Goal: Task Accomplishment & Management: Complete application form

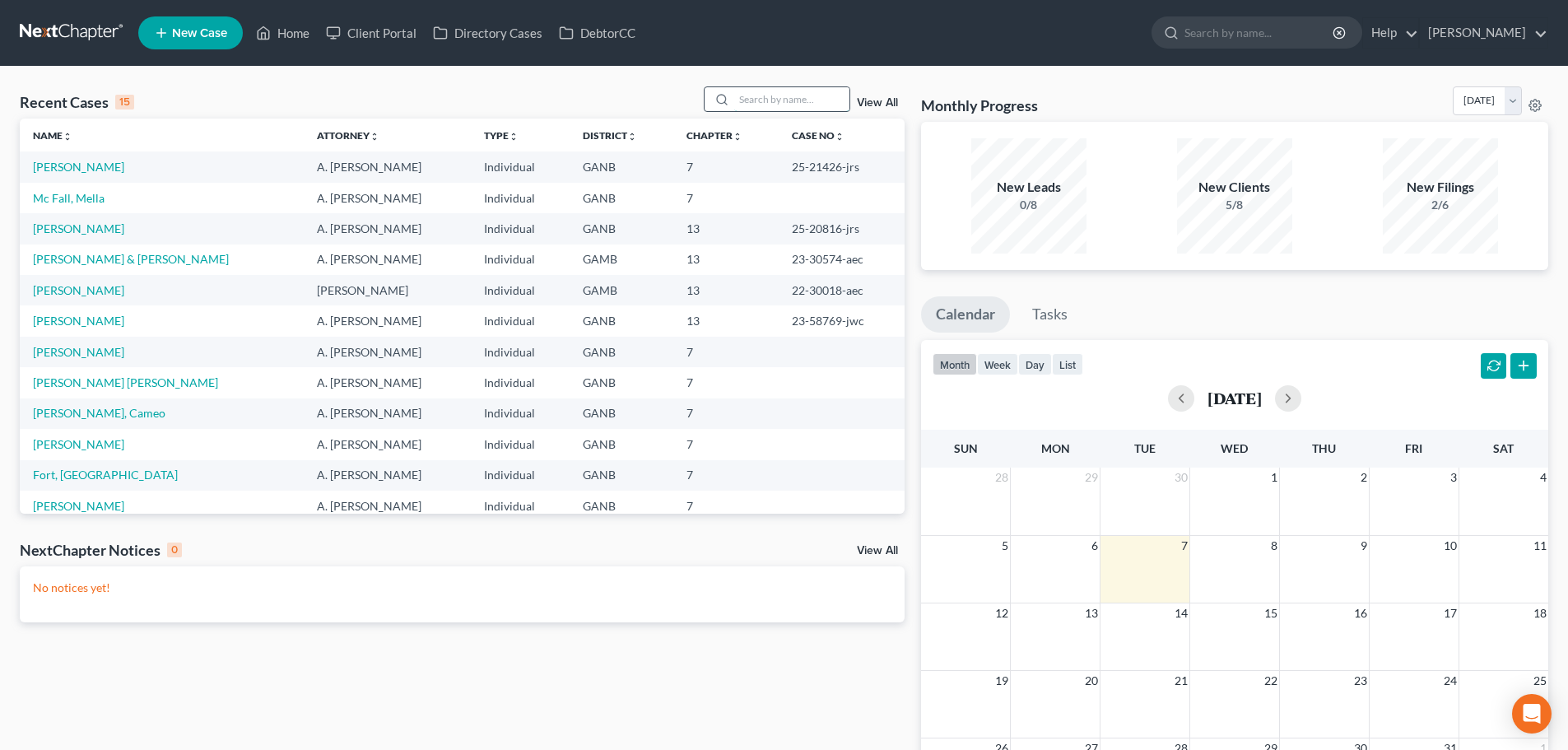
click at [762, 106] on input "search" at bounding box center [792, 99] width 116 height 24
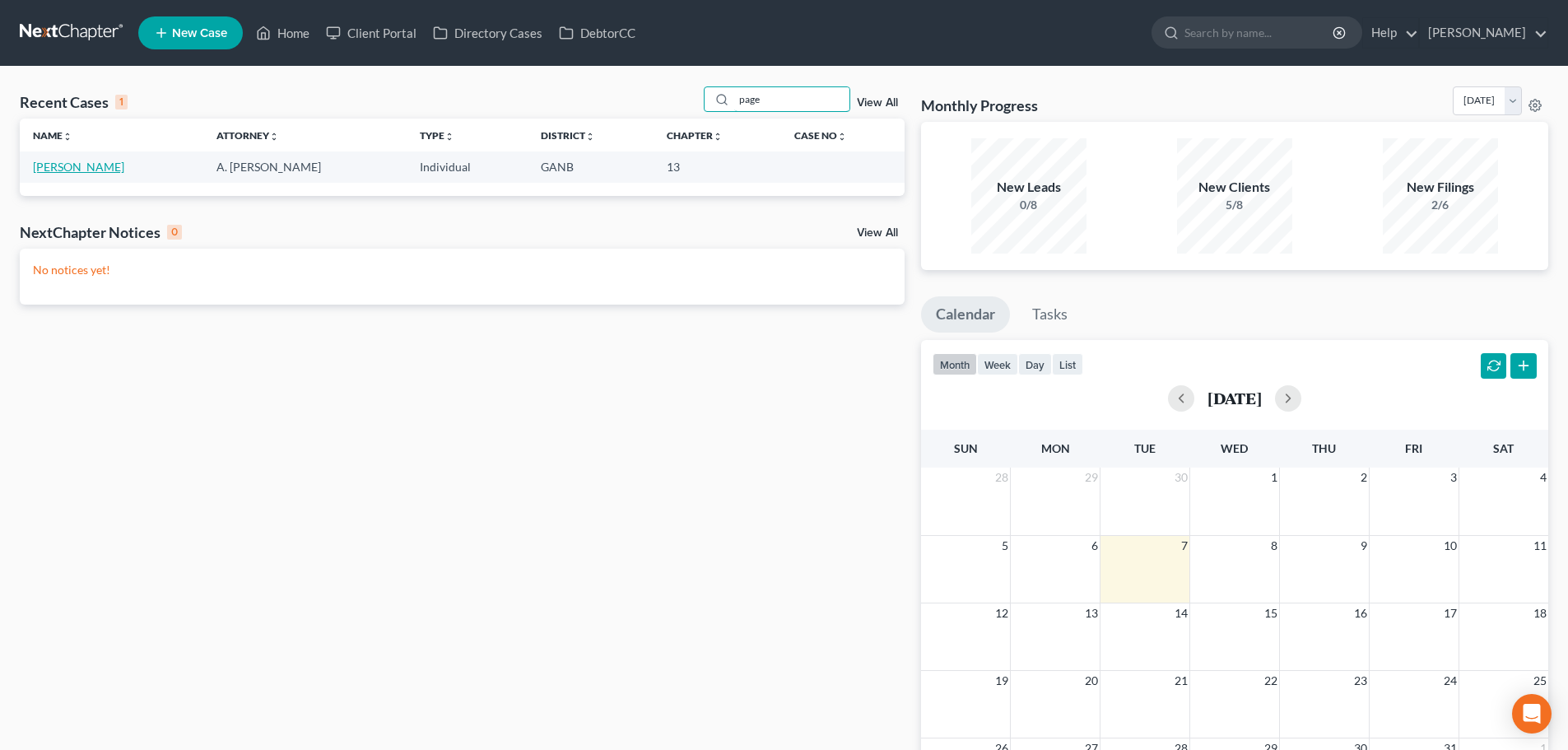
type input "page"
click at [72, 169] on link "[PERSON_NAME]" at bounding box center [78, 167] width 91 height 14
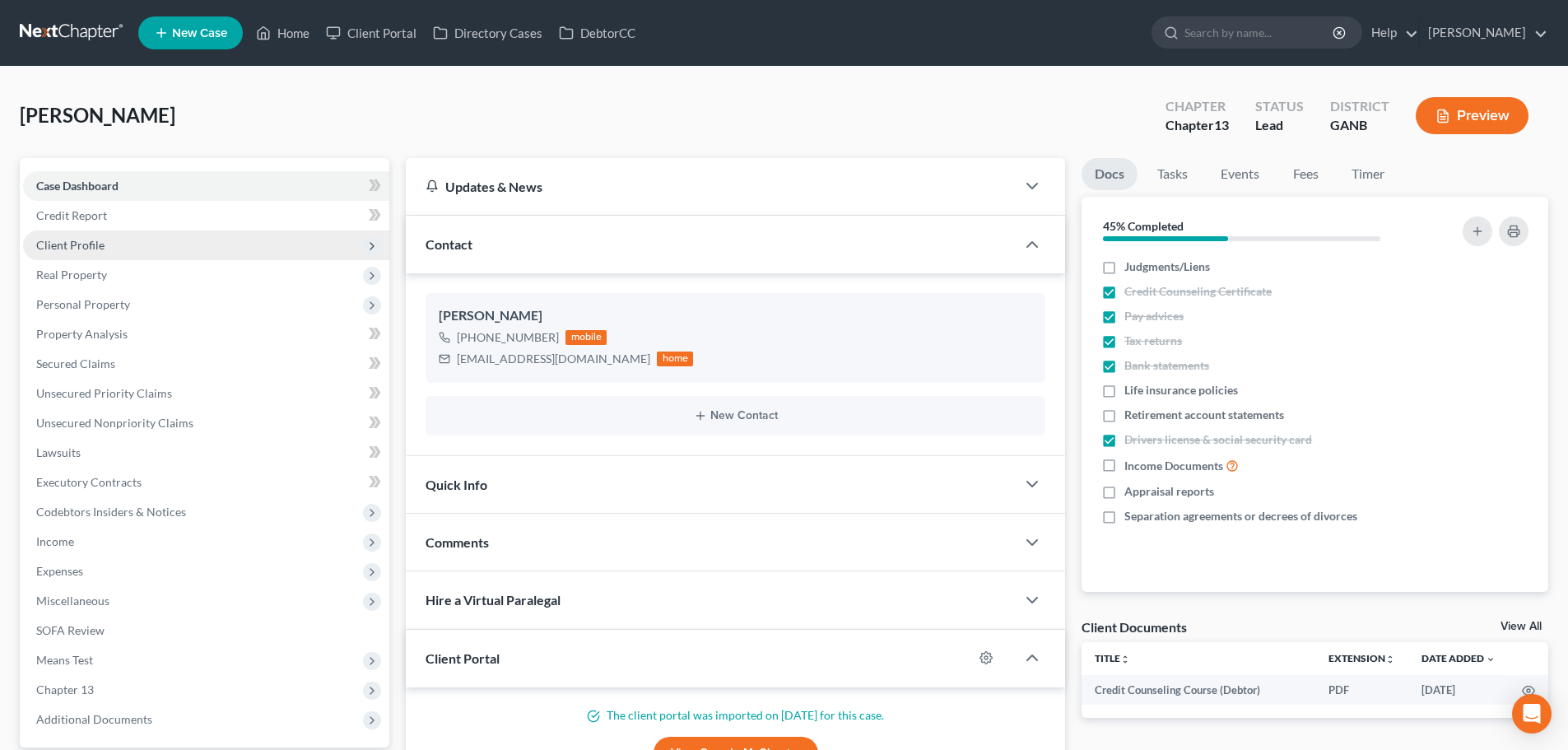
click at [87, 244] on span "Client Profile" at bounding box center [71, 245] width 69 height 14
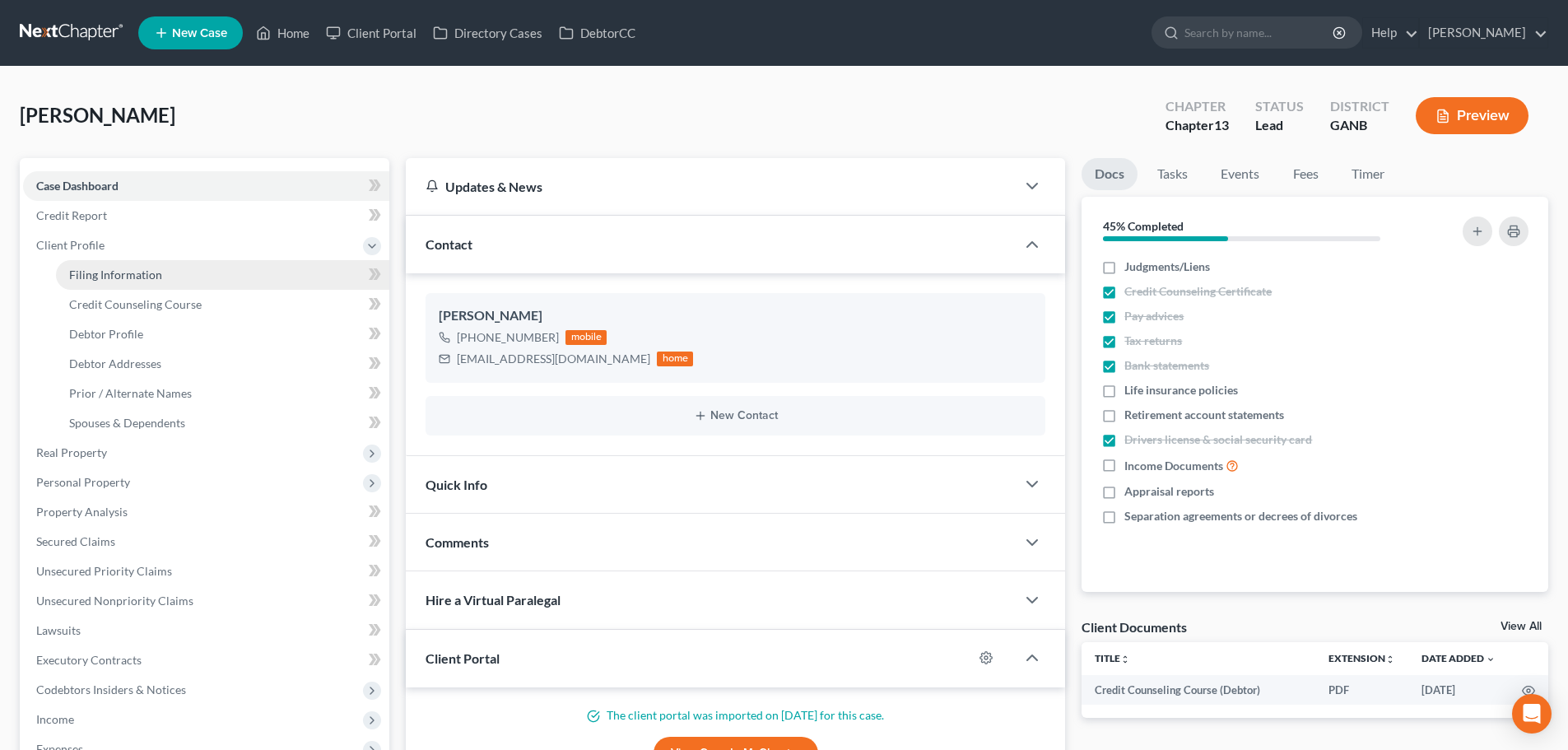
click at [102, 270] on span "Filing Information" at bounding box center [116, 275] width 93 height 14
select select "1"
select select "0"
select select "3"
select select "10"
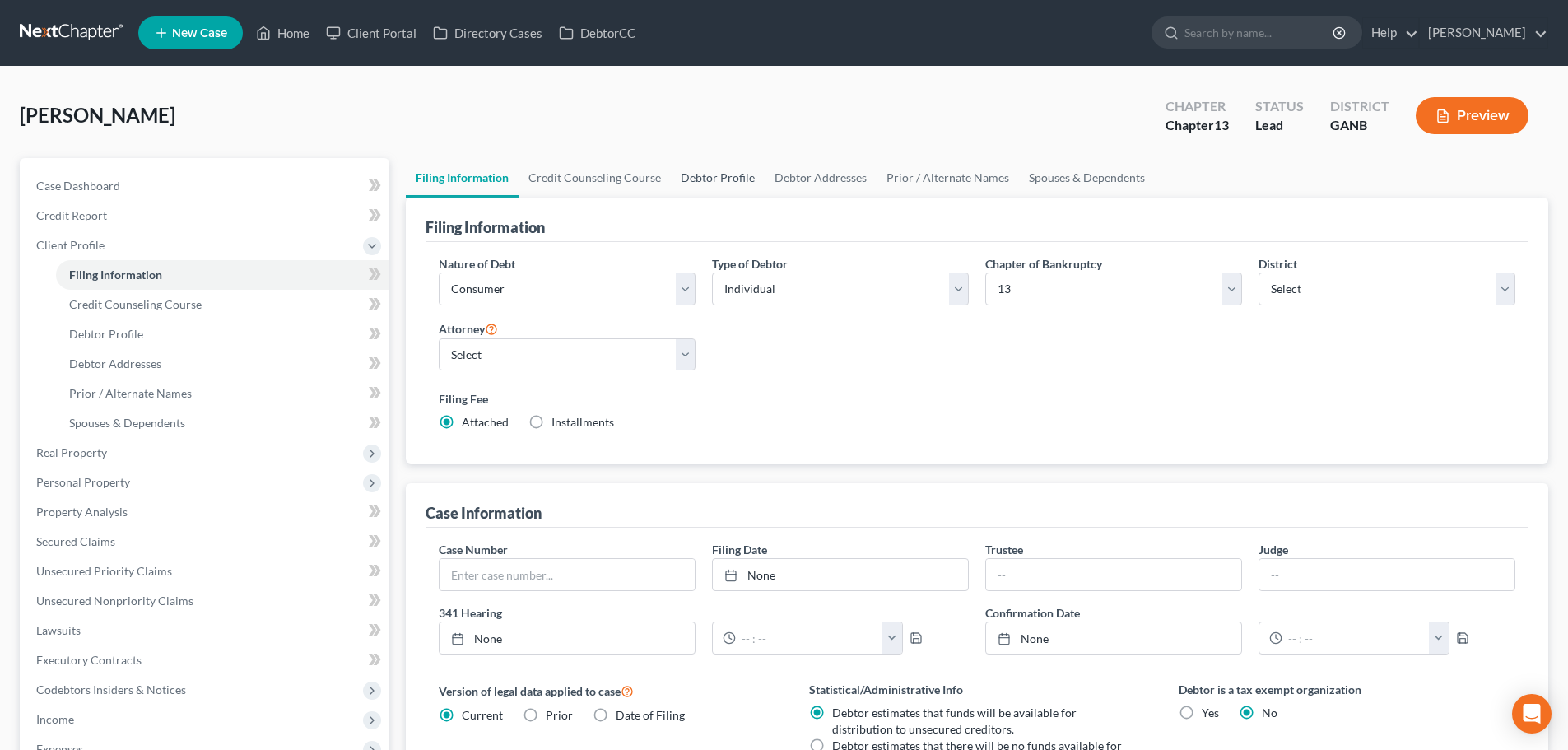
click at [723, 181] on link "Debtor Profile" at bounding box center [717, 177] width 94 height 39
select select "4"
select select "0"
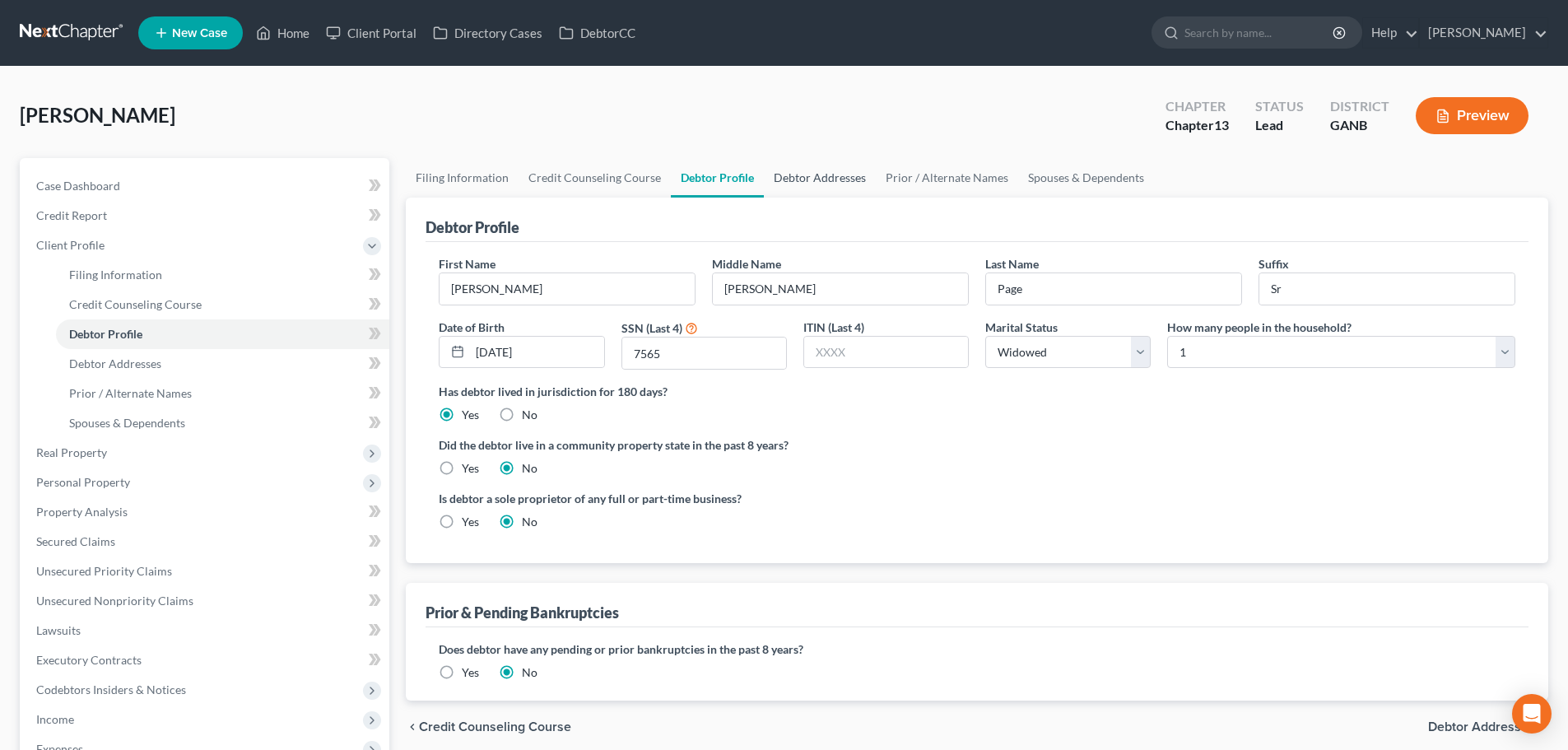
click at [834, 179] on link "Debtor Addresses" at bounding box center [819, 177] width 112 height 39
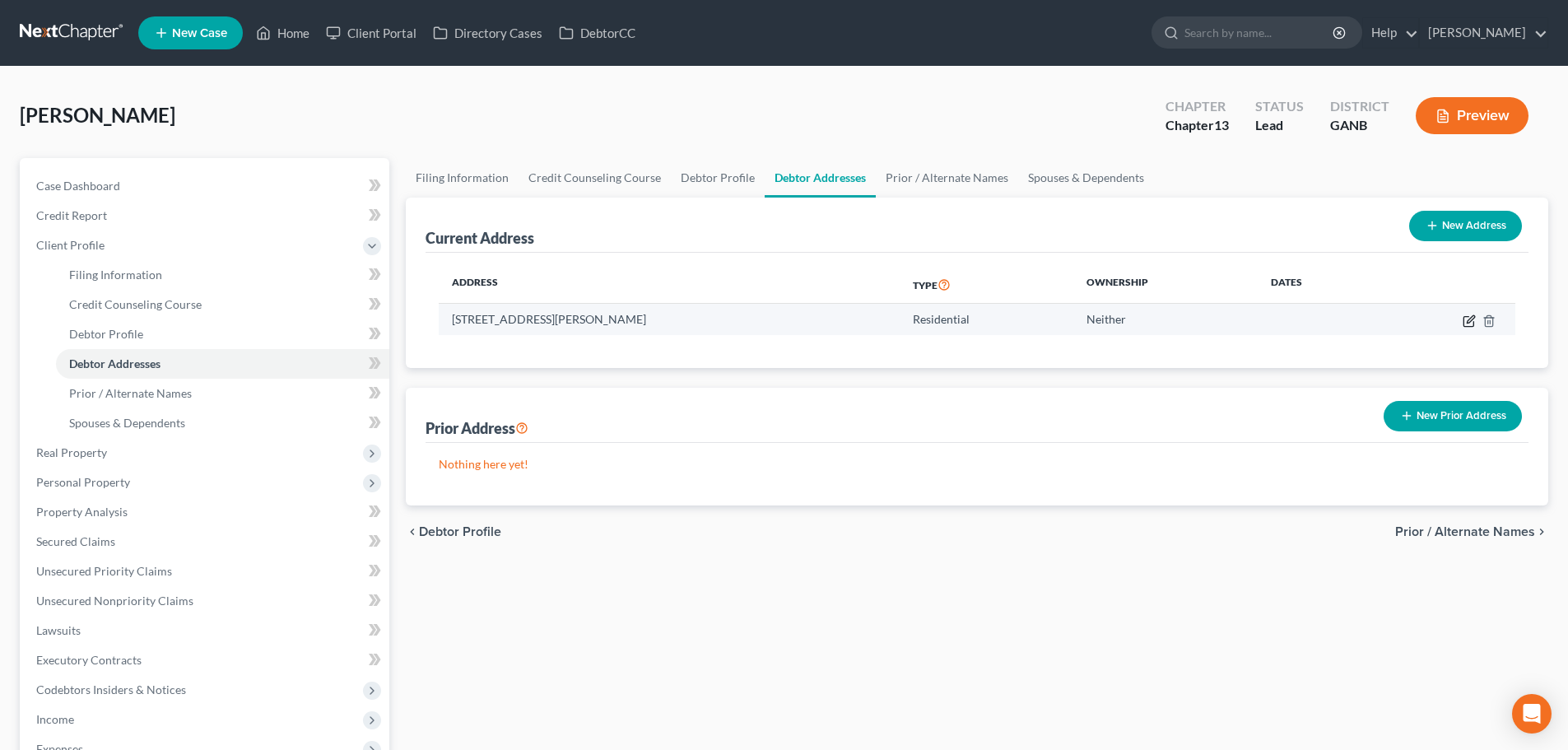
click at [1463, 317] on icon "button" at bounding box center [1468, 321] width 13 height 13
select select "10"
select select "0"
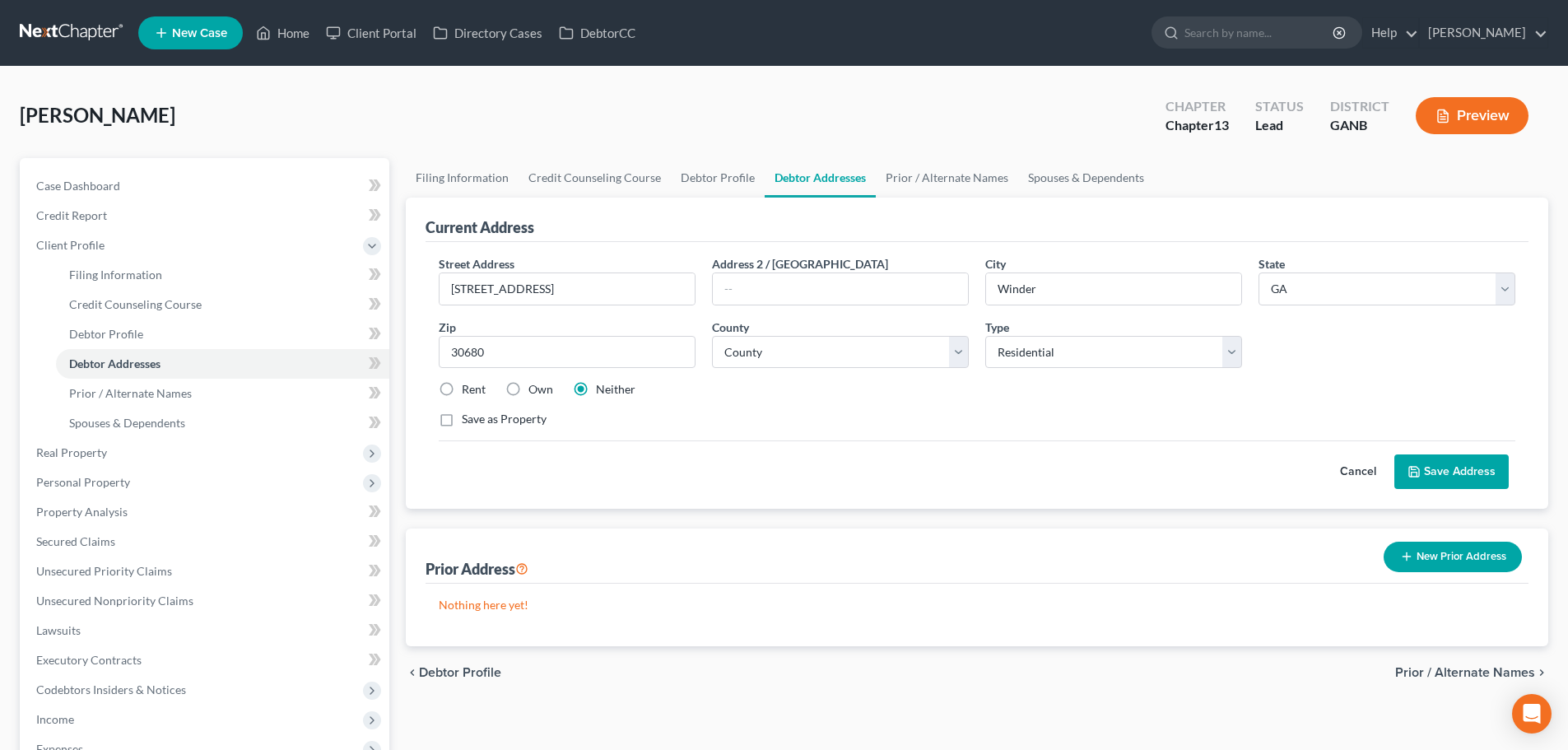
click at [528, 388] on label "Own" at bounding box center [540, 389] width 24 height 17
click at [535, 388] on input "Own" at bounding box center [540, 386] width 11 height 11
radio input "true"
click at [1457, 463] on button "Save Address" at bounding box center [1451, 472] width 115 height 34
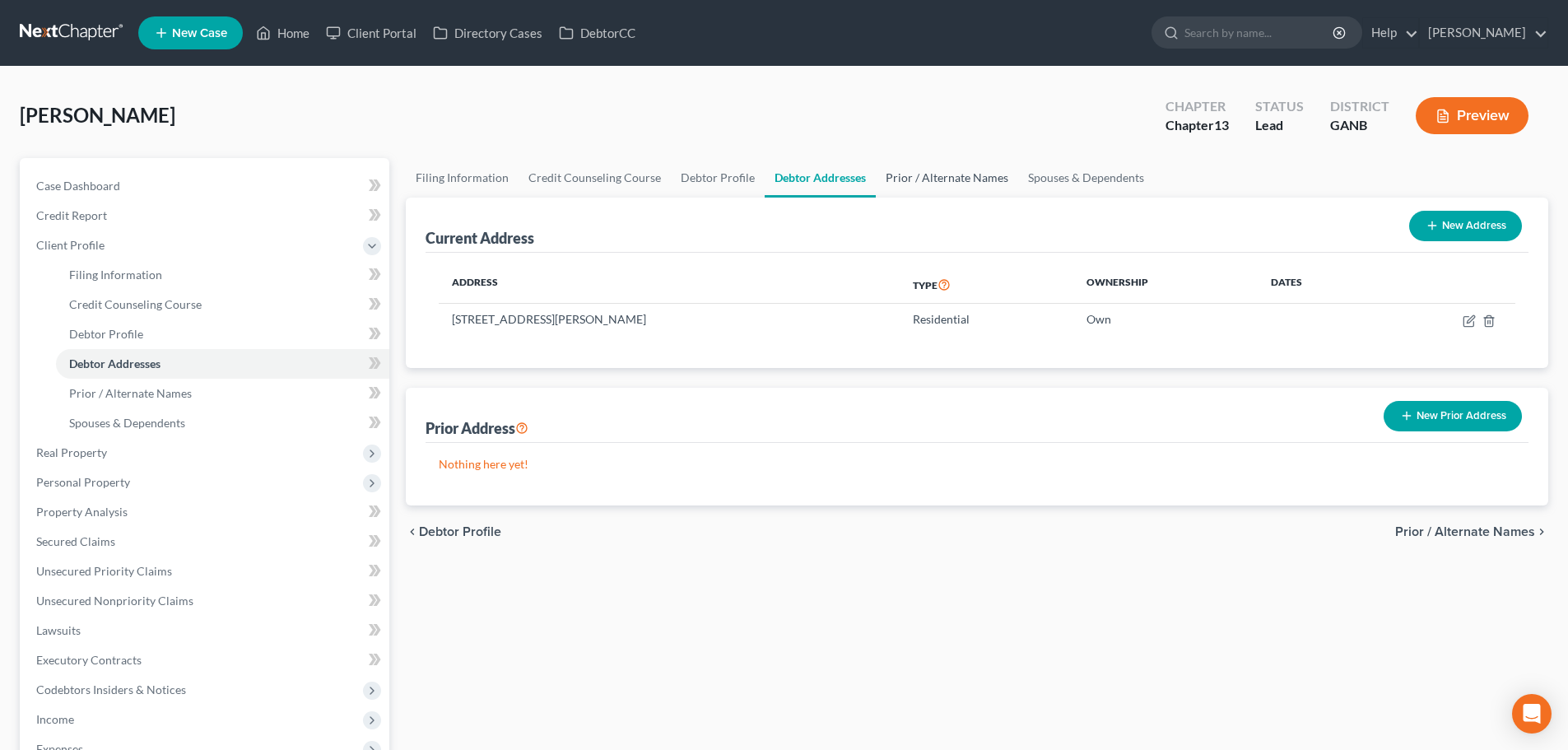
click at [975, 173] on link "Prior / Alternate Names" at bounding box center [947, 177] width 142 height 39
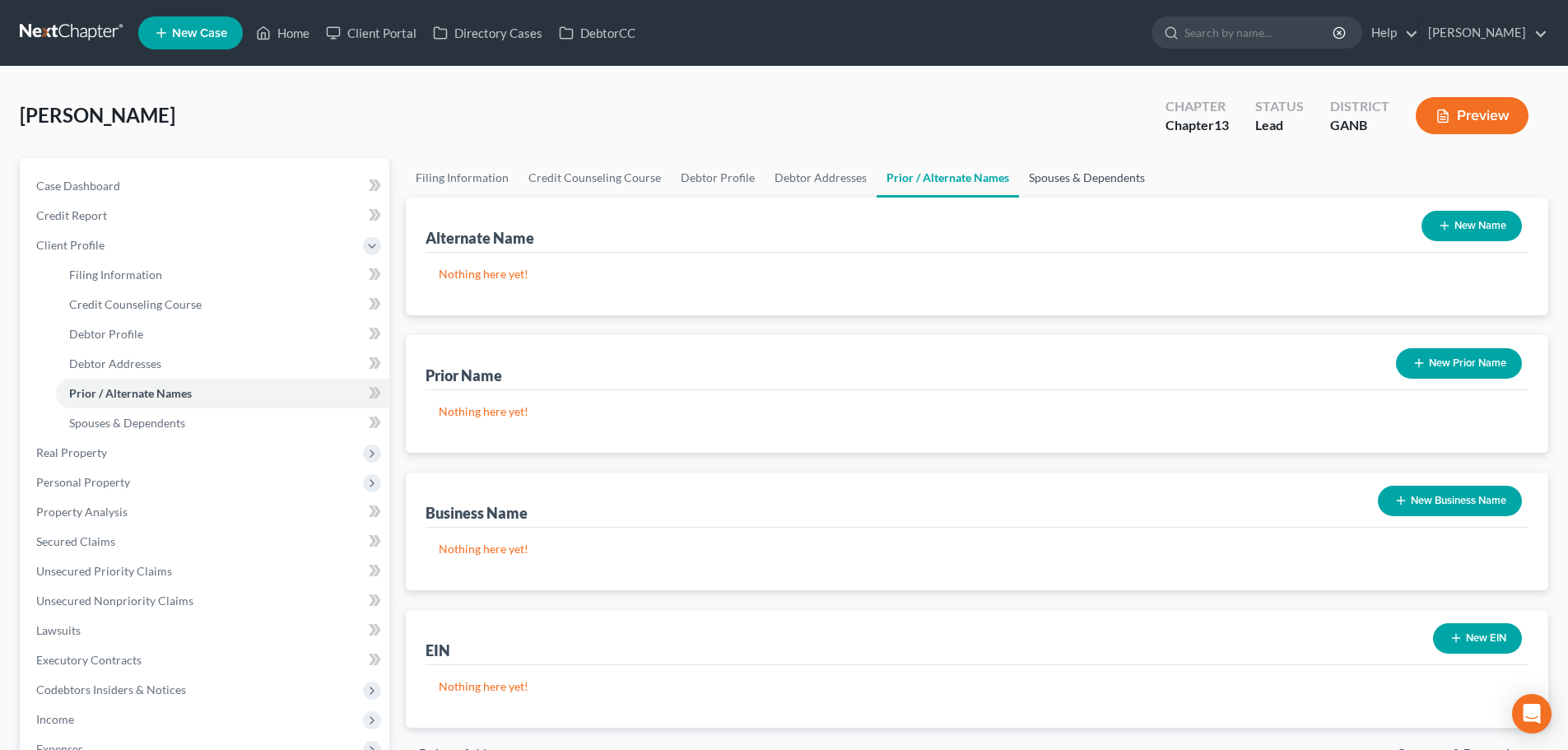
click at [1074, 187] on link "Spouses & Dependents" at bounding box center [1087, 177] width 136 height 39
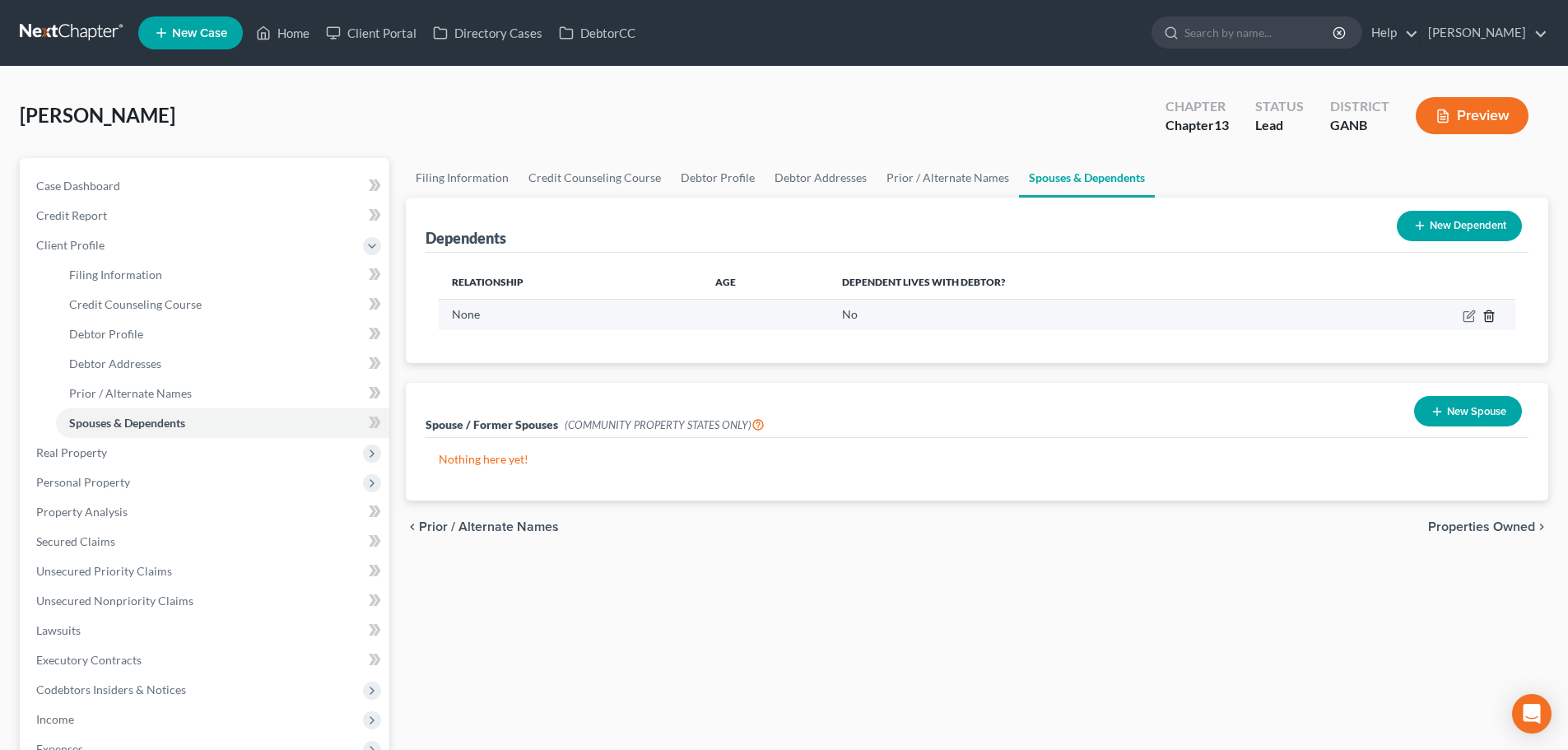
click at [1490, 317] on line "button" at bounding box center [1490, 317] width 0 height 3
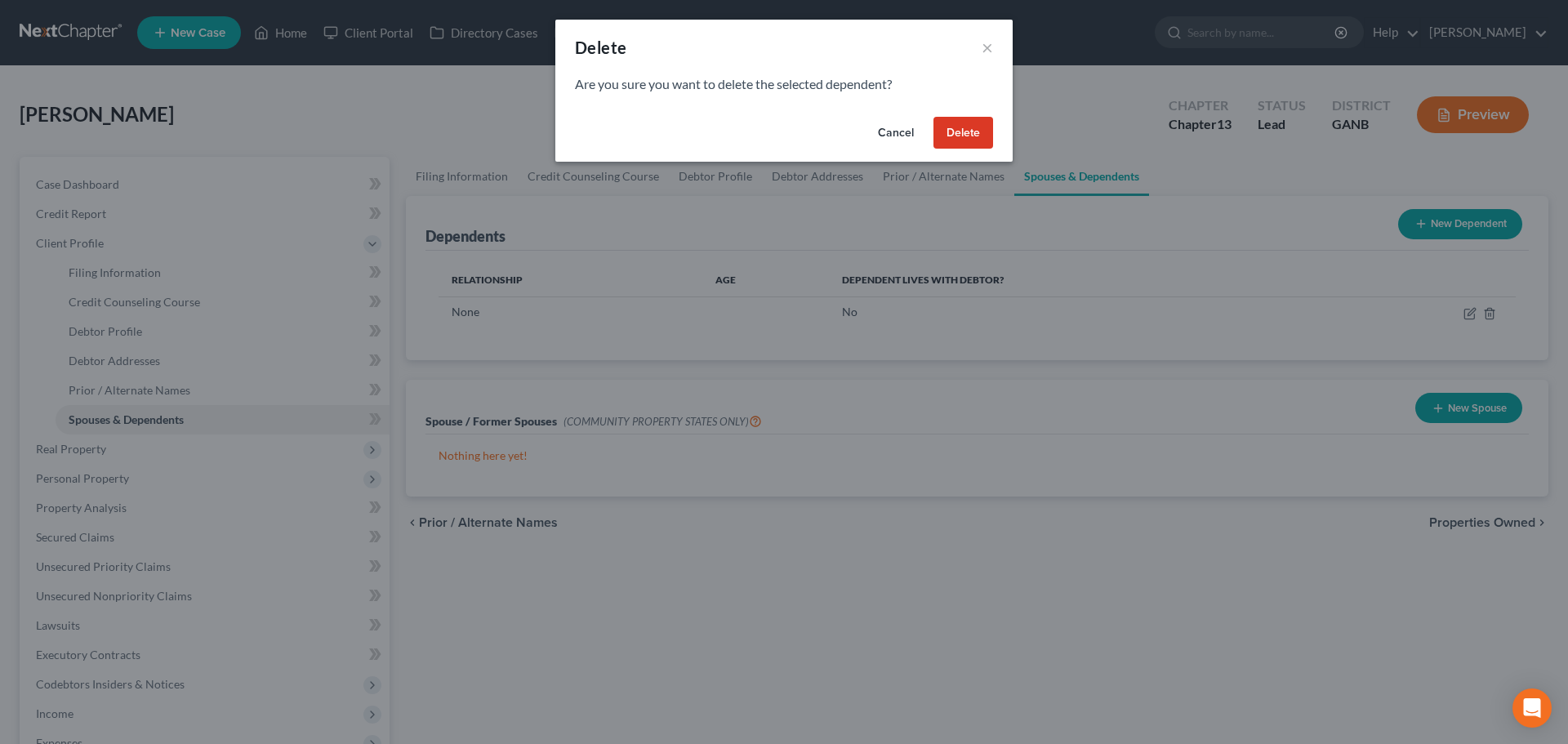
click at [961, 126] on button "Delete" at bounding box center [962, 133] width 59 height 33
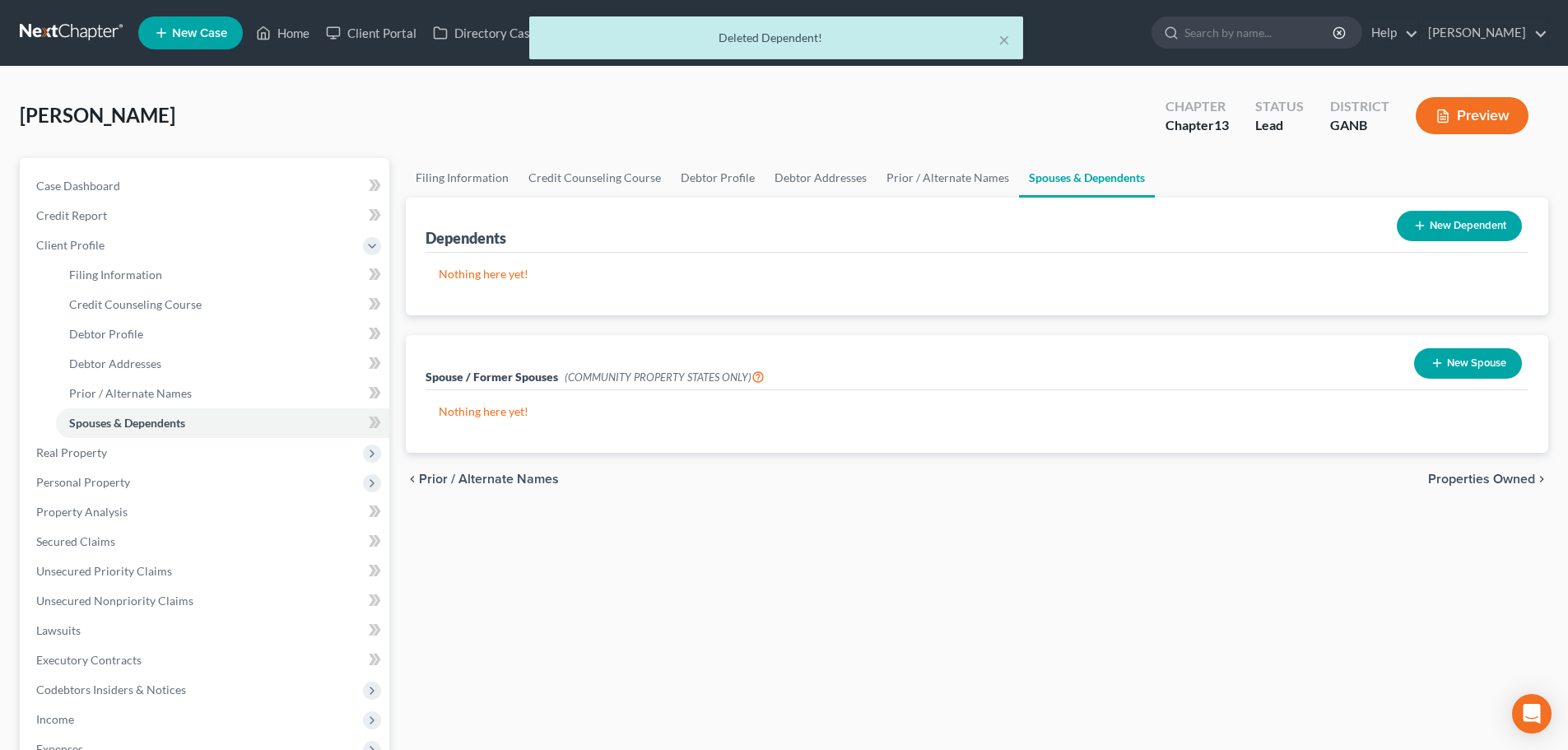
click at [1452, 475] on span "Properties Owned" at bounding box center [1481, 478] width 107 height 13
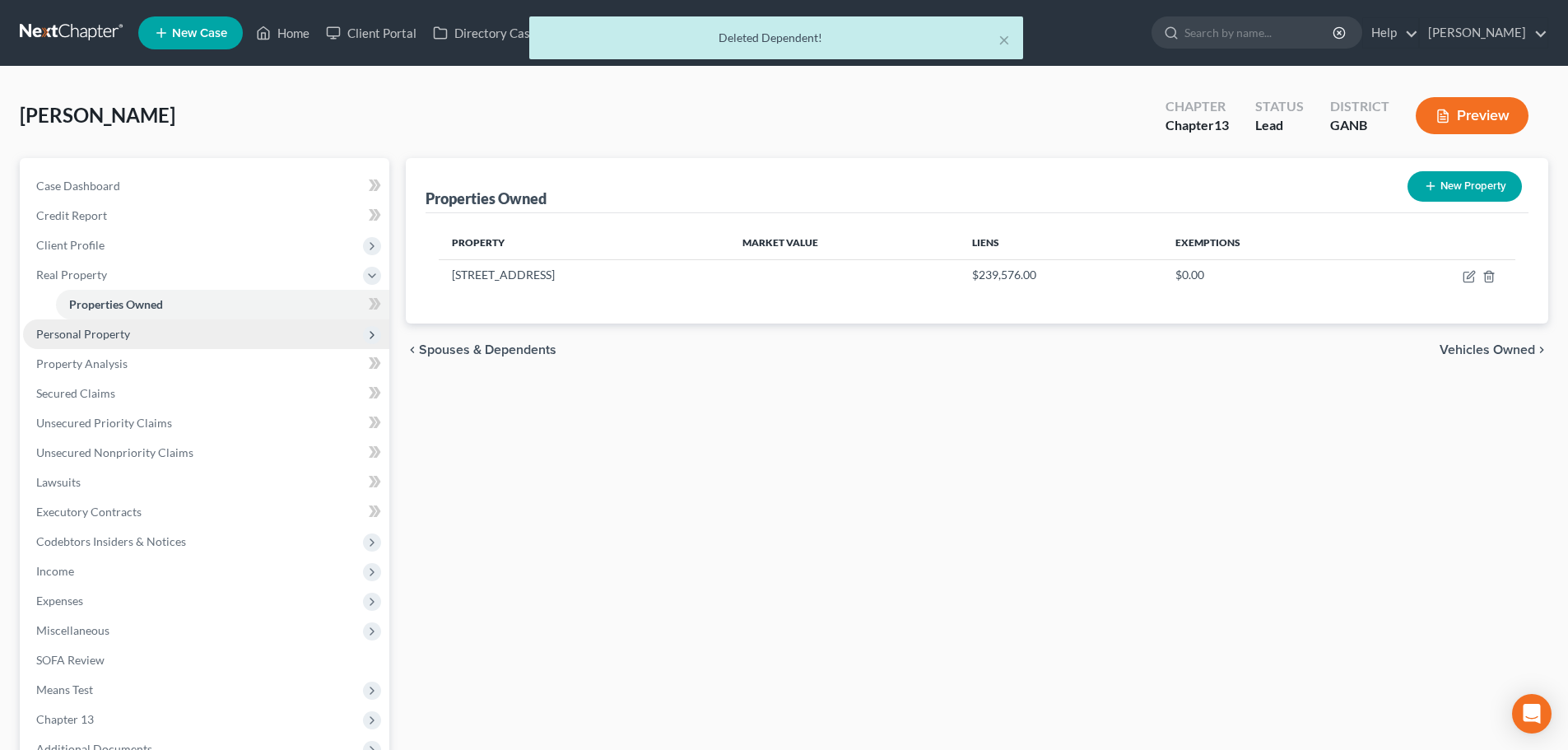
click at [85, 337] on span "Personal Property" at bounding box center [83, 333] width 94 height 14
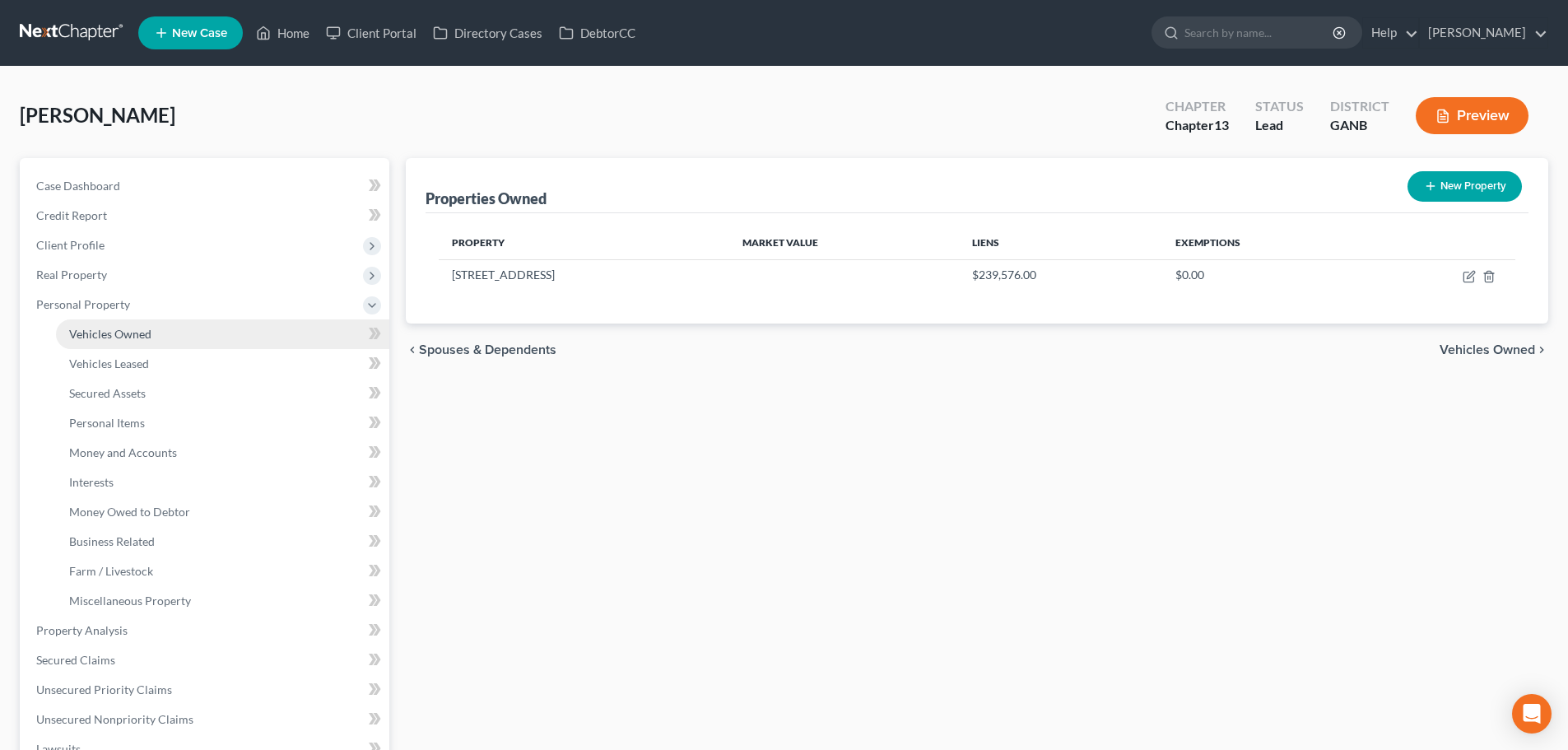
click at [100, 324] on link "Vehicles Owned" at bounding box center [222, 334] width 333 height 29
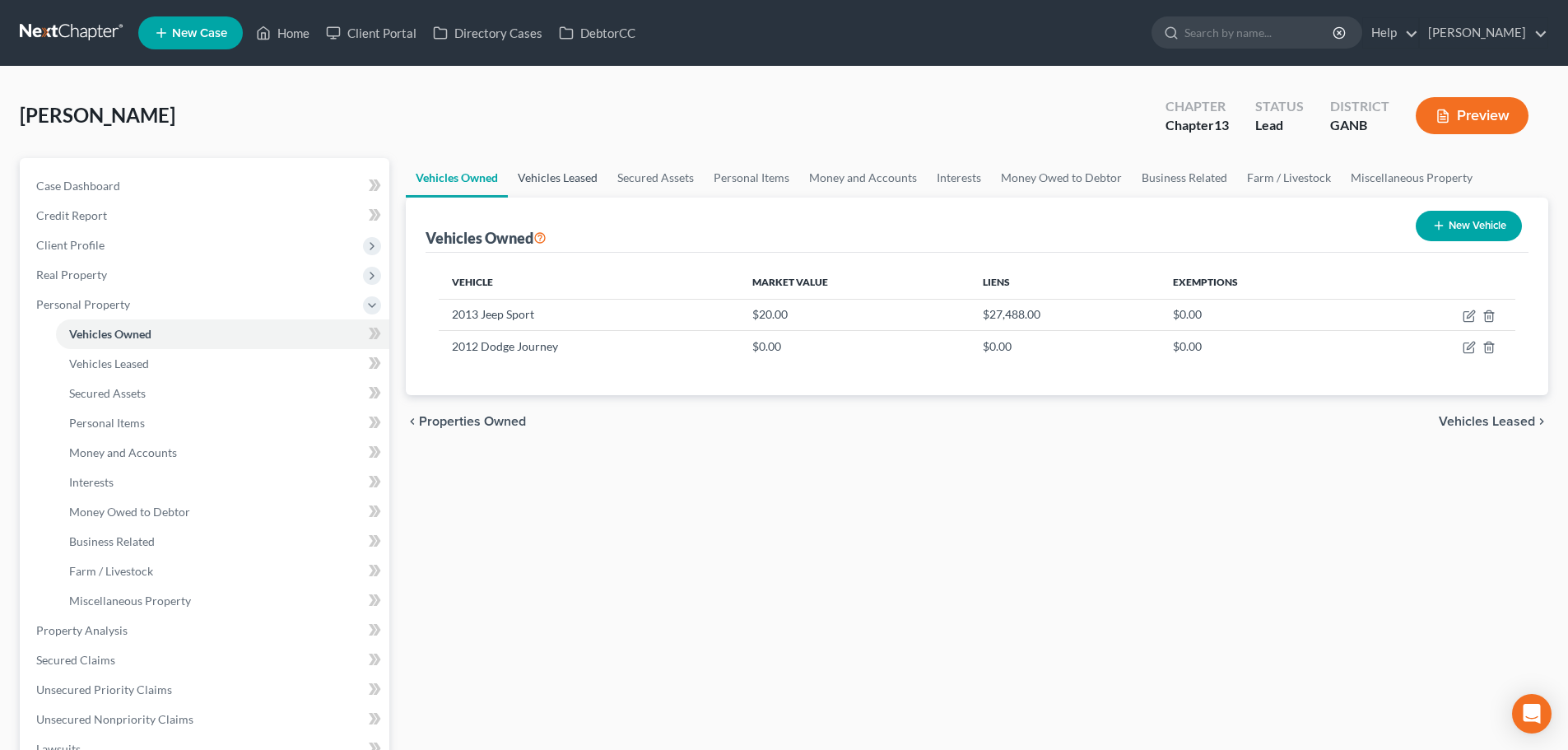
click at [567, 185] on link "Vehicles Leased" at bounding box center [558, 177] width 100 height 39
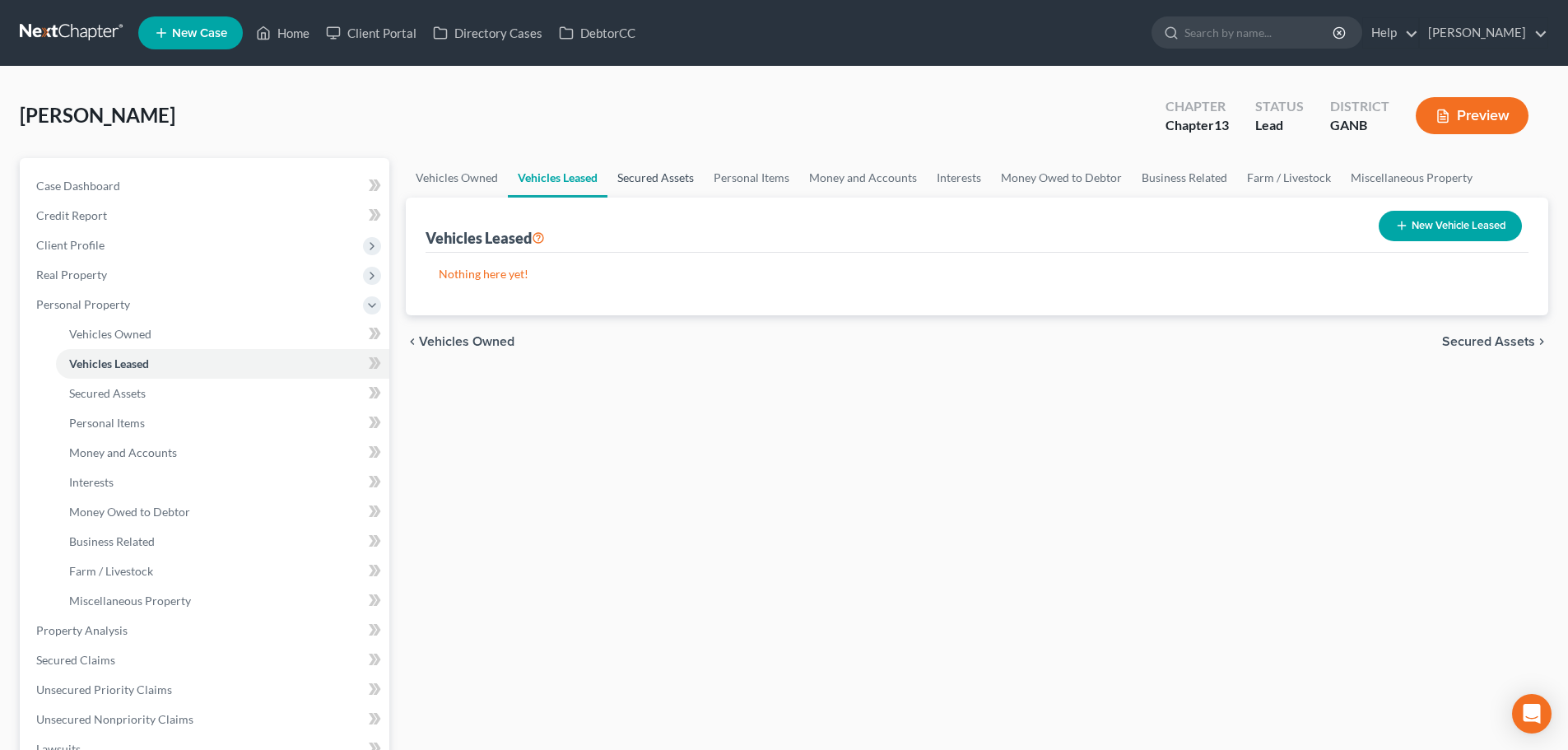
click at [683, 181] on link "Secured Assets" at bounding box center [656, 177] width 96 height 39
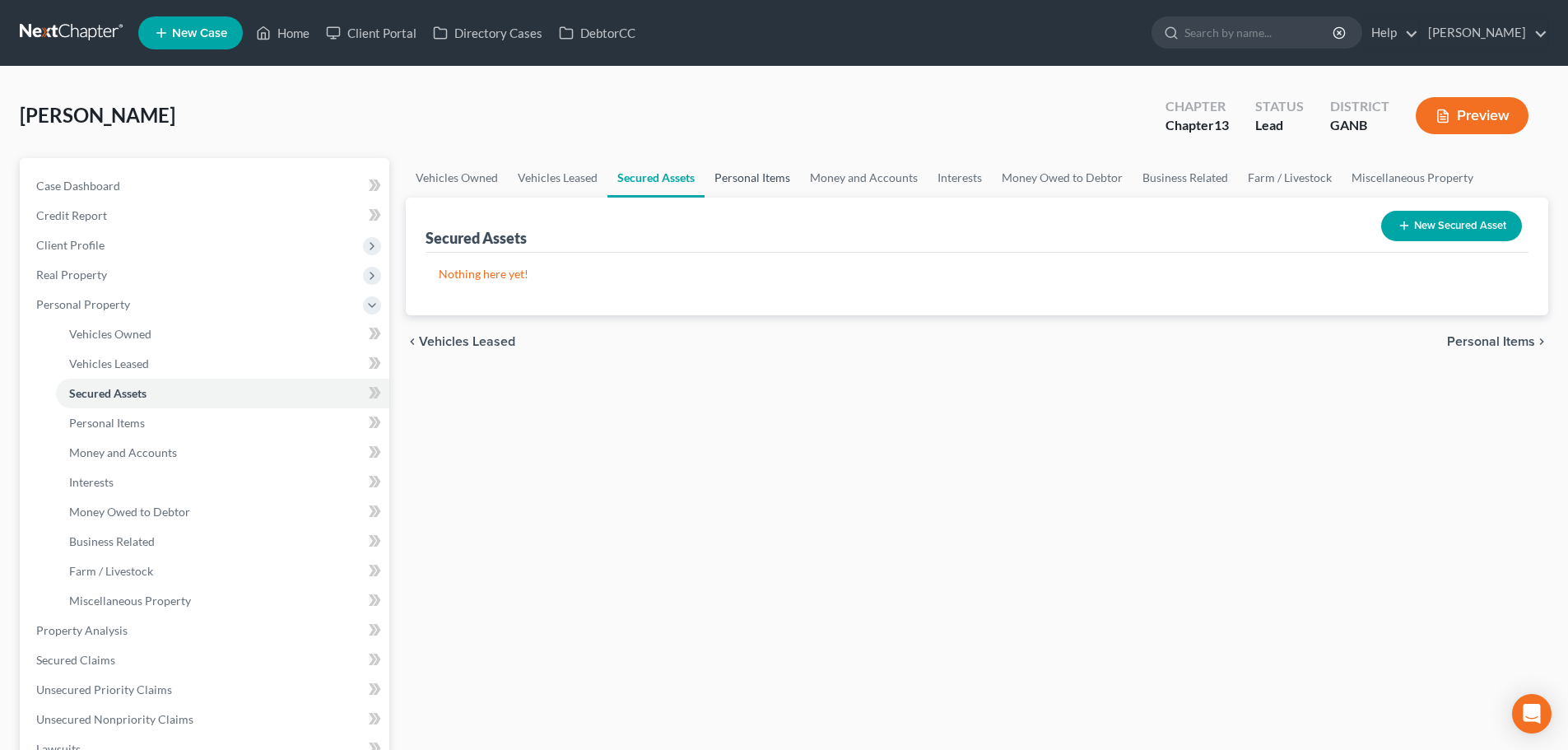
click at [734, 170] on link "Personal Items" at bounding box center [752, 177] width 95 height 39
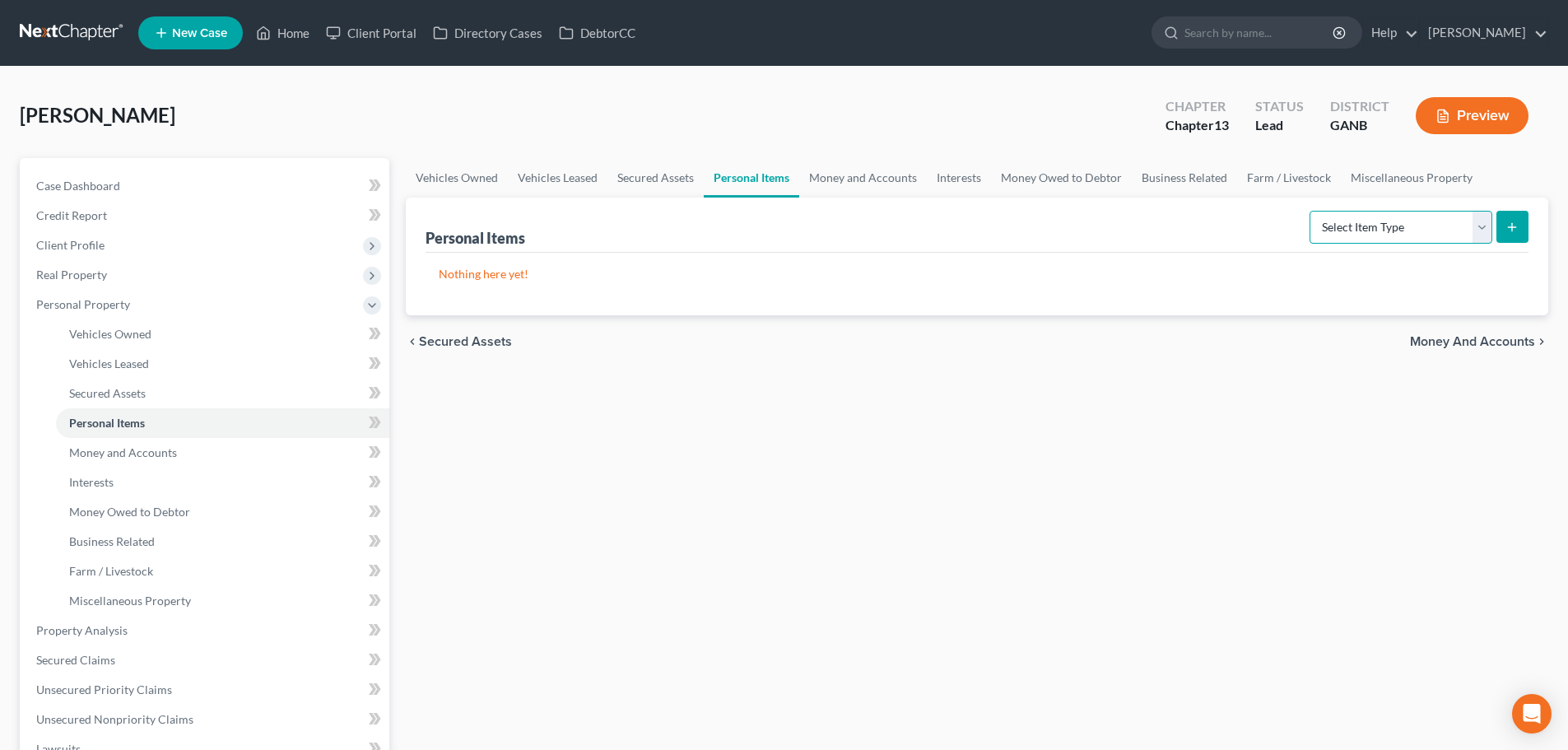
click at [1391, 236] on select "Select Item Type Clothing Collectibles Of Value Electronics Firearms Household …" at bounding box center [1400, 227] width 182 height 33
select select "clothing"
click at [1311, 211] on select "Select Item Type Clothing Collectibles Of Value Electronics Firearms Household …" at bounding box center [1400, 227] width 182 height 33
click at [1511, 233] on icon "submit" at bounding box center [1511, 226] width 13 height 13
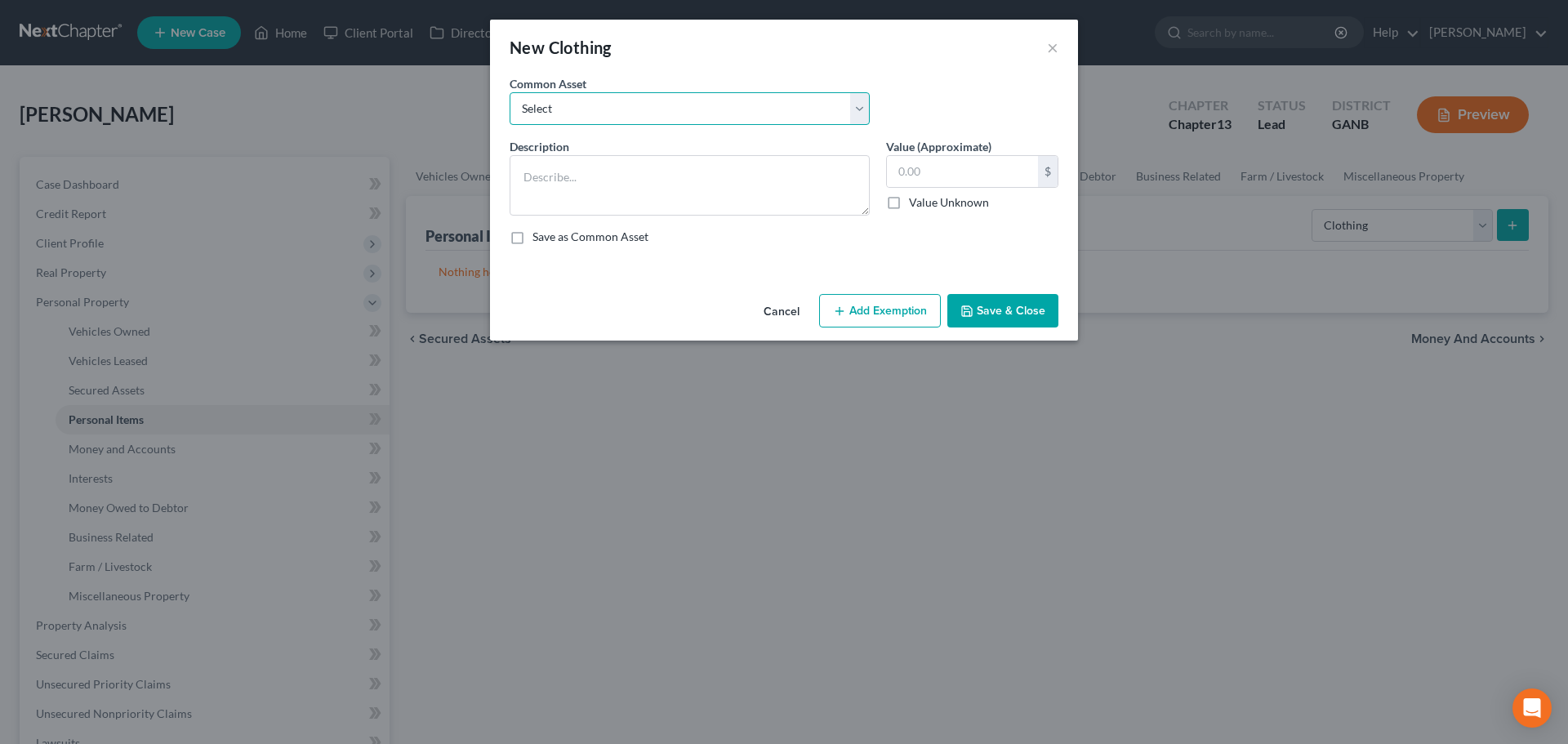
click at [714, 107] on select "Select Clothes" at bounding box center [689, 109] width 360 height 33
select select "0"
click at [509, 92] on select "Select Clothes" at bounding box center [689, 109] width 360 height 33
type textarea "Clothes"
click at [964, 171] on input "500.00" at bounding box center [961, 171] width 151 height 31
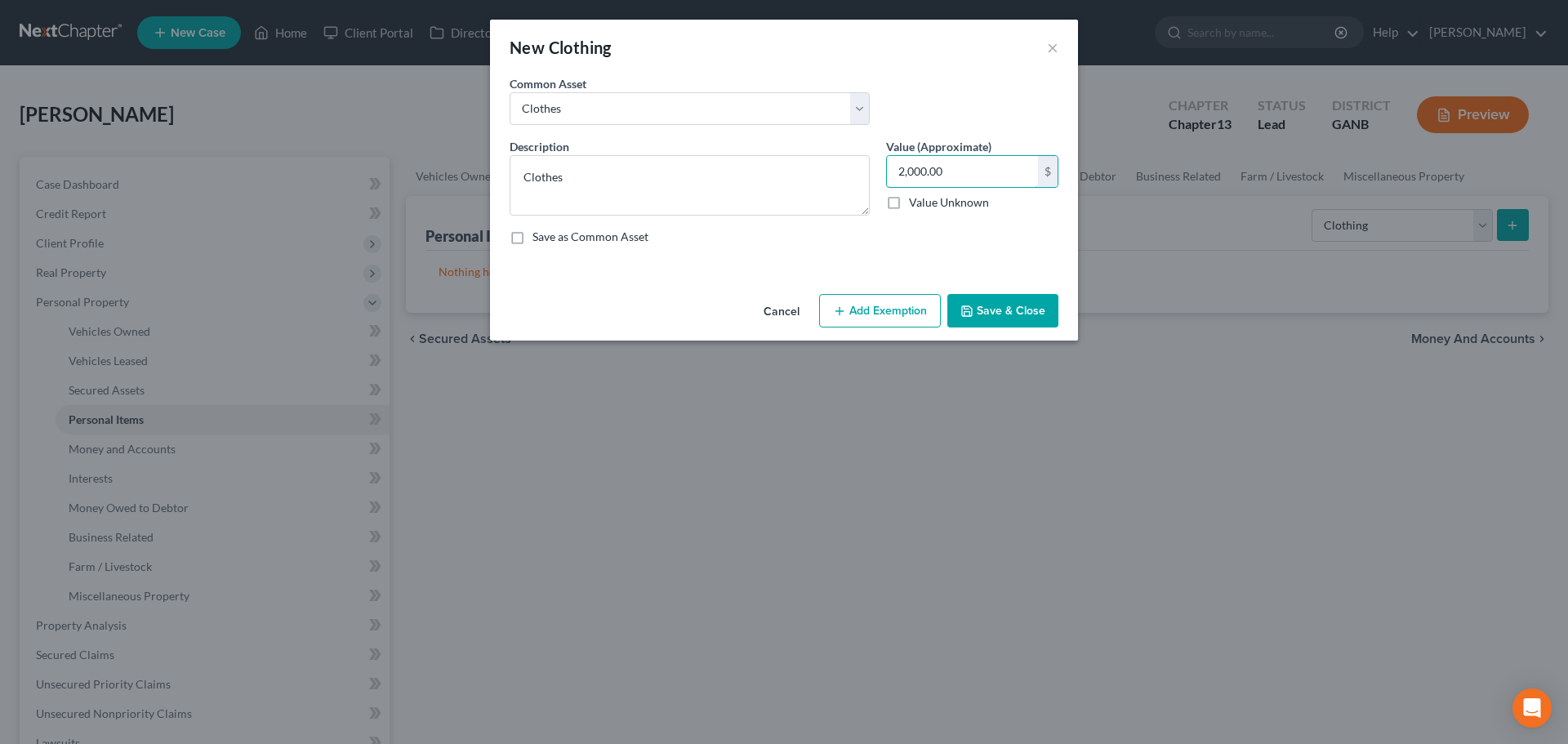
type input "2,000.00"
click at [1026, 316] on button "Save & Close" at bounding box center [1002, 310] width 111 height 34
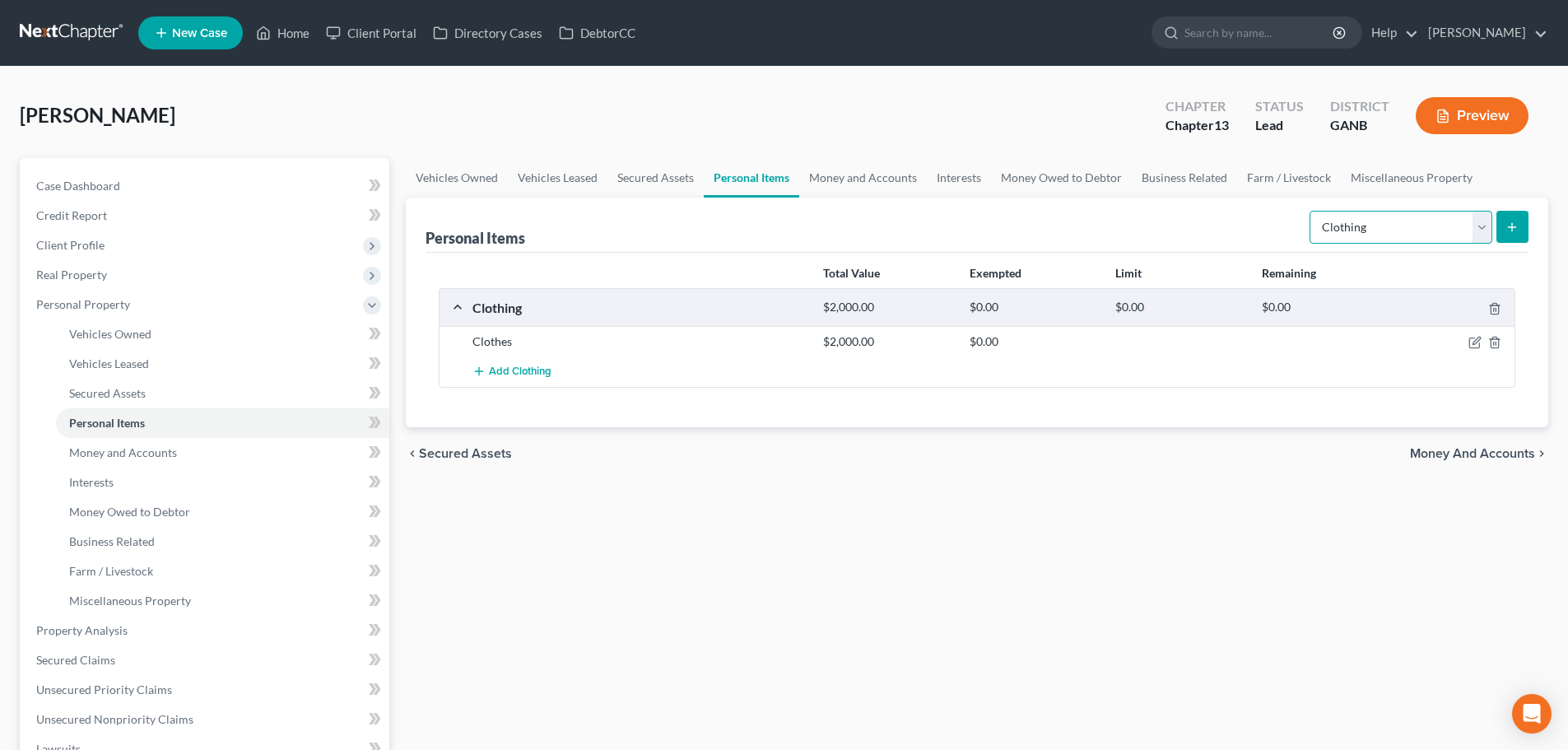
click at [1432, 232] on select "Select Item Type Clothing Collectibles Of Value Electronics Firearms Household …" at bounding box center [1400, 227] width 182 height 33
select select "electronics"
click at [1311, 211] on select "Select Item Type Clothing Collectibles Of Value Electronics Firearms Household …" at bounding box center [1400, 227] width 182 height 33
click at [1517, 228] on icon "submit" at bounding box center [1511, 226] width 13 height 13
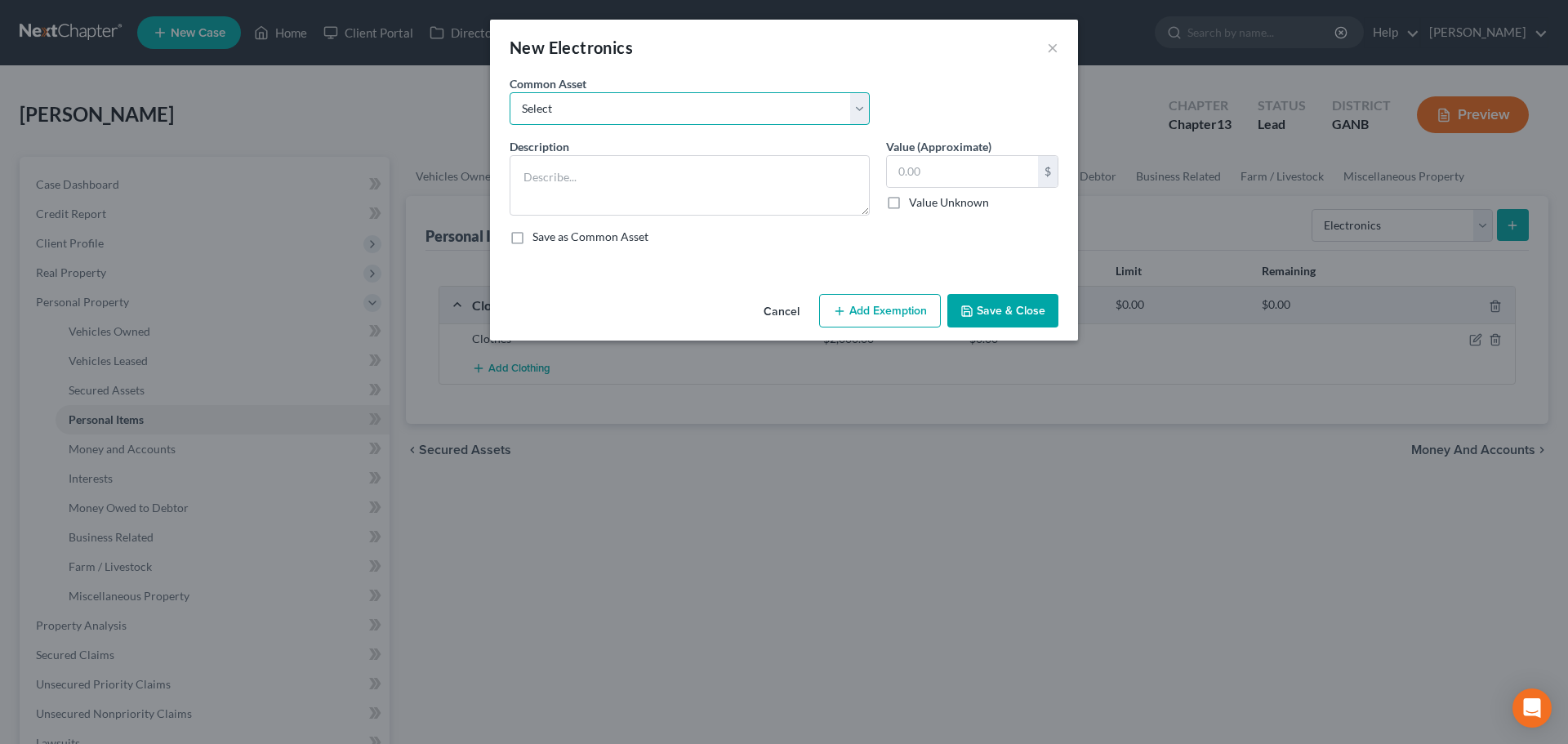
click at [690, 104] on select "Select Computer System TV; Ipad Electronics" at bounding box center [689, 109] width 360 height 33
select select "2"
click at [509, 92] on select "Select Computer System TV; Ipad Electronics" at bounding box center [689, 109] width 360 height 33
type textarea "Electronics"
click at [993, 175] on input "100.00" at bounding box center [961, 171] width 151 height 31
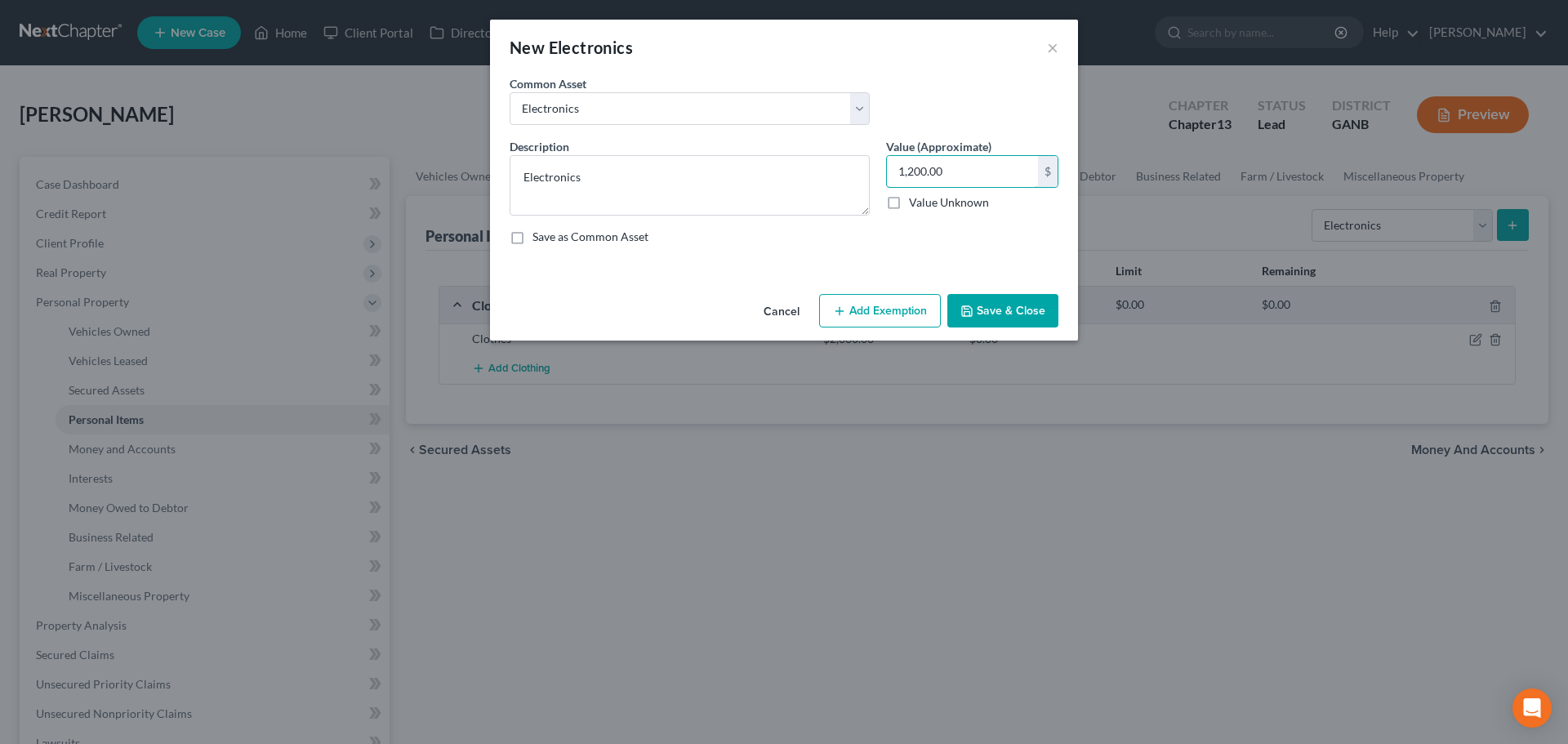
type input "1,200.00"
click at [1007, 314] on button "Save & Close" at bounding box center [1002, 310] width 111 height 34
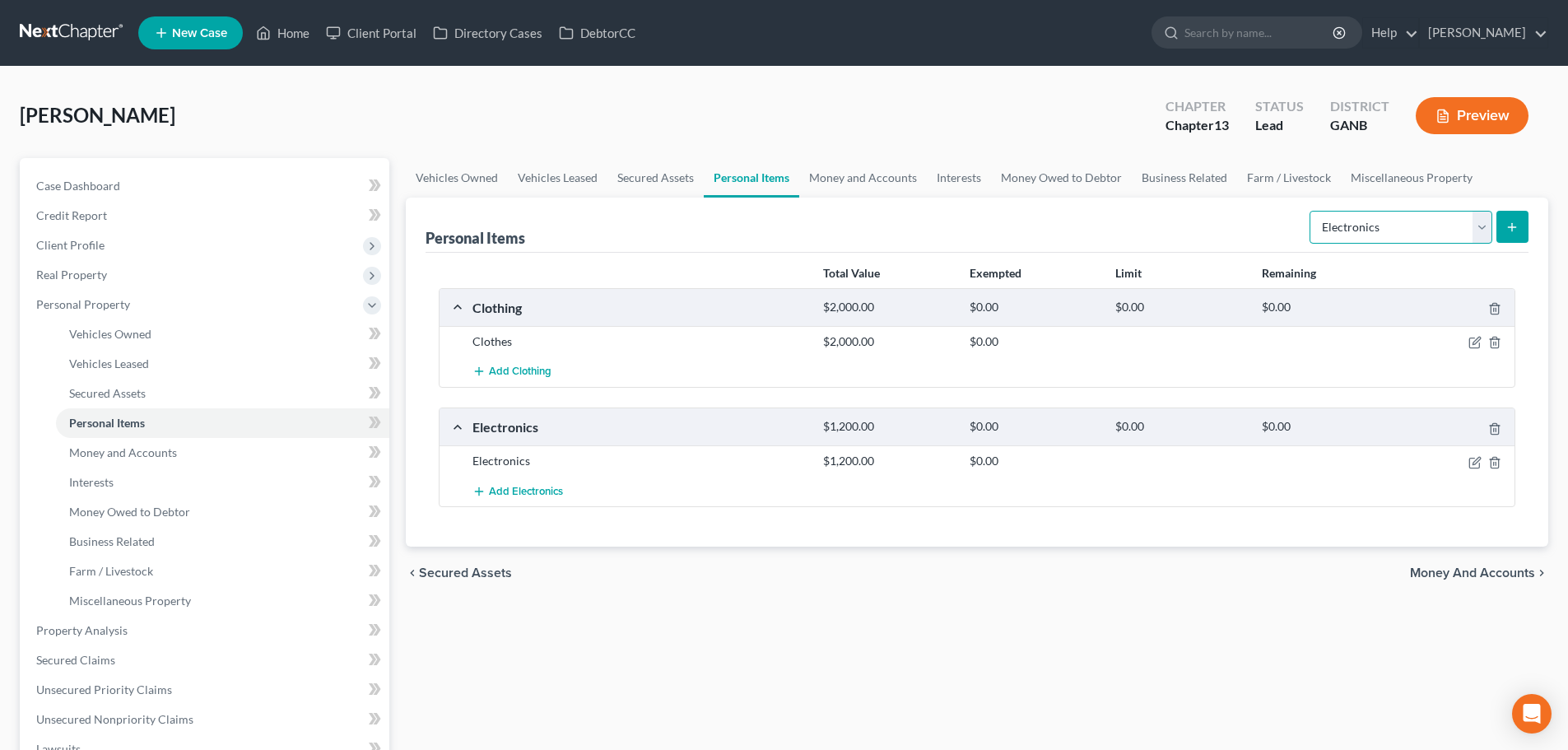
click at [1388, 226] on select "Select Item Type Clothing Collectibles Of Value Electronics Firearms Household …" at bounding box center [1400, 227] width 182 height 33
select select "household_goods"
click at [1311, 211] on select "Select Item Type Clothing Collectibles Of Value Electronics Firearms Household …" at bounding box center [1400, 227] width 182 height 33
click at [1515, 231] on icon "submit" at bounding box center [1511, 226] width 13 height 13
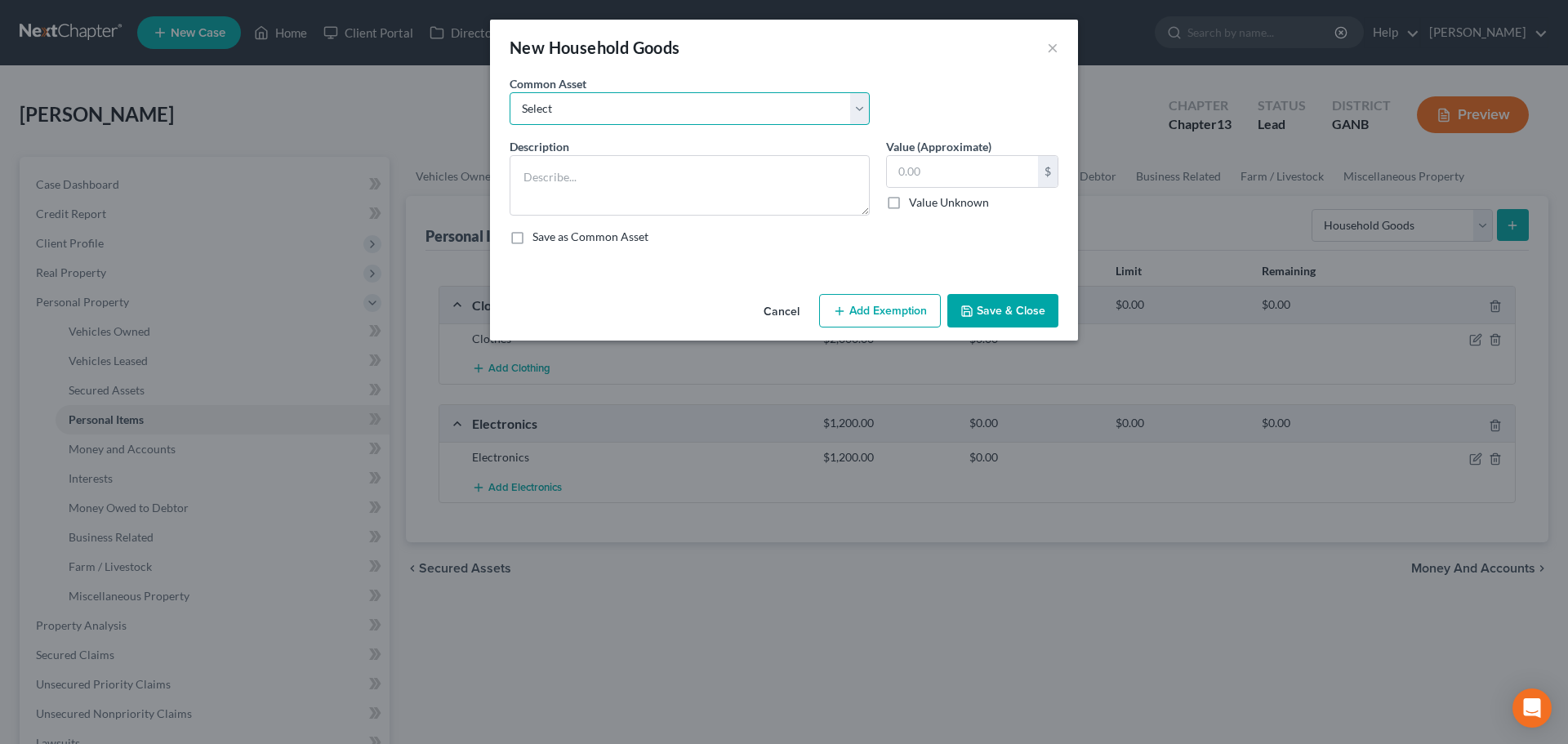
click at [756, 115] on select "Select Household goods and furnishings Furniture, TV Washer & Dryer" at bounding box center [689, 109] width 360 height 33
select select "0"
click at [509, 92] on select "Select Household goods and furnishings Furniture, TV Washer & Dryer" at bounding box center [689, 109] width 360 height 33
type textarea "Household goods and furnishings"
click at [1008, 175] on input "4,500.00" at bounding box center [961, 171] width 151 height 31
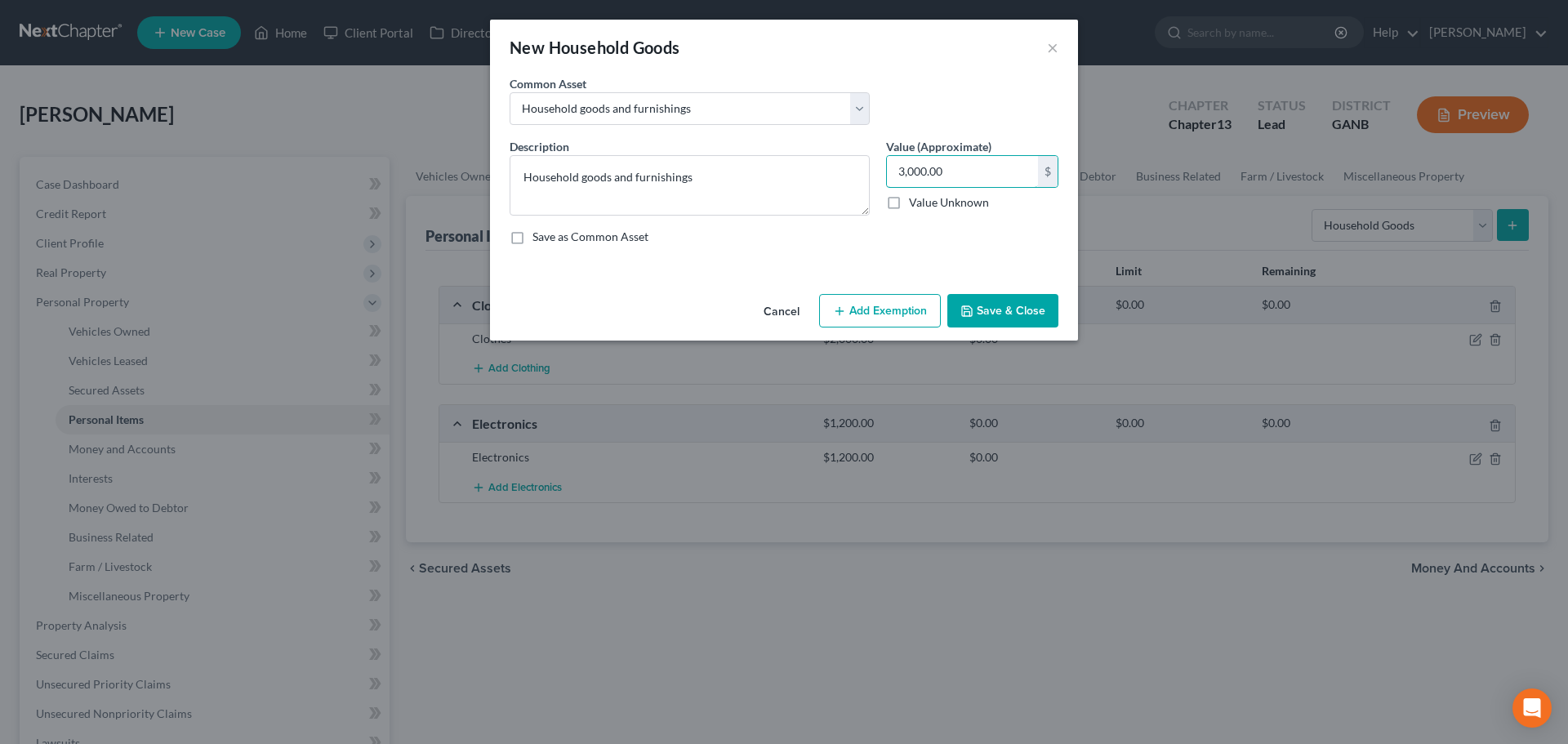
type input "3,000.00"
click at [1036, 311] on button "Save & Close" at bounding box center [1002, 310] width 111 height 34
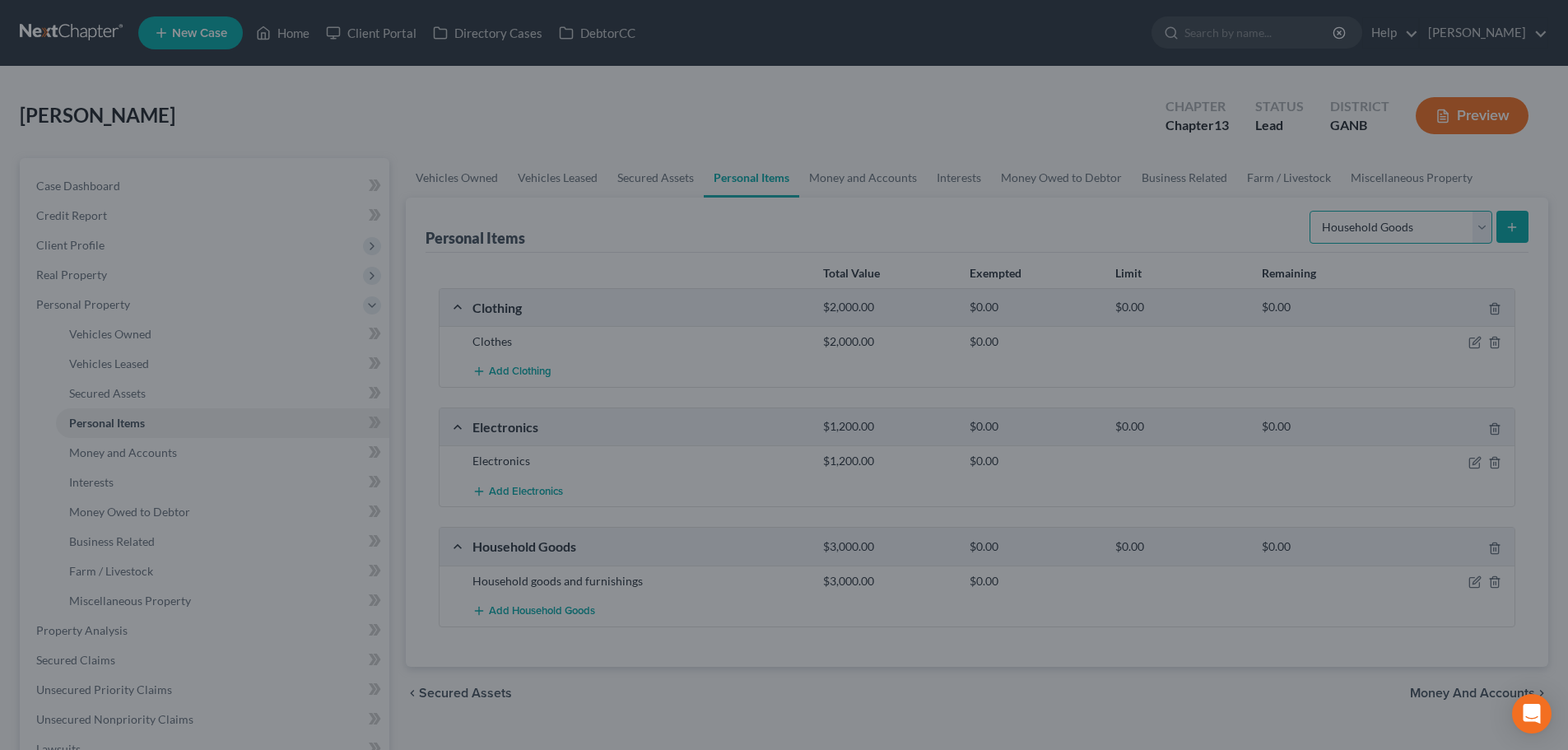
click at [1356, 219] on select "Select Item Type Clothing Collectibles Of Value Electronics Firearms Household …" at bounding box center [1400, 227] width 182 height 33
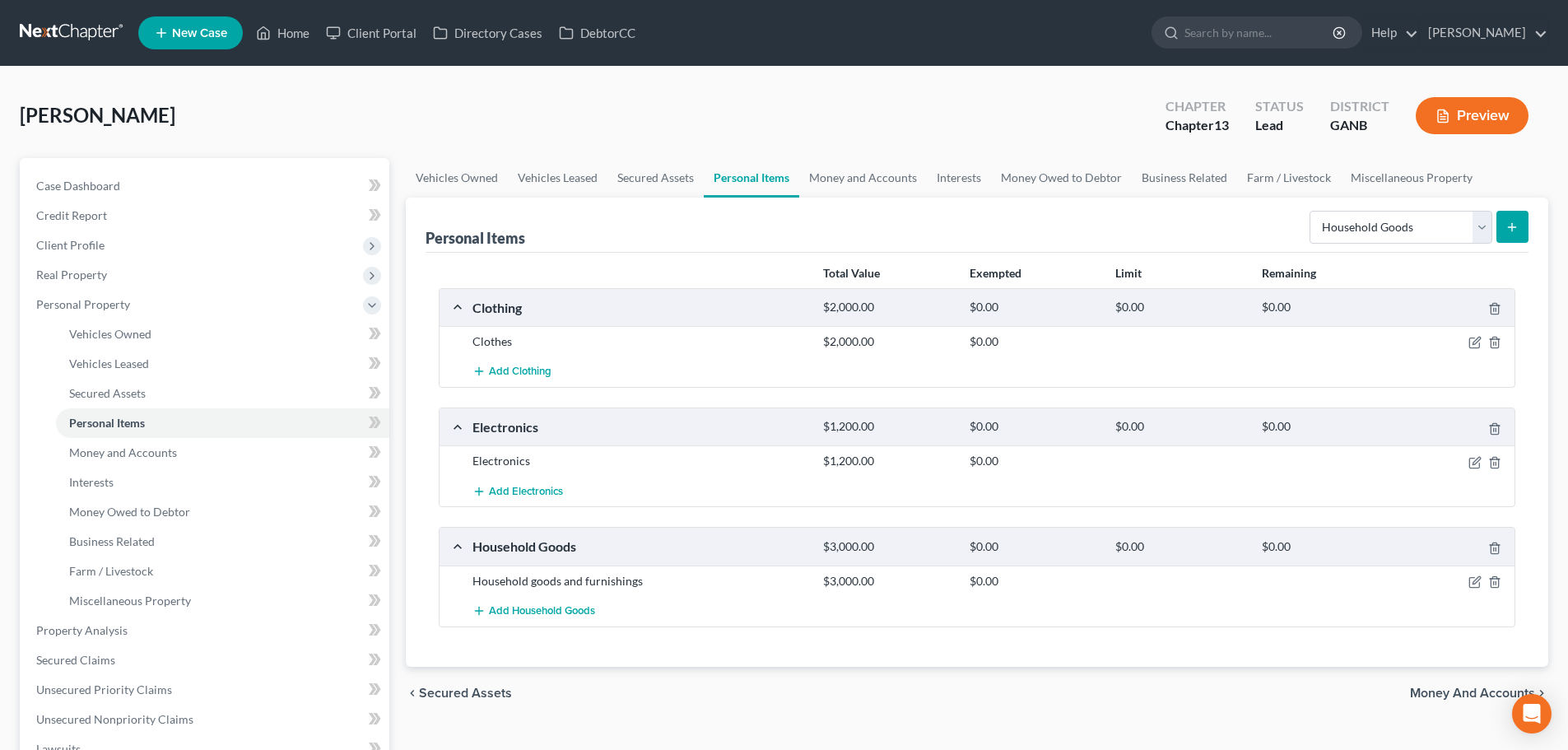
click at [1191, 217] on div "Personal Items Select Item Type Clothing Collectibles Of Value Electronics Fire…" at bounding box center [976, 225] width 1102 height 55
click at [898, 169] on link "Money and Accounts" at bounding box center [863, 177] width 127 height 39
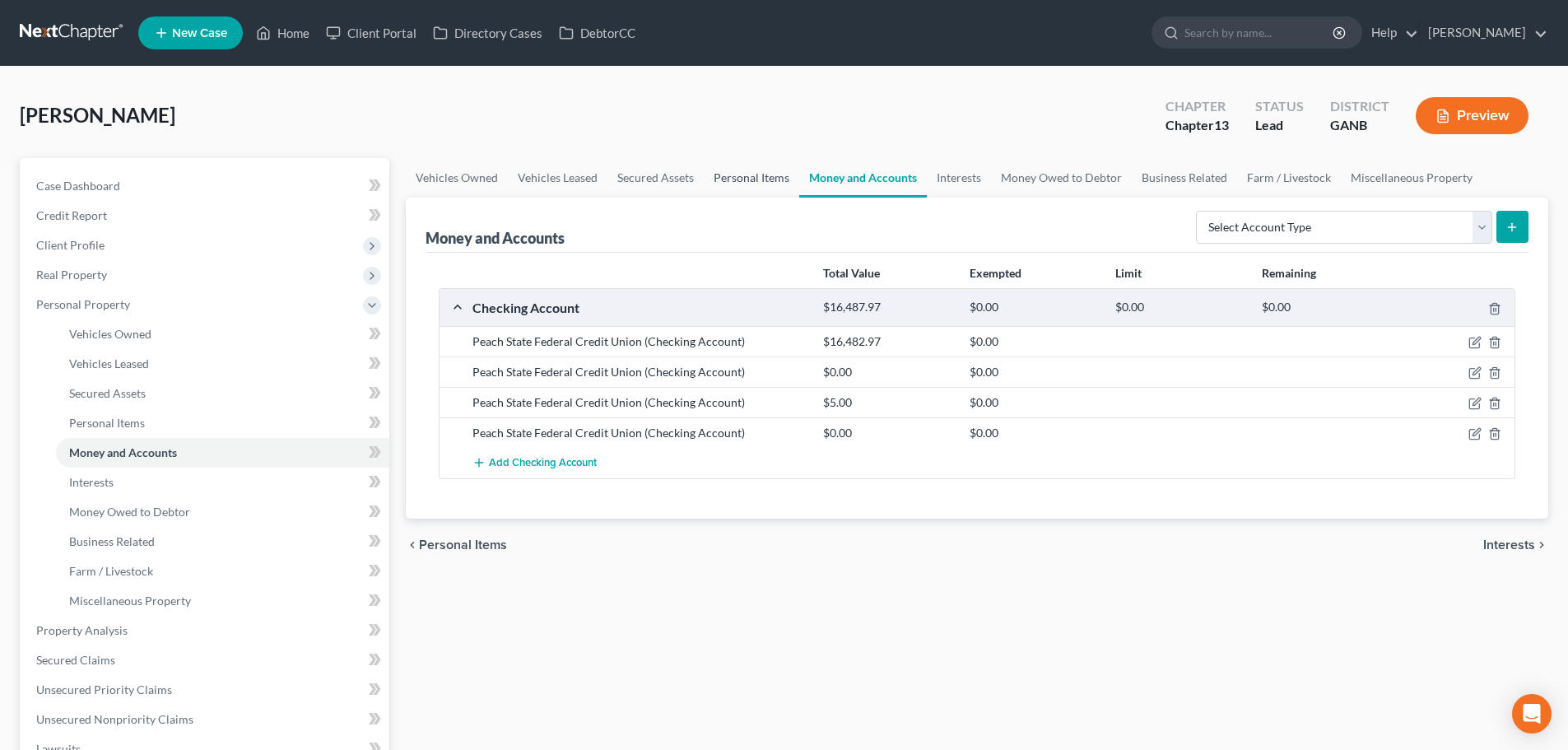
click at [748, 177] on link "Personal Items" at bounding box center [751, 177] width 95 height 39
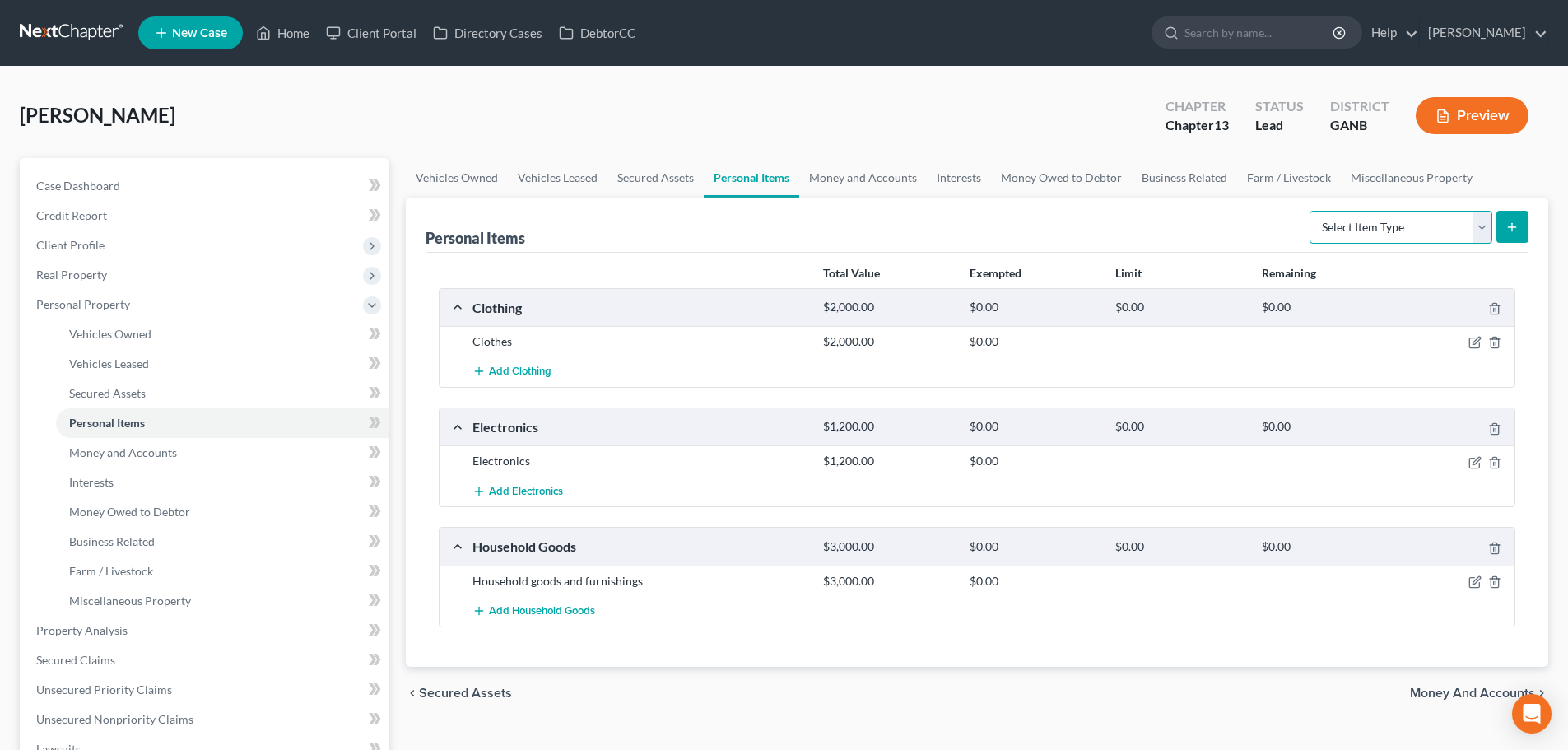
click at [1402, 231] on select "Select Item Type Clothing Collectibles Of Value Electronics Firearms Household …" at bounding box center [1400, 227] width 182 height 33
select select "other"
click at [1311, 211] on select "Select Item Type Clothing Collectibles Of Value Electronics Firearms Household …" at bounding box center [1400, 227] width 182 height 33
click at [887, 177] on link "Money and Accounts" at bounding box center [863, 177] width 127 height 39
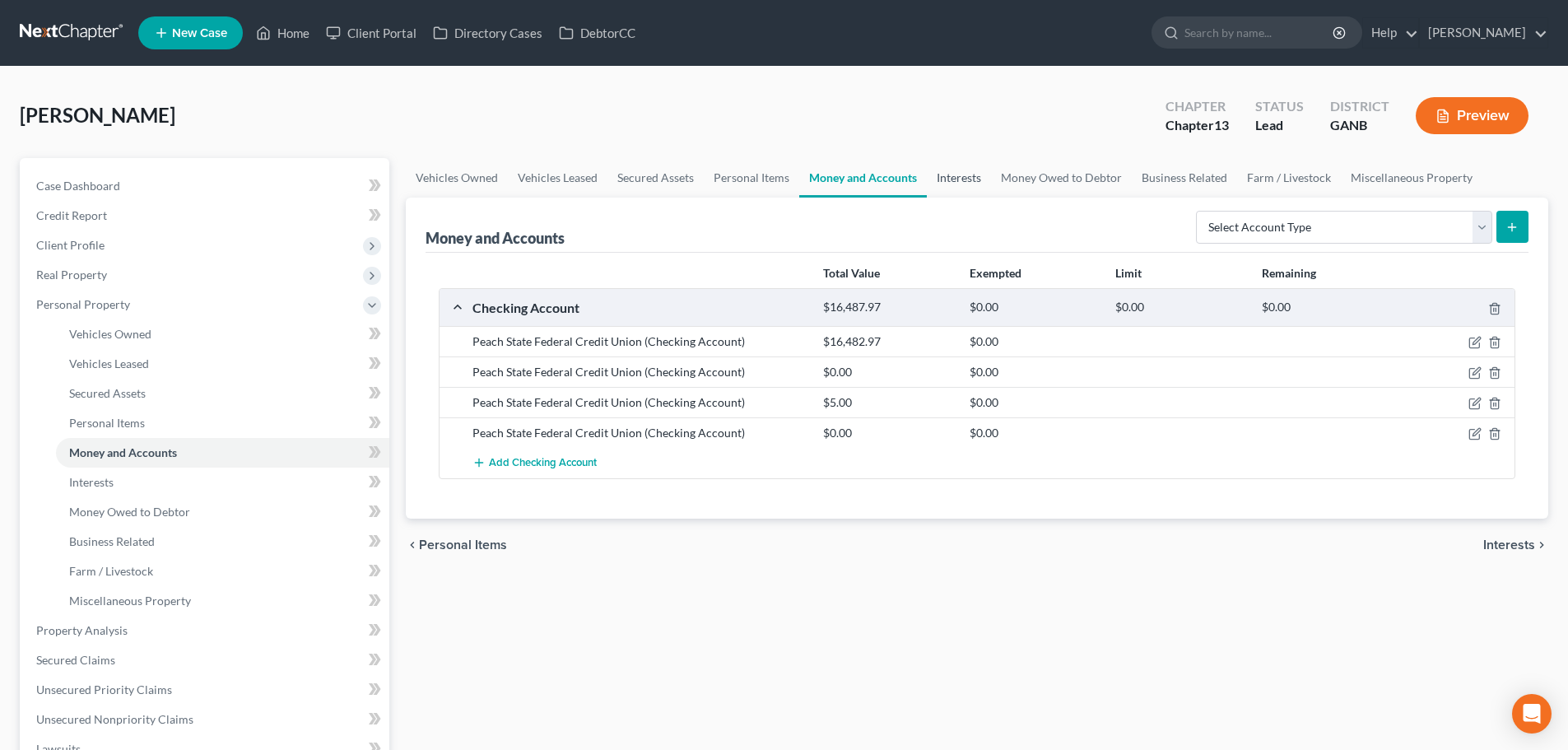
click at [963, 175] on link "Interests" at bounding box center [959, 177] width 65 height 39
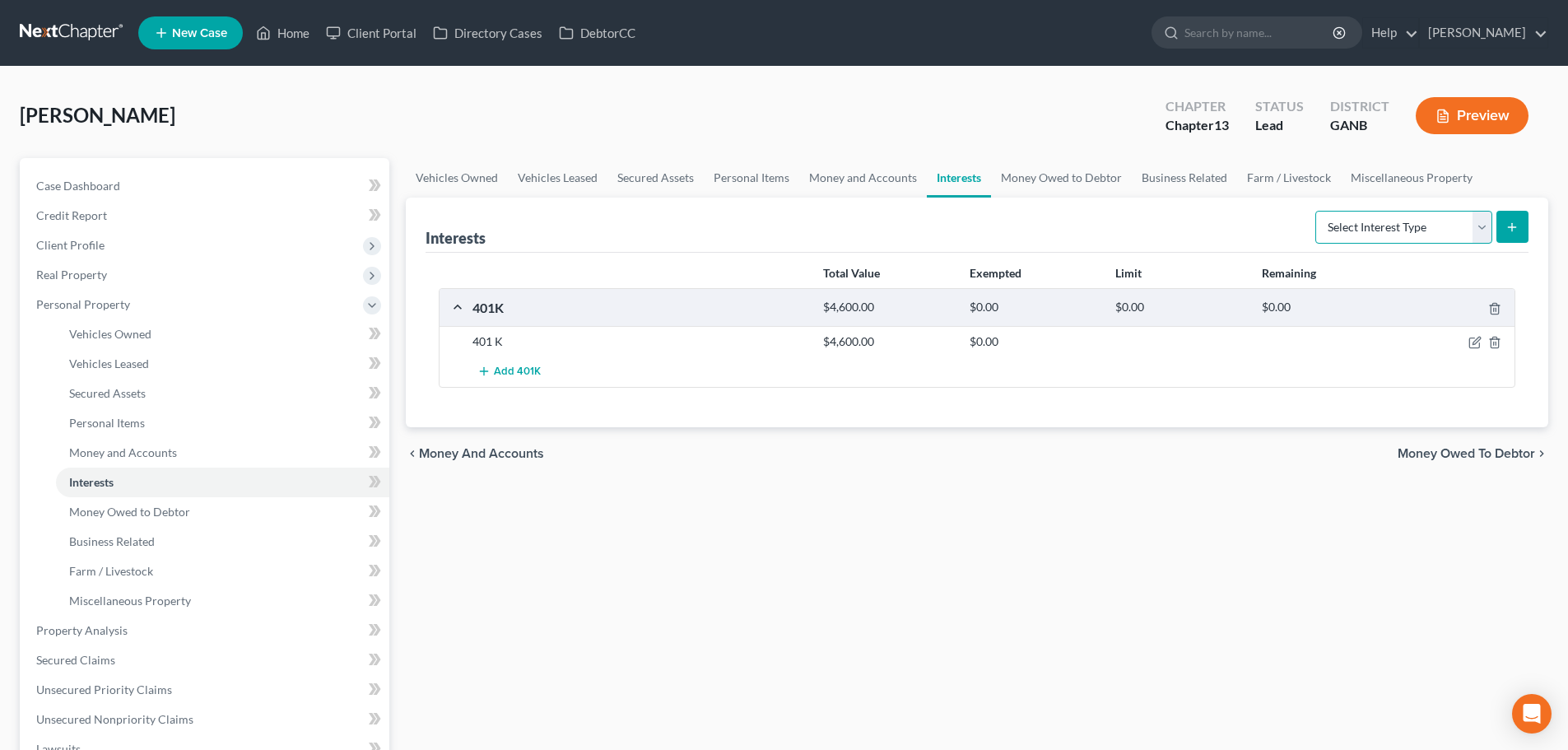
click at [1427, 233] on select "Select Interest Type 401K Annuity Bond Education IRA Government Bond Government…" at bounding box center [1403, 227] width 177 height 33
click at [1085, 172] on link "Money Owed to Debtor" at bounding box center [1061, 177] width 141 height 39
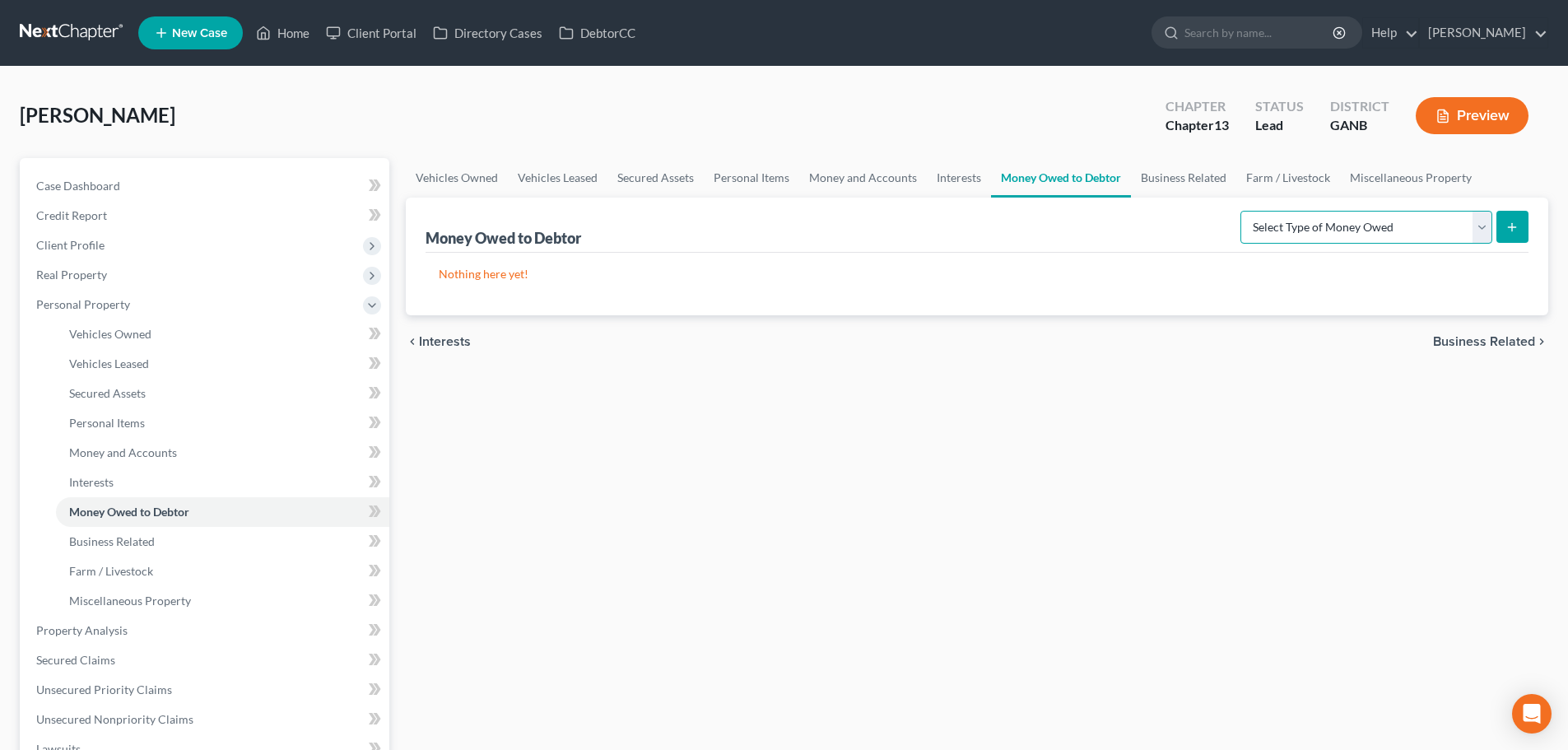
click at [1295, 226] on select "Select Type of Money Owed Accounts Receivable Alimony Child Support Claims Agai…" at bounding box center [1366, 227] width 252 height 33
click at [1229, 185] on link "Business Related" at bounding box center [1184, 177] width 106 height 39
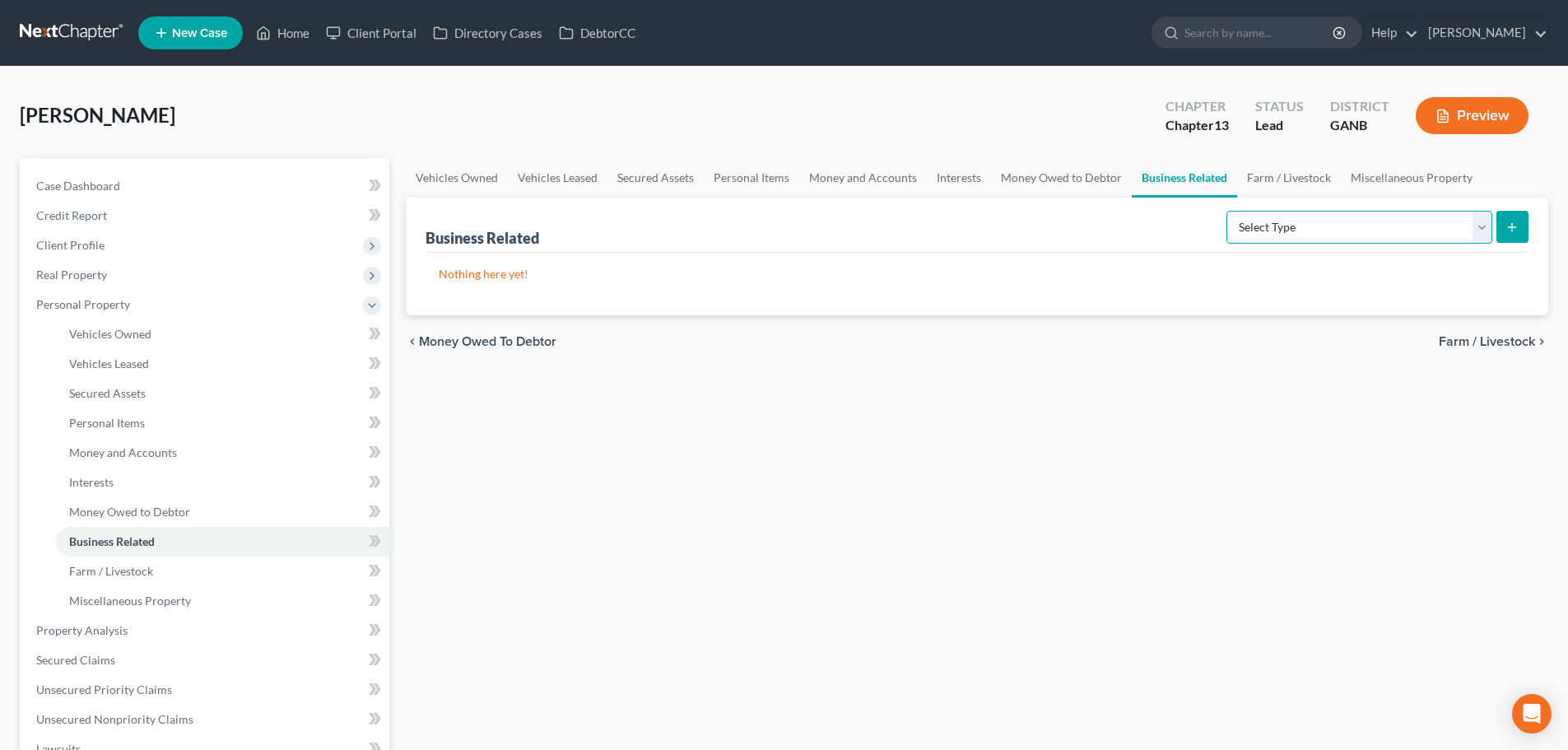
click at [1308, 223] on select "Select Type Customer Lists Franchises Inventory Licenses Machinery Office Equip…" at bounding box center [1358, 227] width 266 height 33
click at [1314, 181] on link "Farm / Livestock" at bounding box center [1289, 177] width 104 height 39
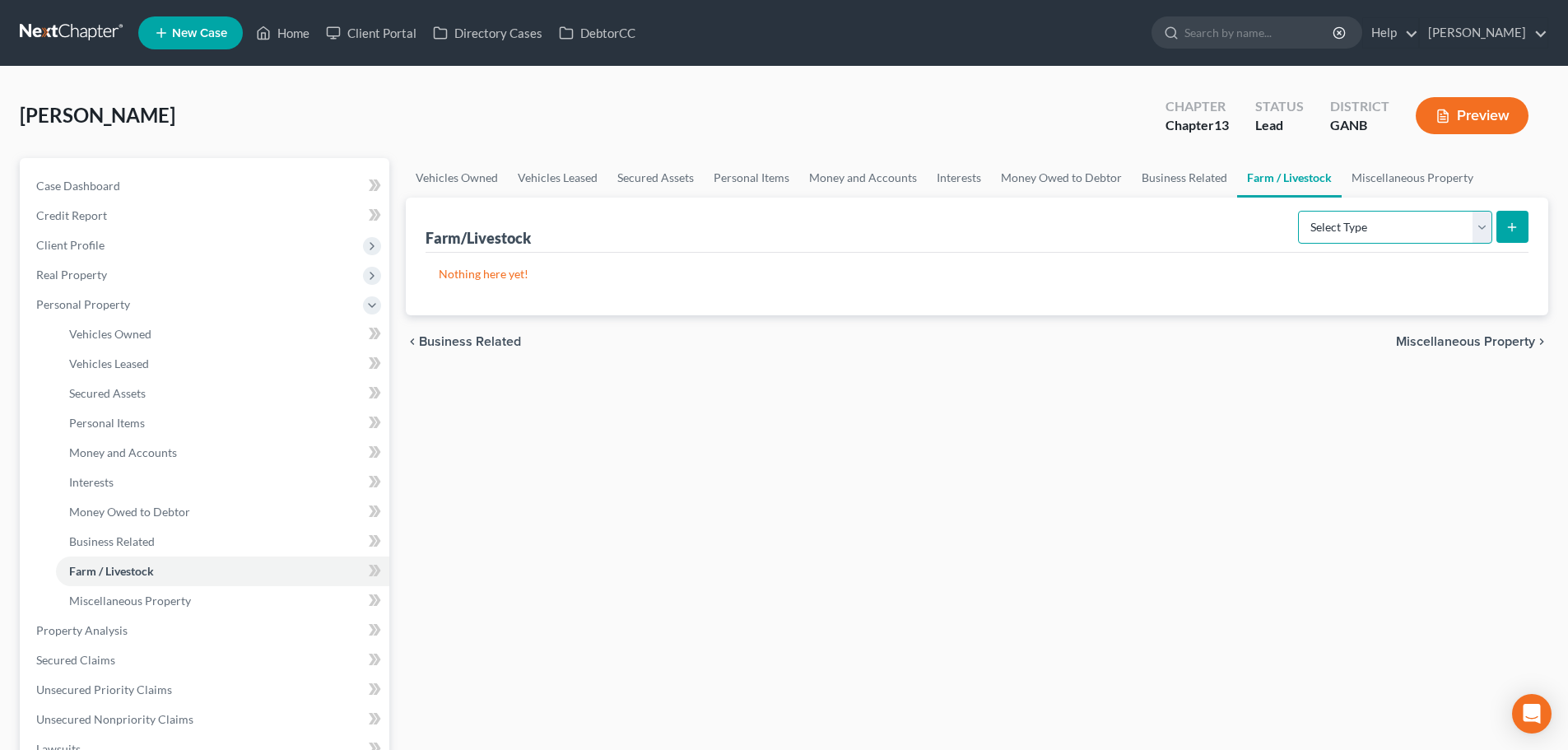
click at [1357, 220] on select "Select Type Animals & Livestock Crops: Growing or Harvested Farming Equipment F…" at bounding box center [1395, 227] width 194 height 33
click at [1380, 193] on link "Miscellaneous Property" at bounding box center [1412, 177] width 141 height 39
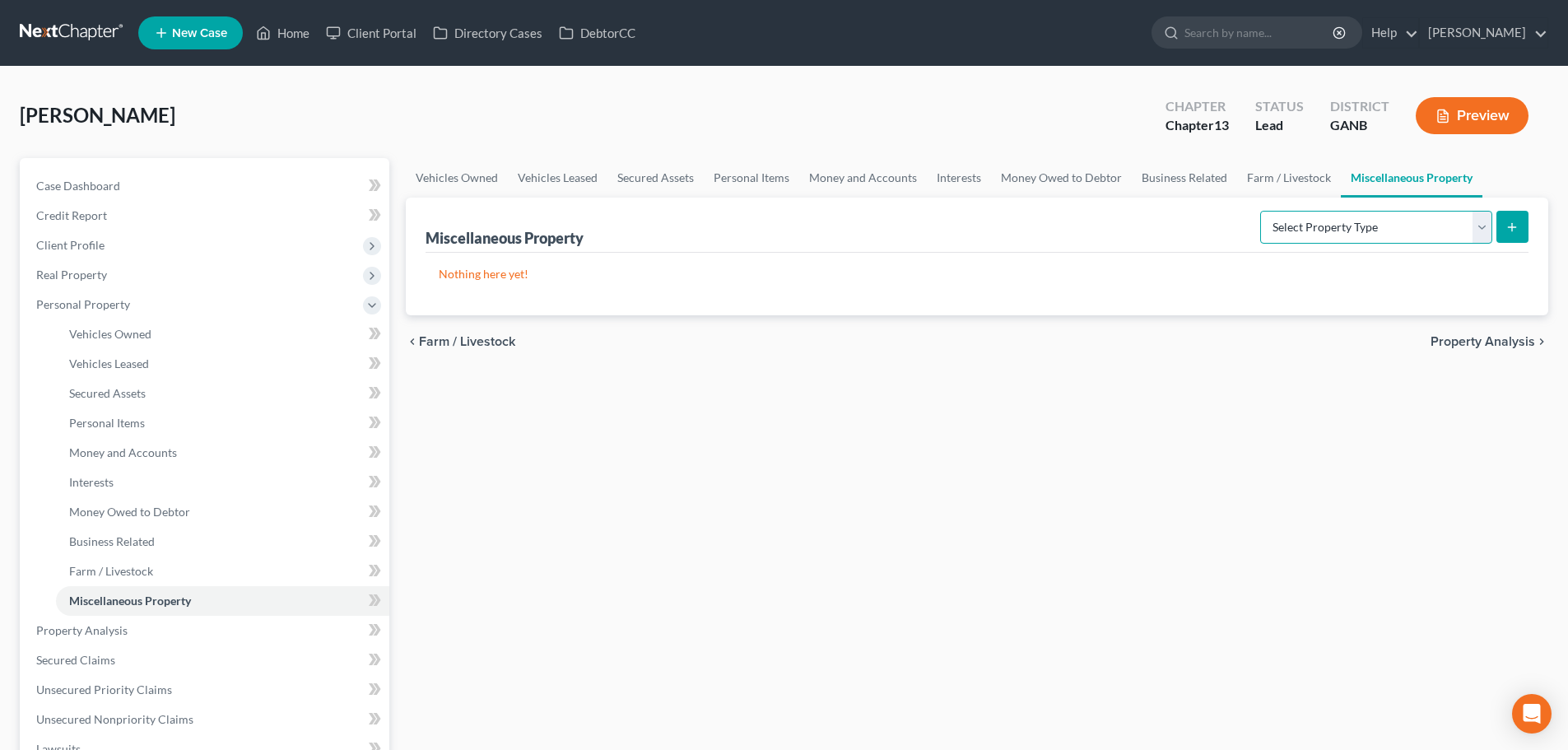
click at [1390, 231] on select "Select Property Type Assigned for Creditor Benefit Within 1 Year Holding for An…" at bounding box center [1376, 227] width 232 height 33
click at [1014, 417] on div "Vehicles Owned Vehicles Leased Secured Assets Personal Items Money and Accounts…" at bounding box center [977, 648] width 1159 height 980
click at [1452, 343] on span "Property Analysis" at bounding box center [1483, 341] width 105 height 13
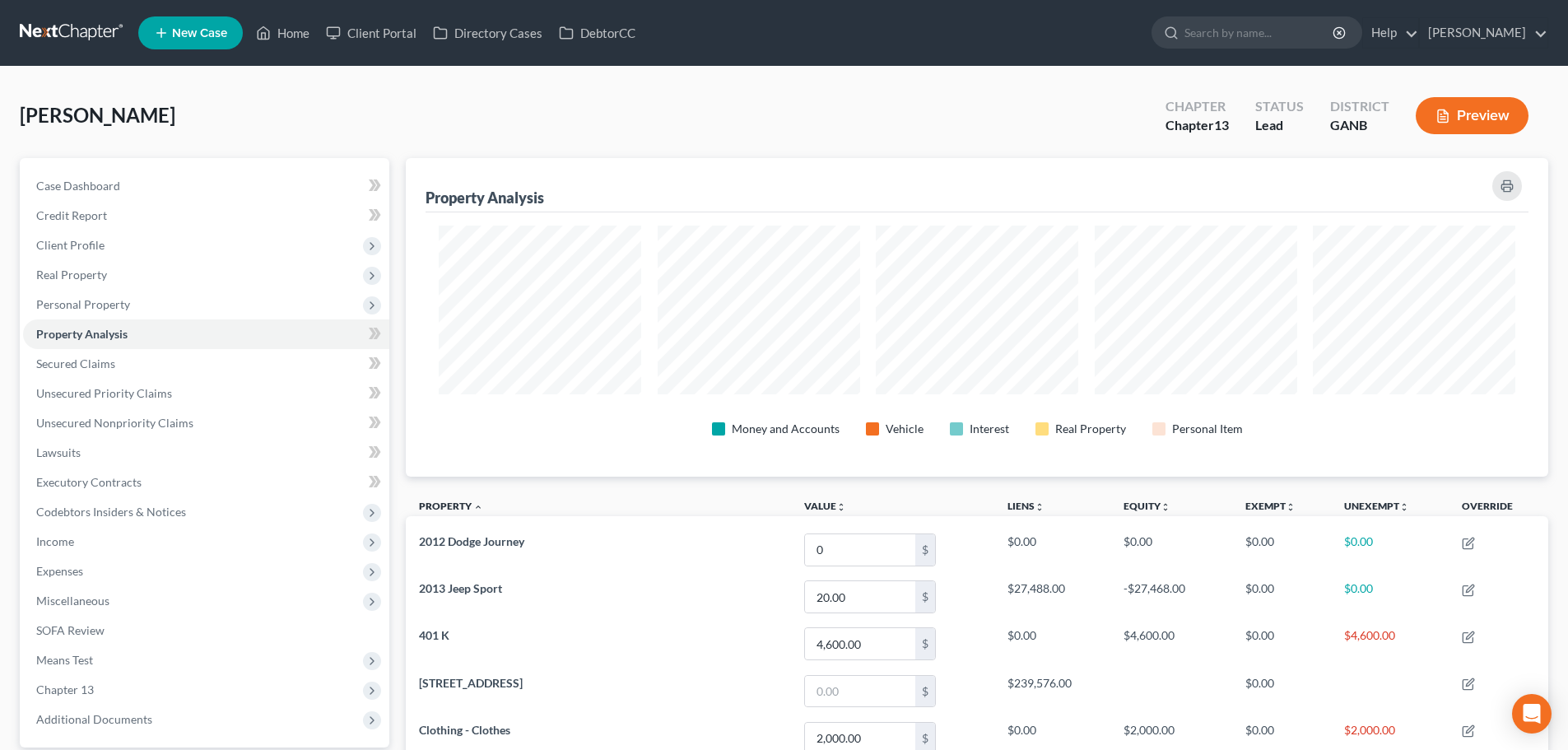
scroll to position [319, 1143]
click at [78, 359] on span "Secured Claims" at bounding box center [75, 364] width 79 height 14
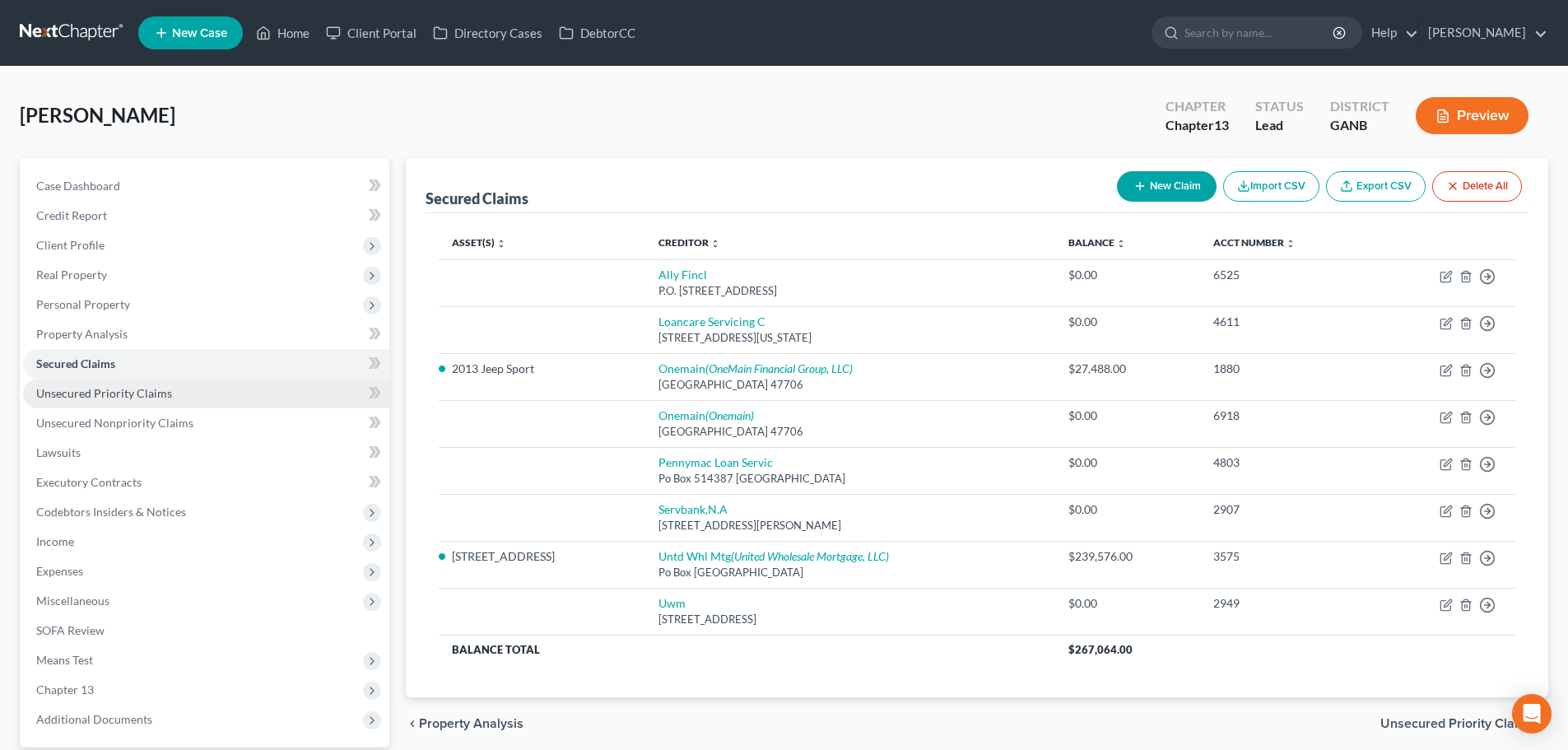
click at [112, 386] on span "Unsecured Priority Claims" at bounding box center [104, 393] width 136 height 14
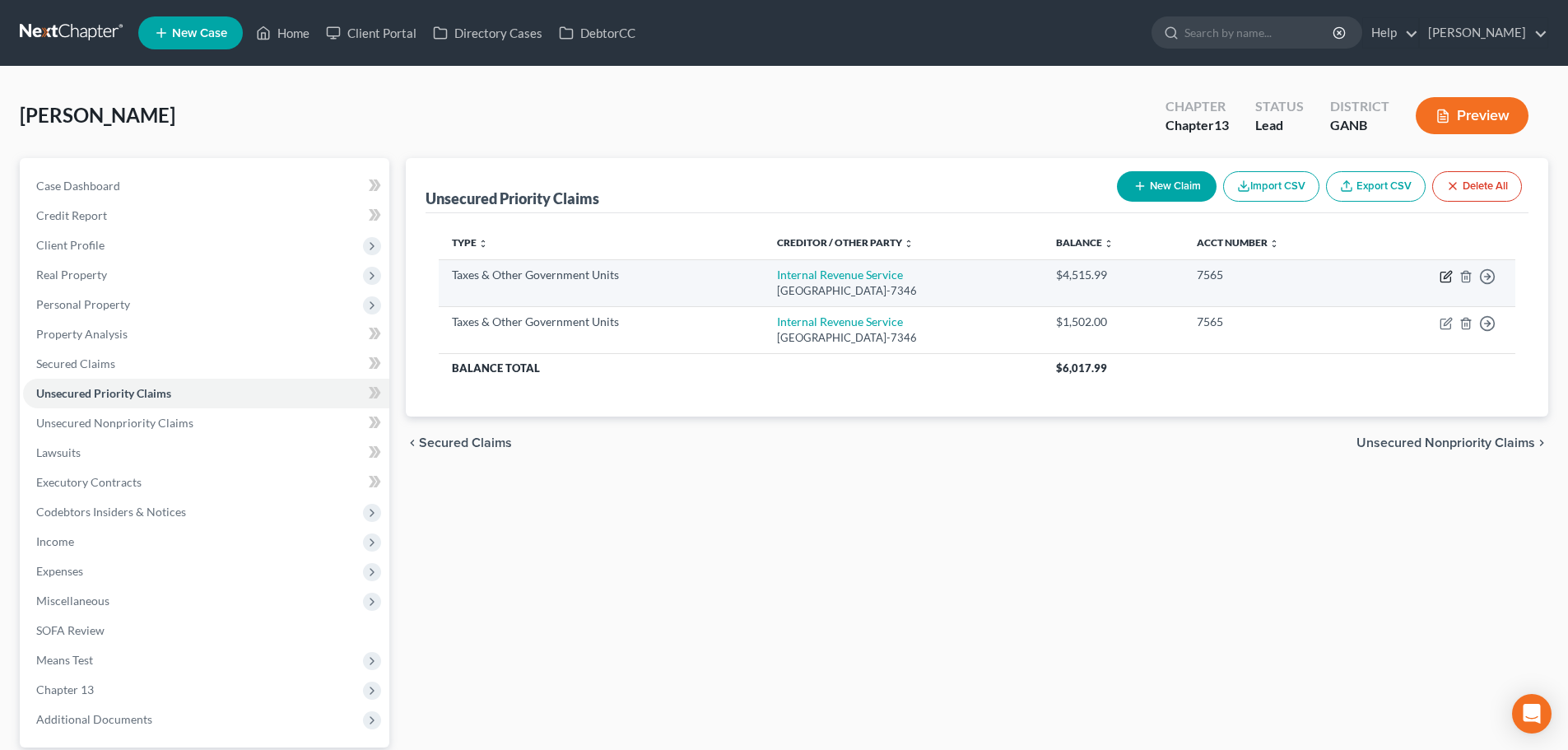
click at [1444, 281] on icon "button" at bounding box center [1446, 277] width 10 height 10
select select "0"
select select "39"
select select "0"
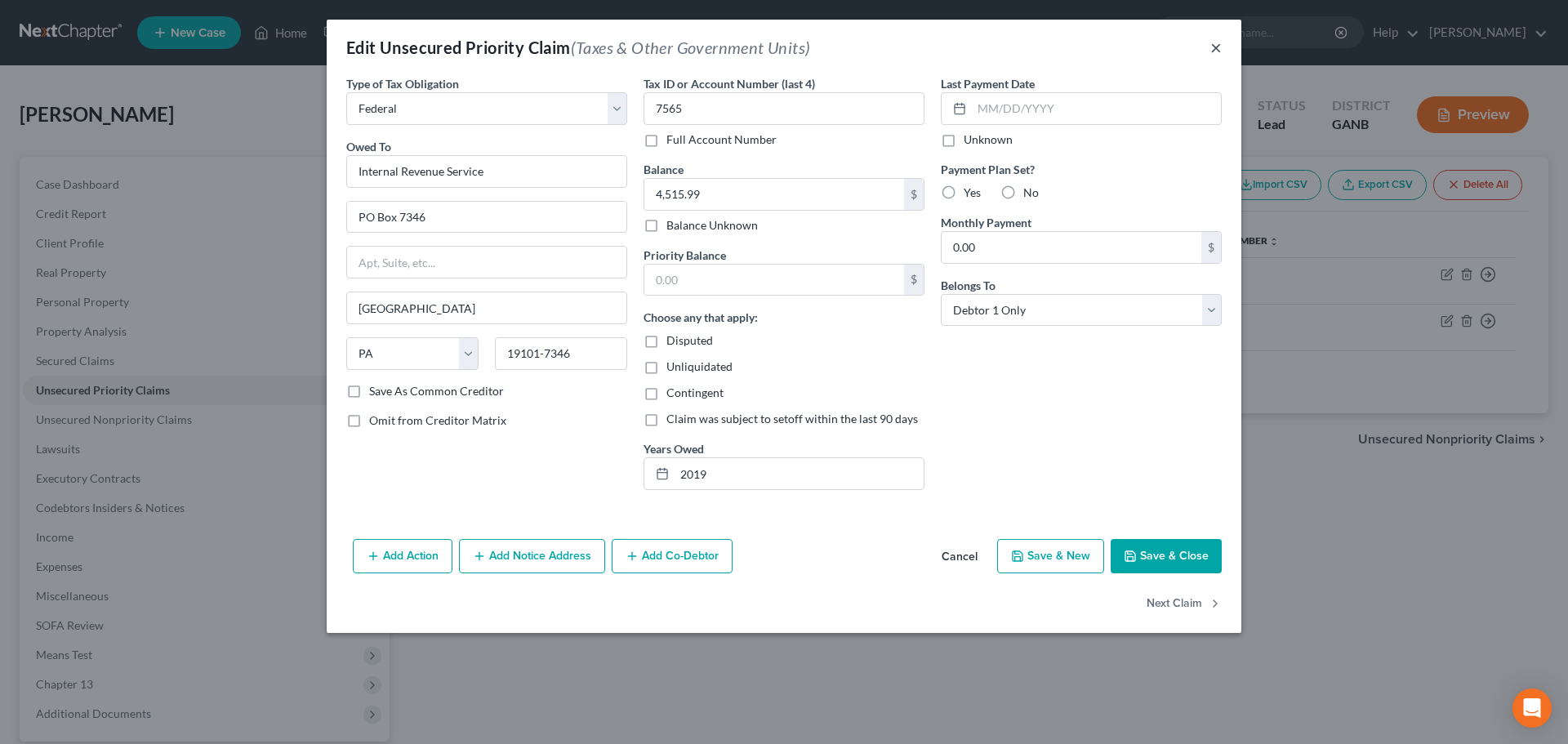
click at [1214, 47] on button "×" at bounding box center [1216, 48] width 12 height 19
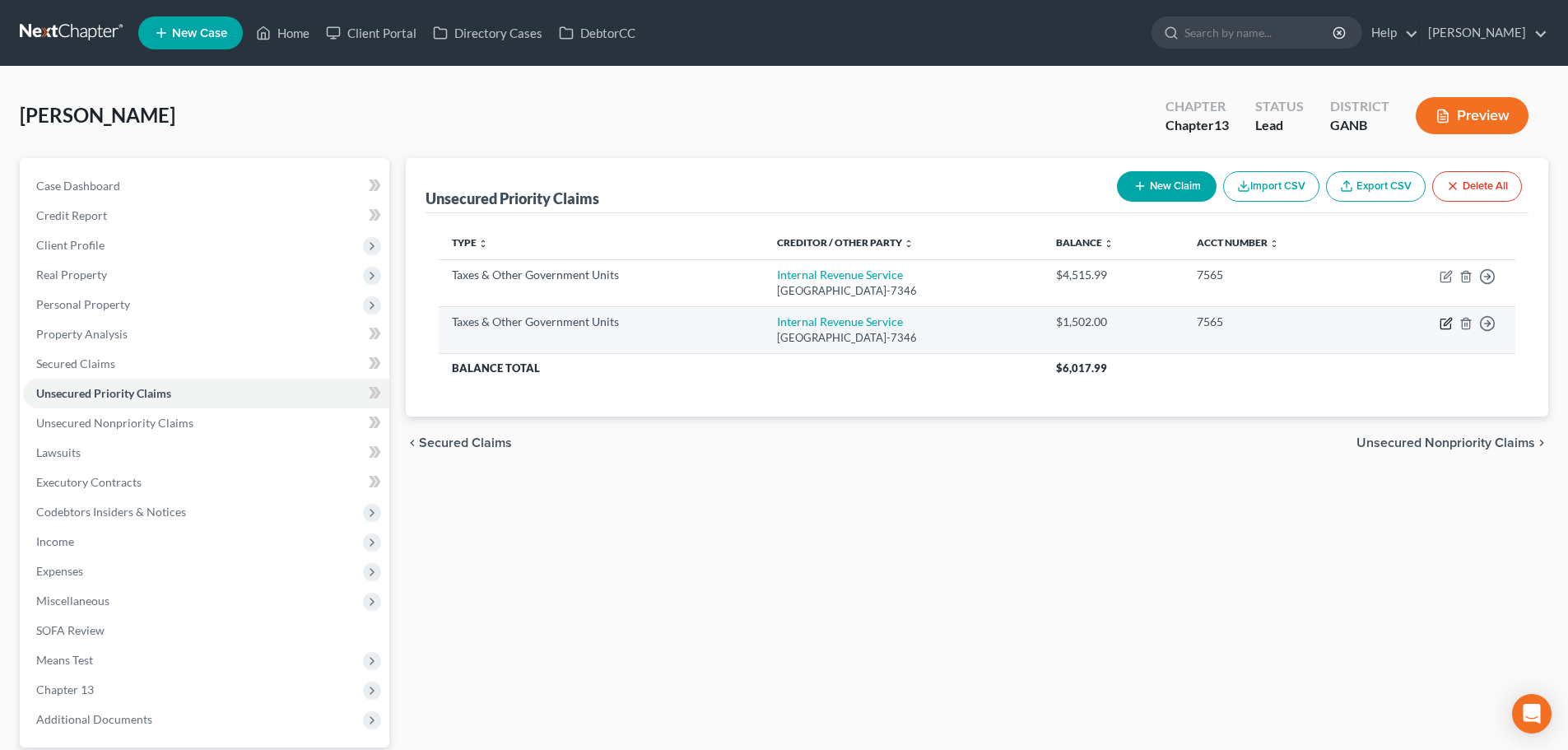
click at [1444, 325] on icon "button" at bounding box center [1447, 322] width 8 height 8
select select "0"
select select "39"
select select "0"
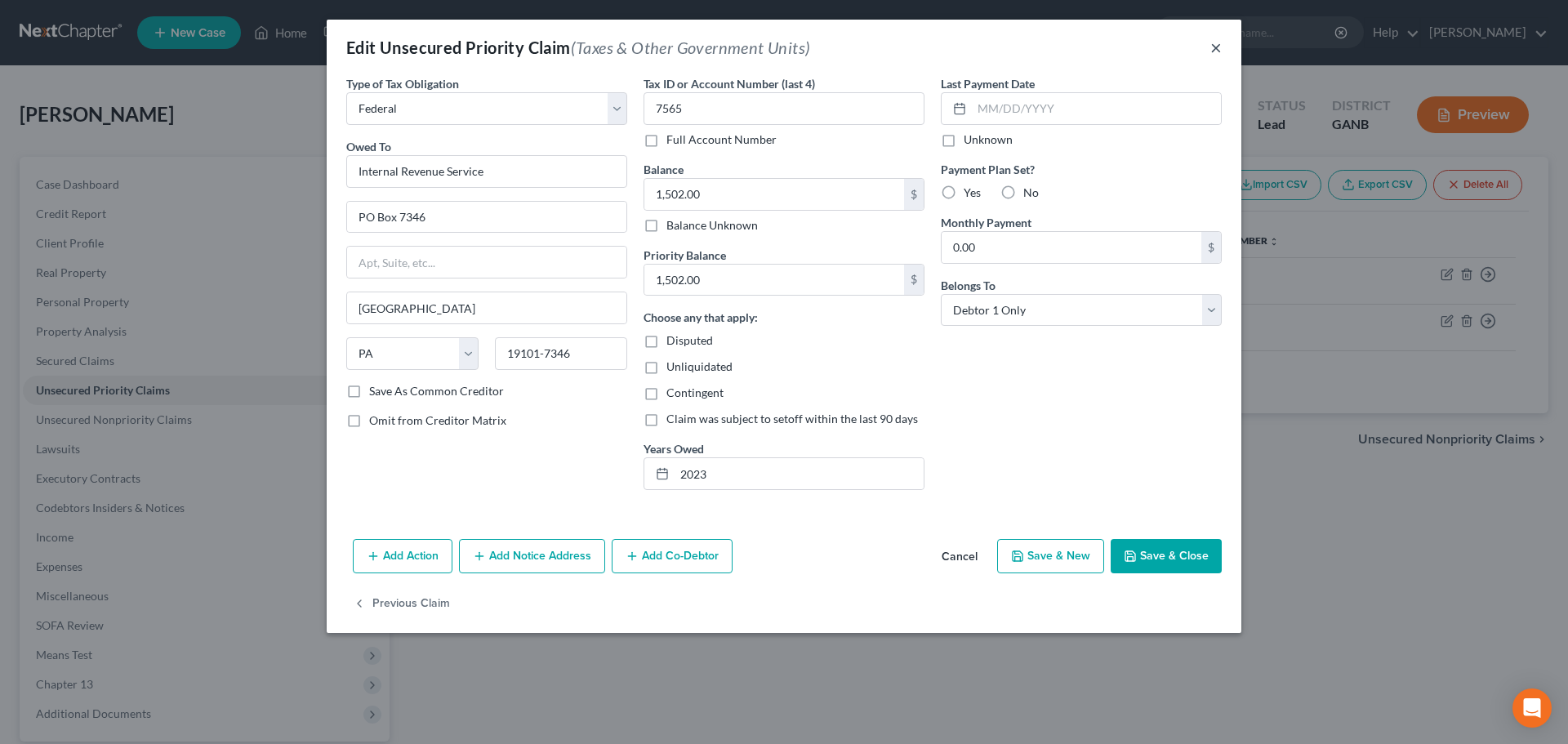
click at [1220, 49] on button "×" at bounding box center [1216, 48] width 12 height 19
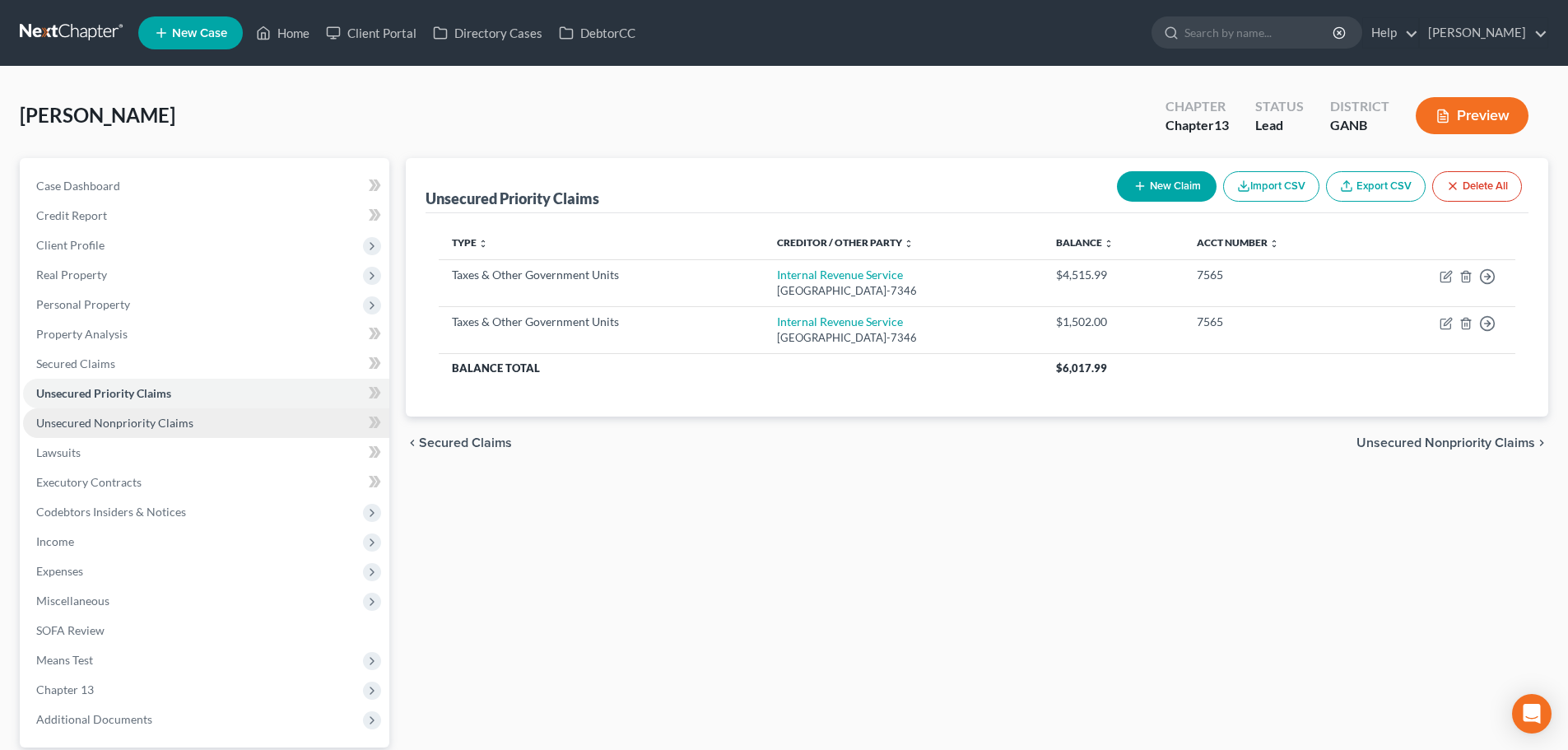
click at [116, 423] on span "Unsecured Nonpriority Claims" at bounding box center [115, 423] width 157 height 14
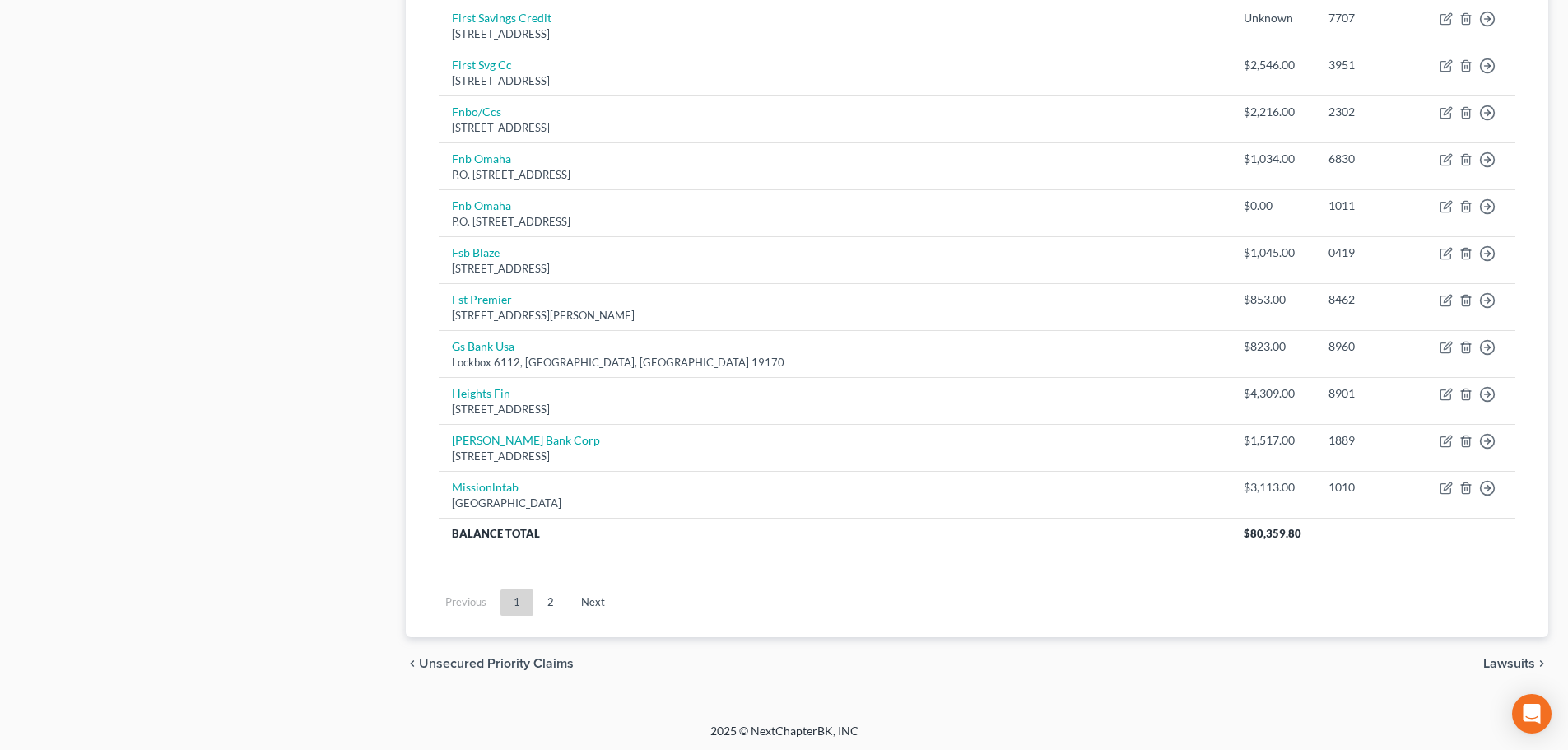
scroll to position [1151, 0]
click at [547, 599] on link "2" at bounding box center [551, 600] width 33 height 26
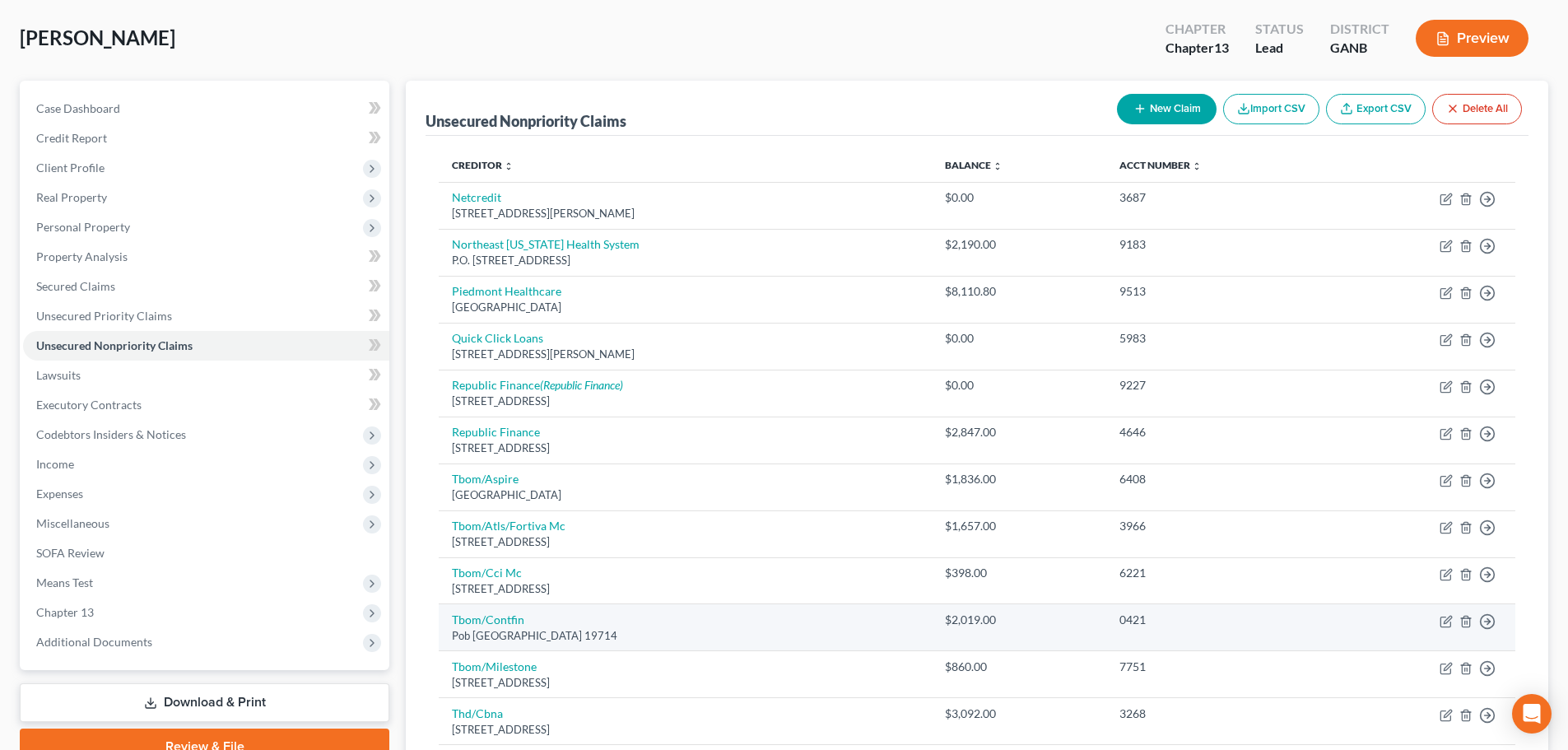
scroll to position [0, 0]
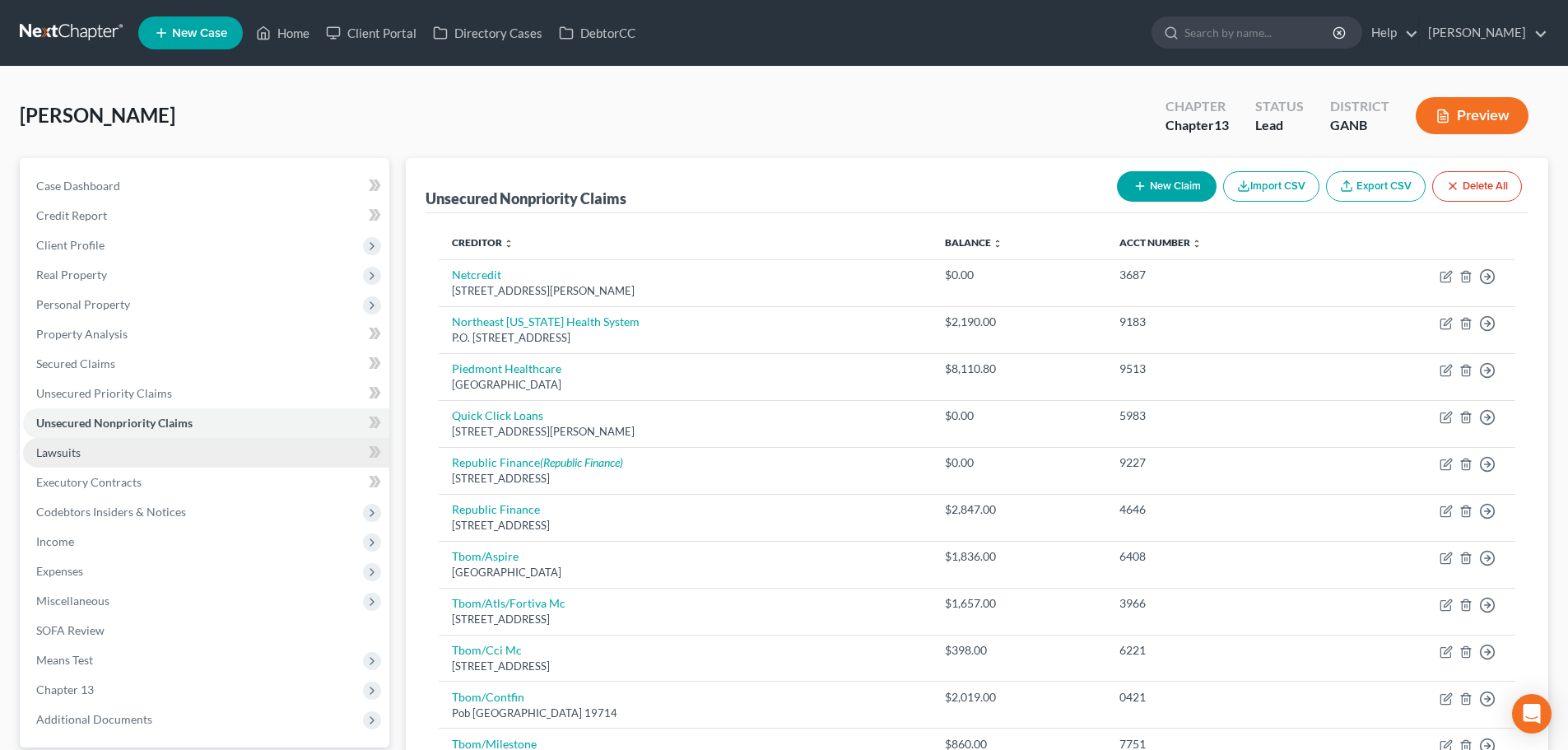
click at [58, 460] on link "Lawsuits" at bounding box center [207, 453] width 367 height 29
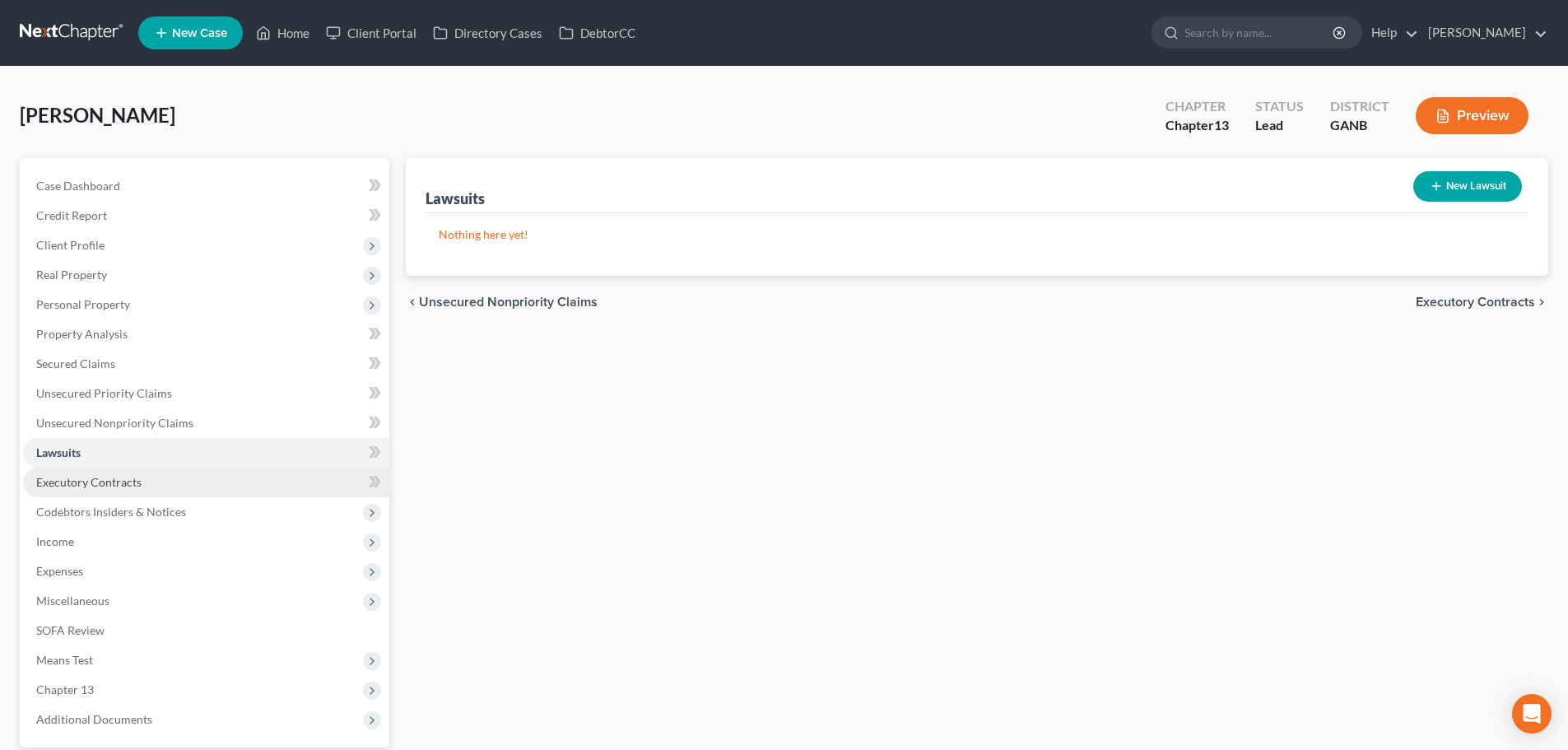
click at [103, 479] on span "Executory Contracts" at bounding box center [89, 482] width 106 height 14
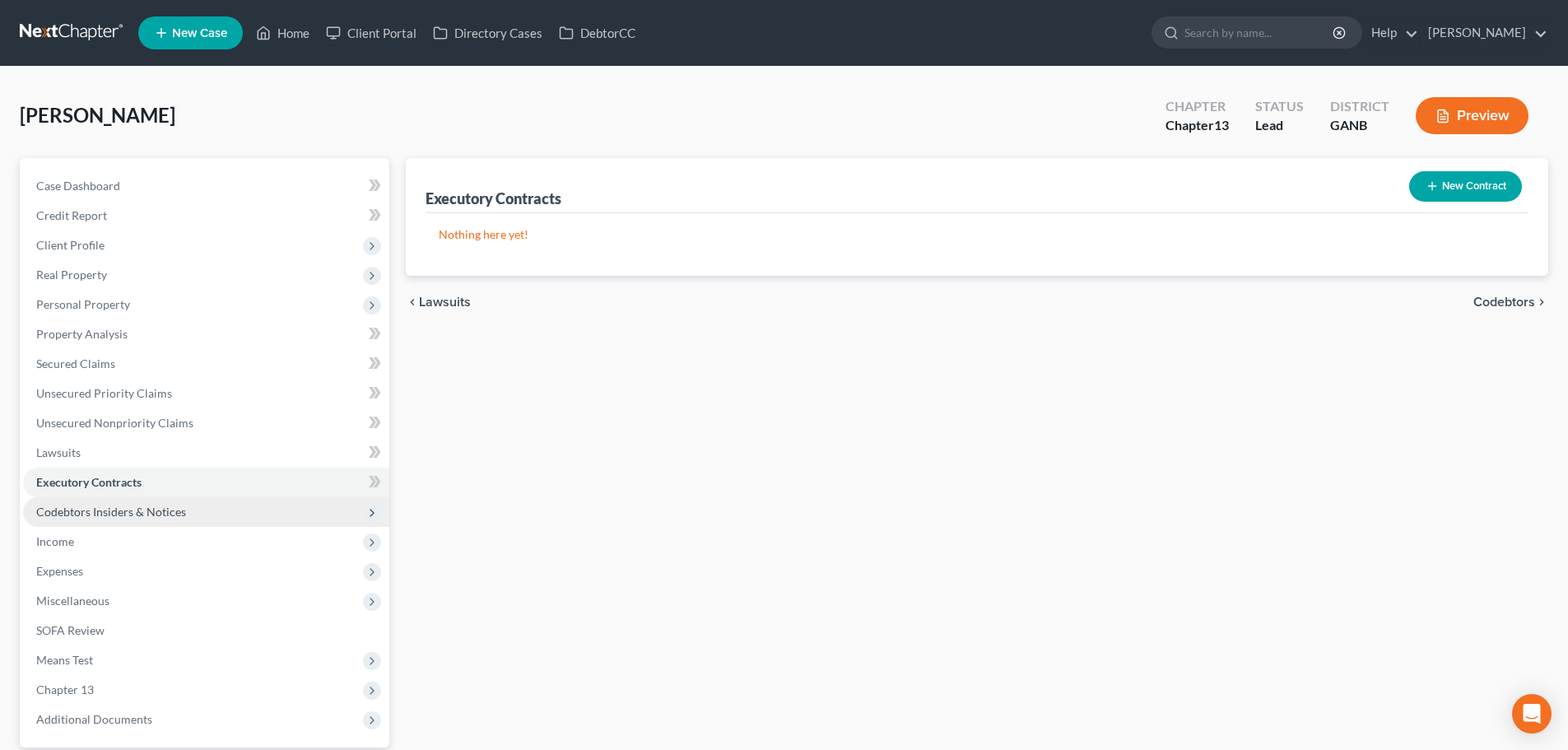
click at [104, 516] on span "Codebtors Insiders & Notices" at bounding box center [111, 512] width 150 height 14
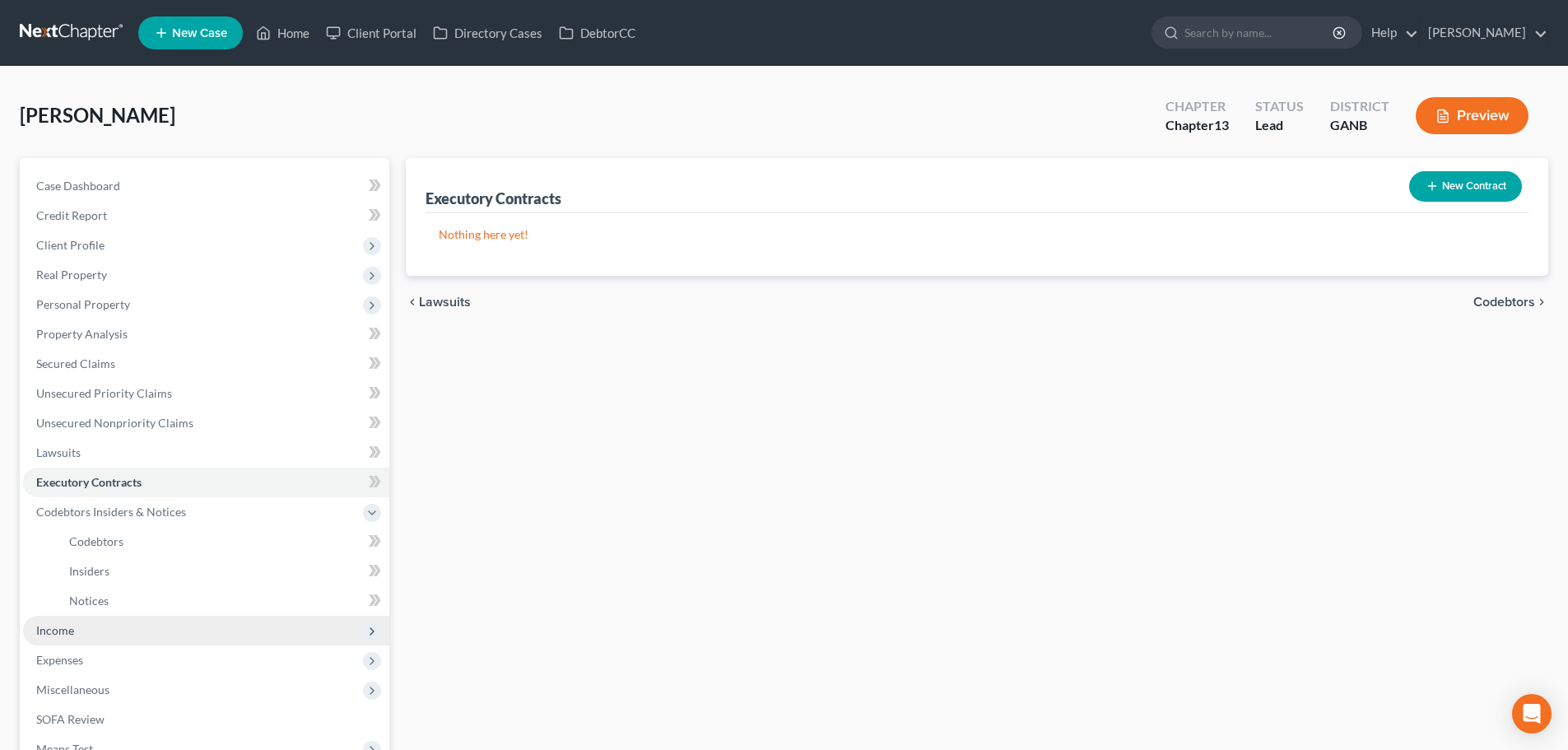
click at [76, 635] on span "Income" at bounding box center [207, 630] width 367 height 29
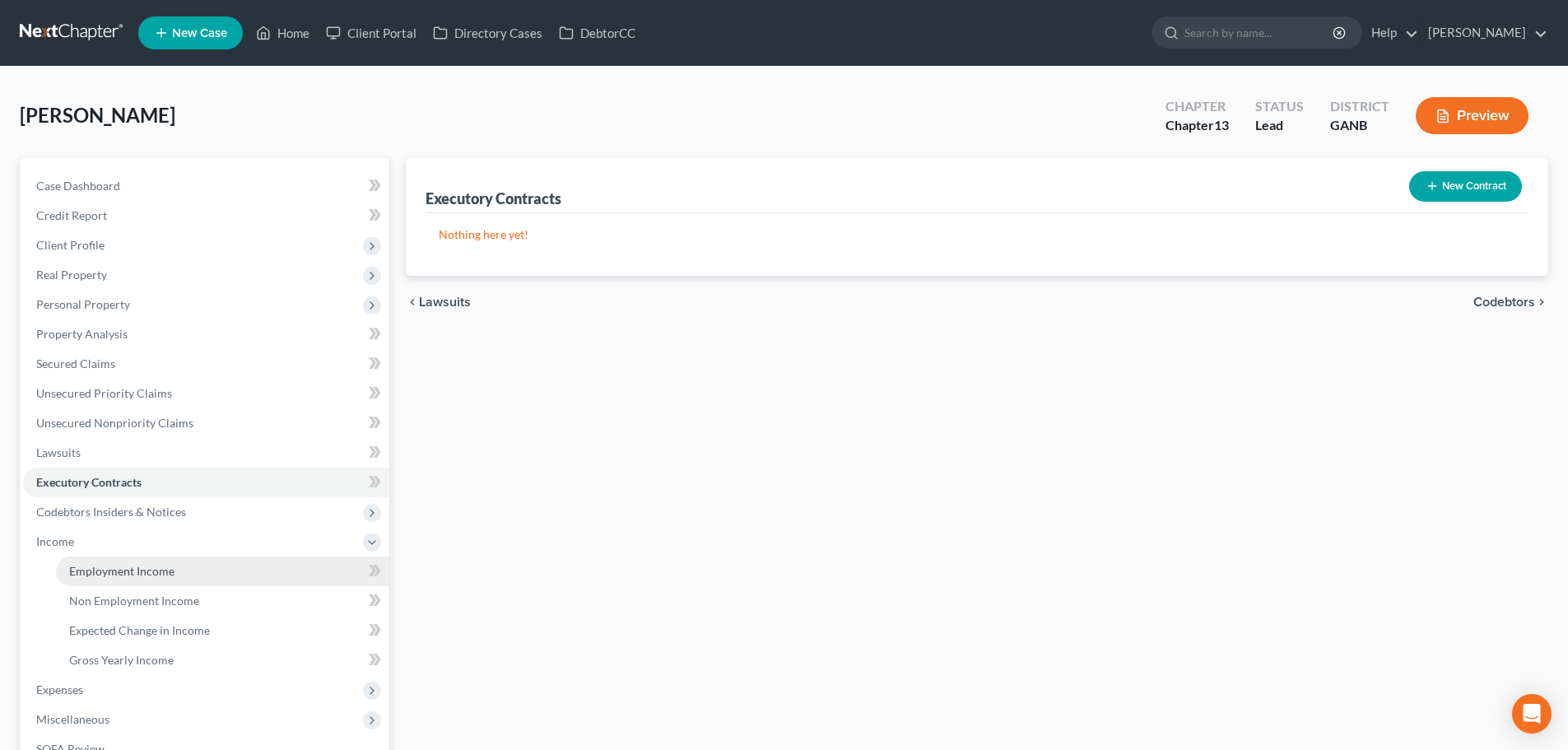
click at [106, 575] on span "Employment Income" at bounding box center [122, 571] width 106 height 14
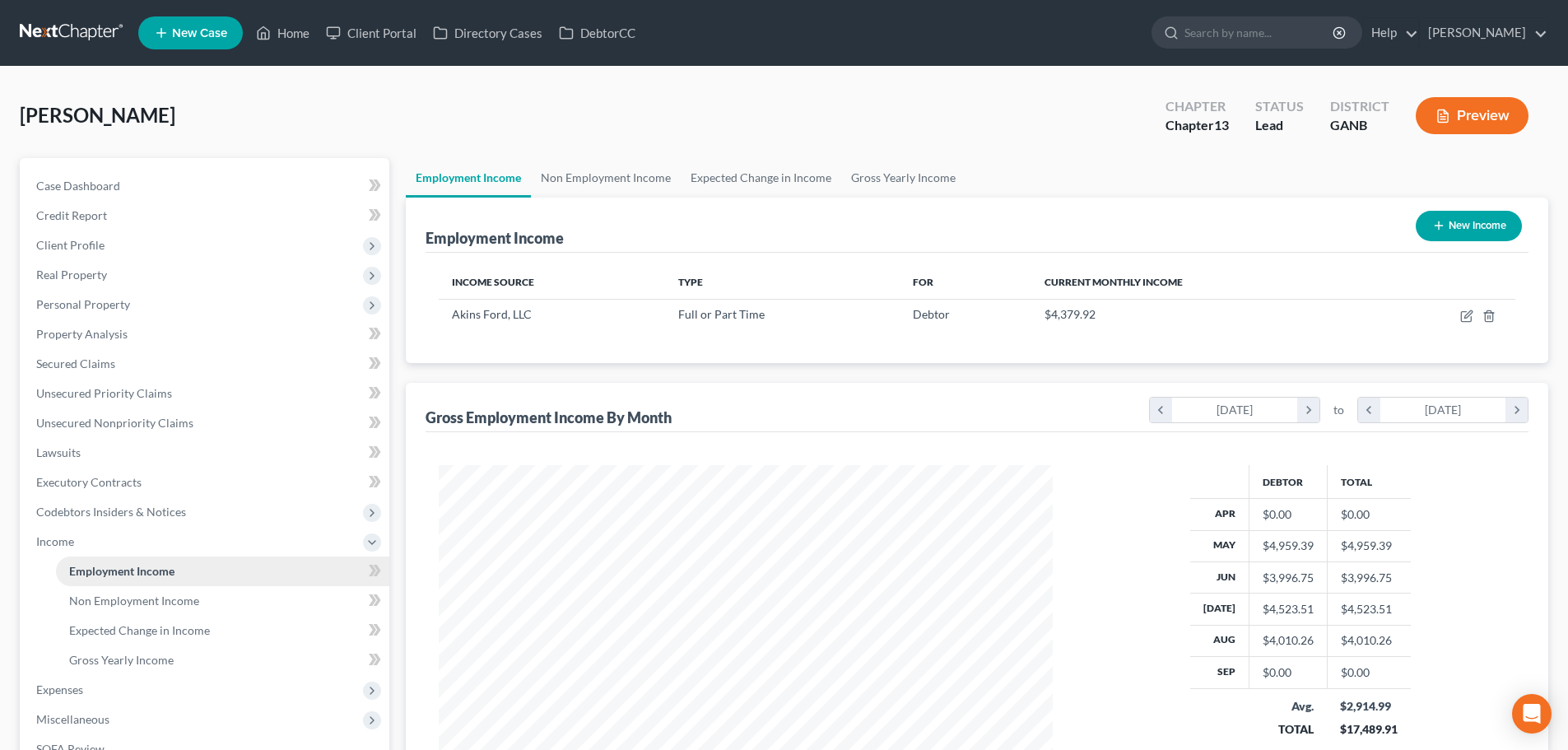
scroll to position [307, 647]
click at [588, 174] on link "Non Employment Income" at bounding box center [606, 177] width 150 height 39
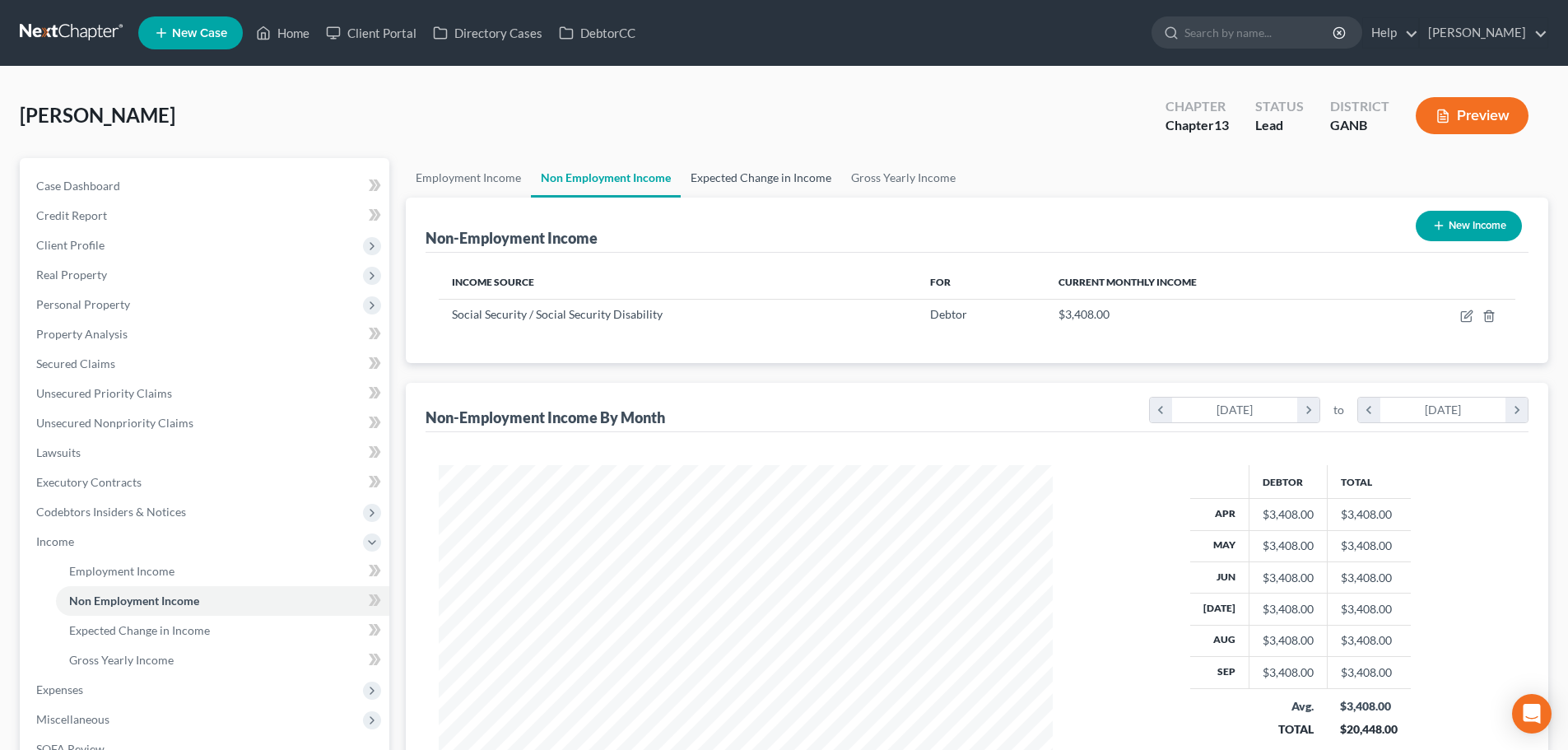
scroll to position [307, 647]
click at [733, 174] on link "Expected Change in Income" at bounding box center [761, 177] width 161 height 39
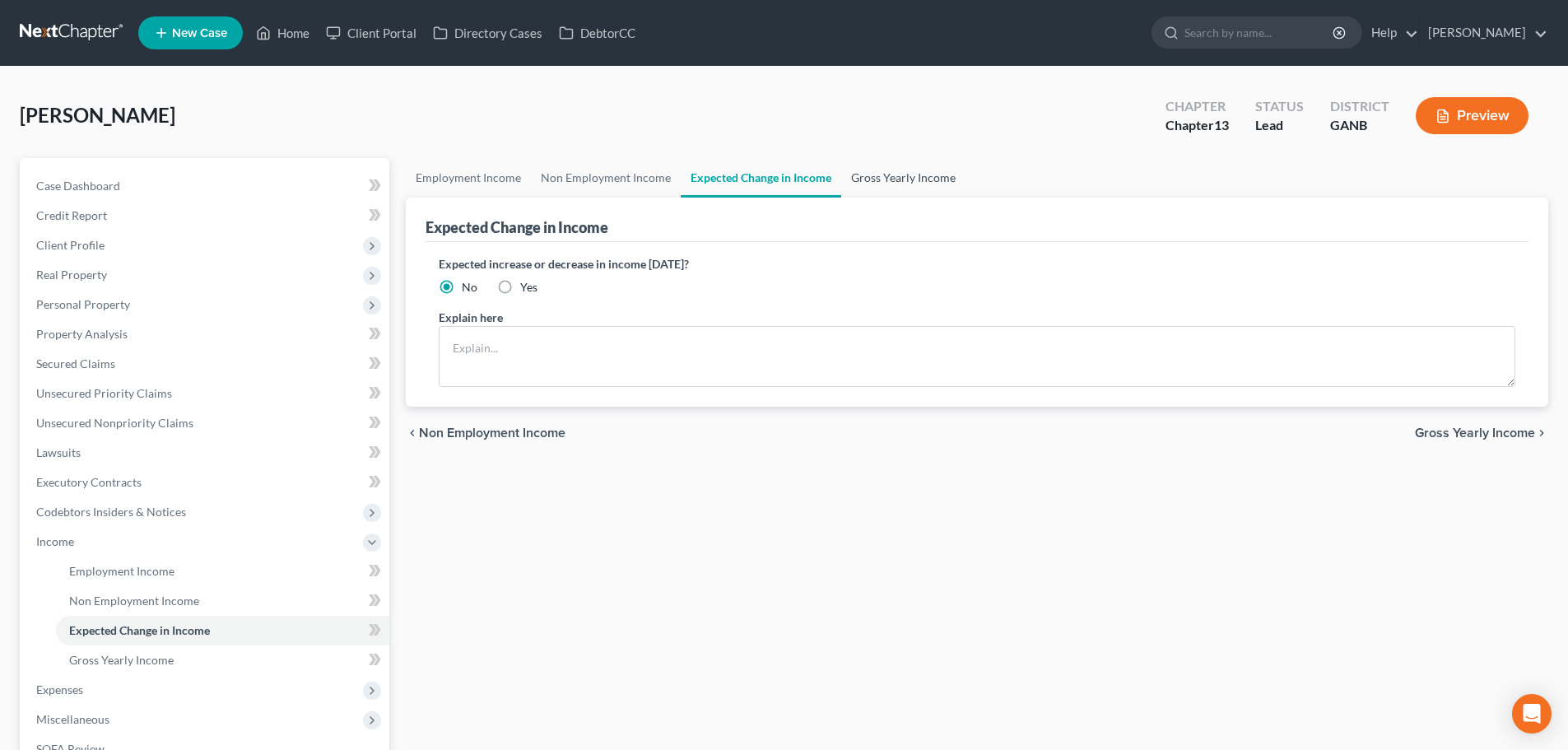
click at [916, 174] on link "Gross Yearly Income" at bounding box center [903, 177] width 124 height 39
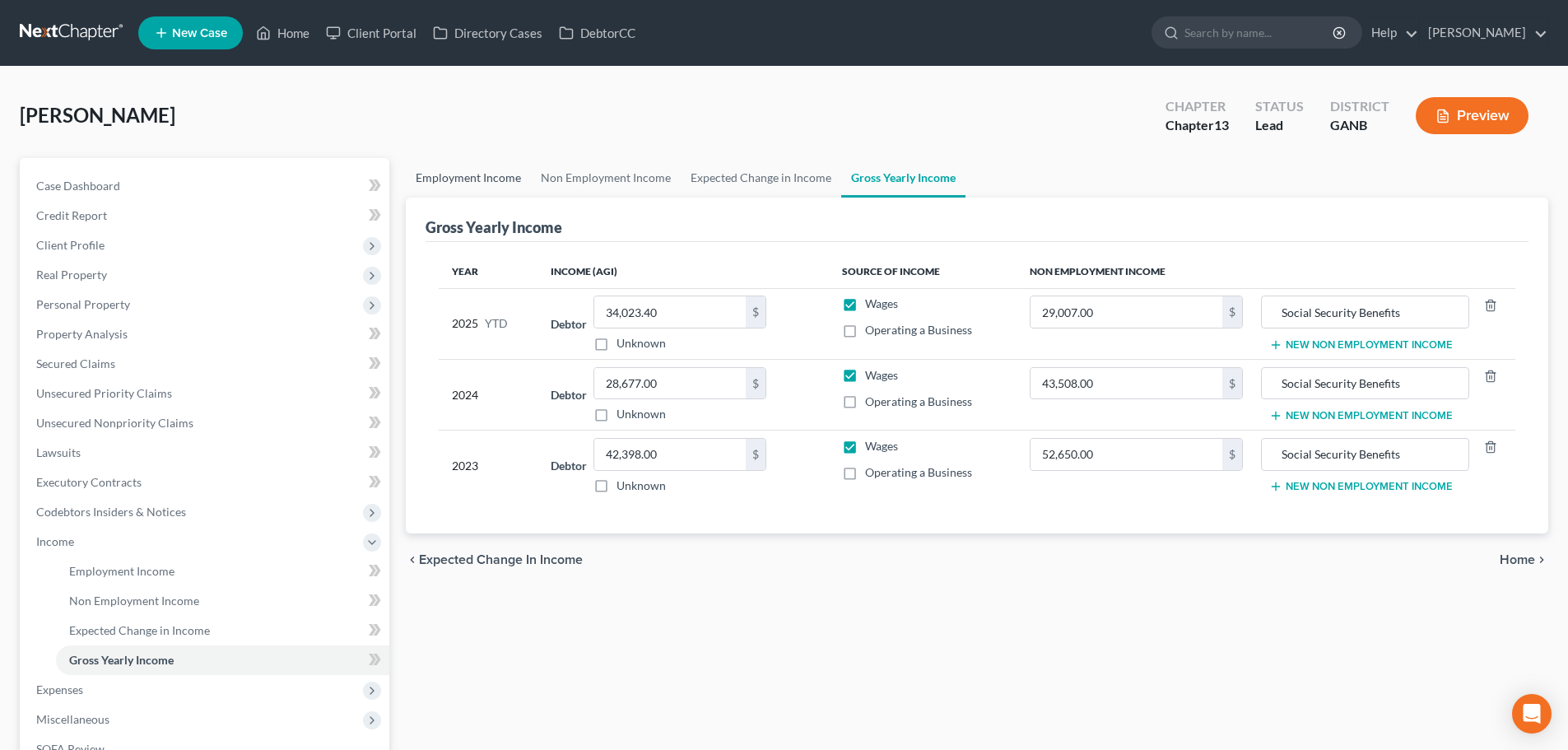
click at [494, 179] on link "Employment Income" at bounding box center [468, 177] width 125 height 39
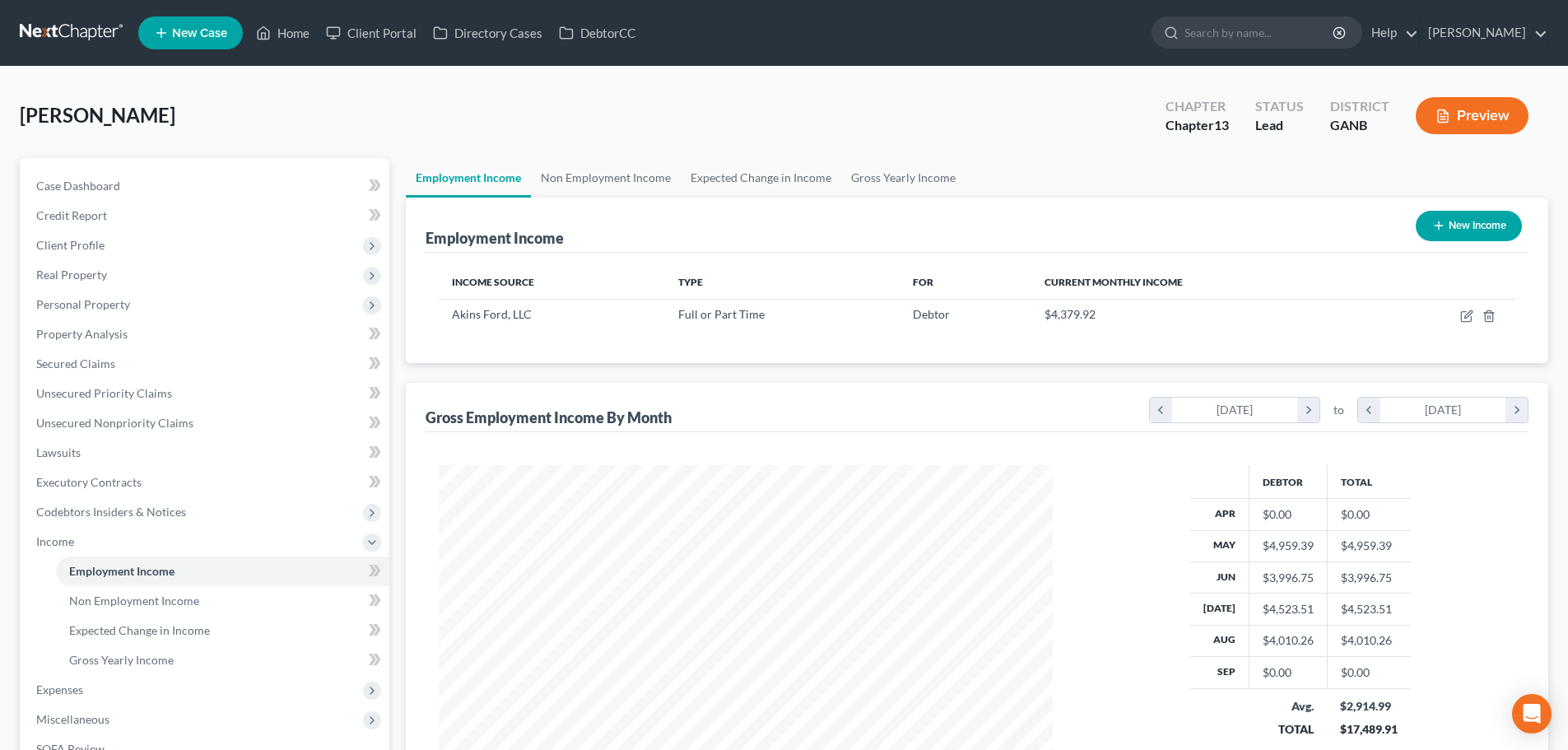
scroll to position [307, 647]
click at [866, 179] on link "Gross Yearly Income" at bounding box center [903, 177] width 124 height 39
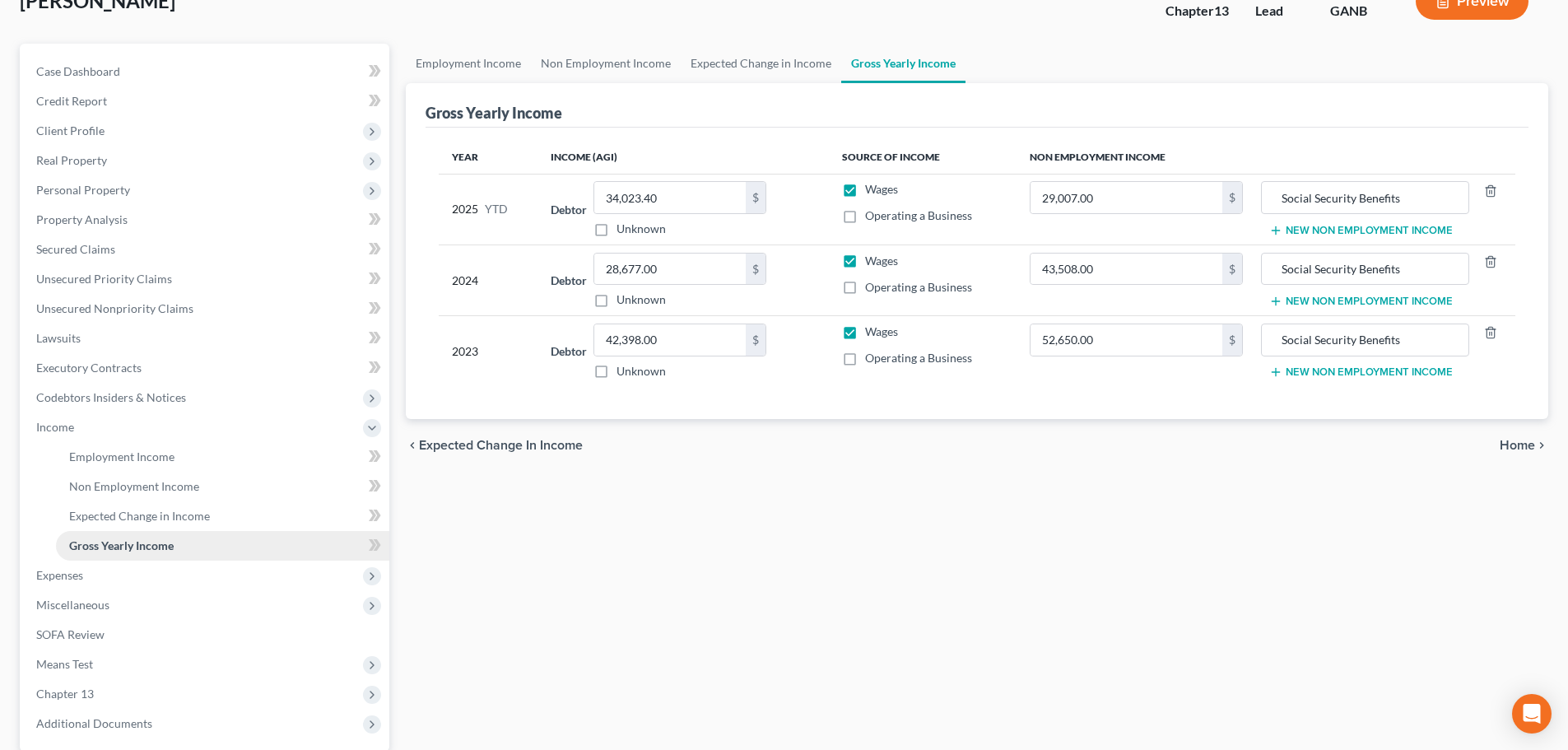
scroll to position [165, 0]
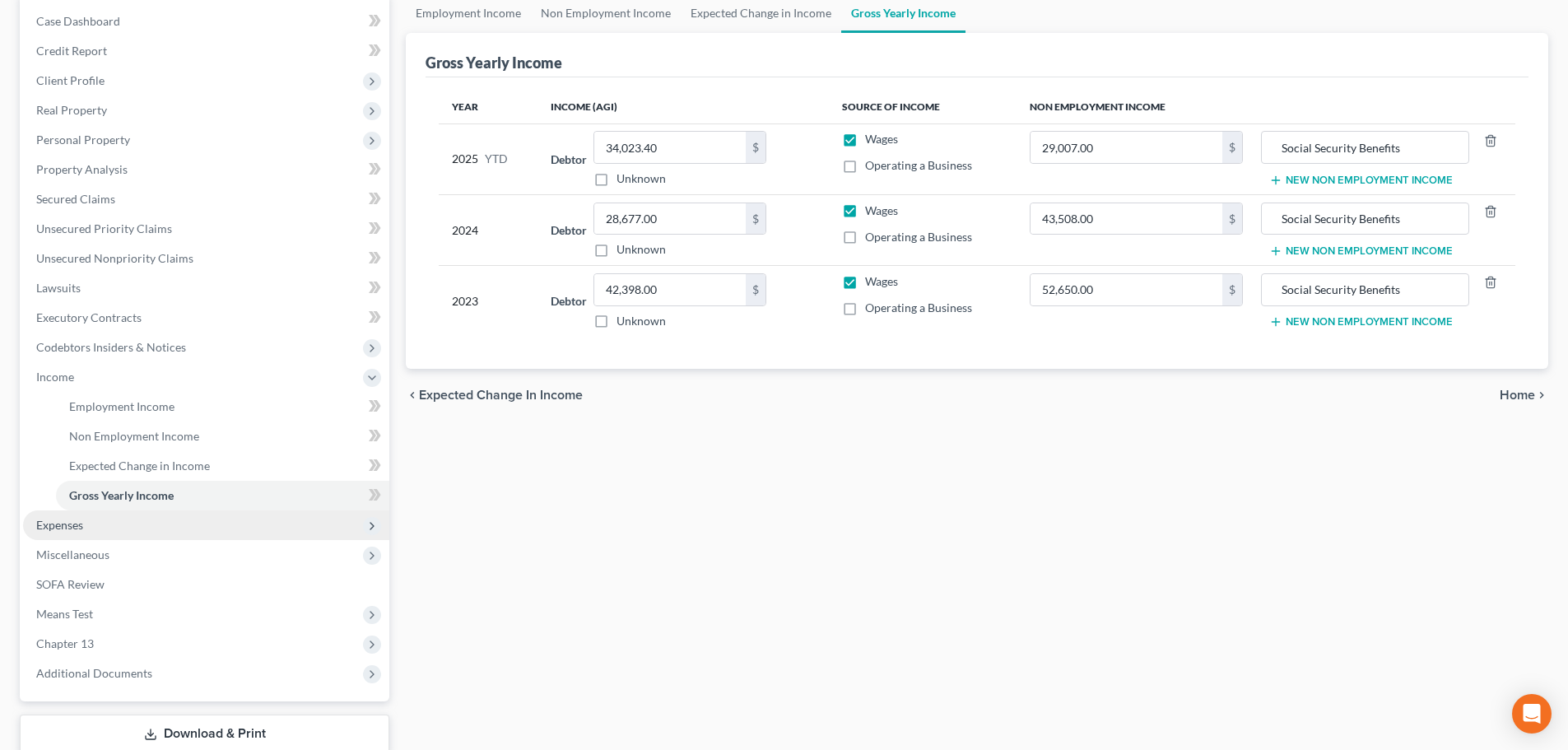
click at [59, 527] on span "Expenses" at bounding box center [60, 525] width 47 height 14
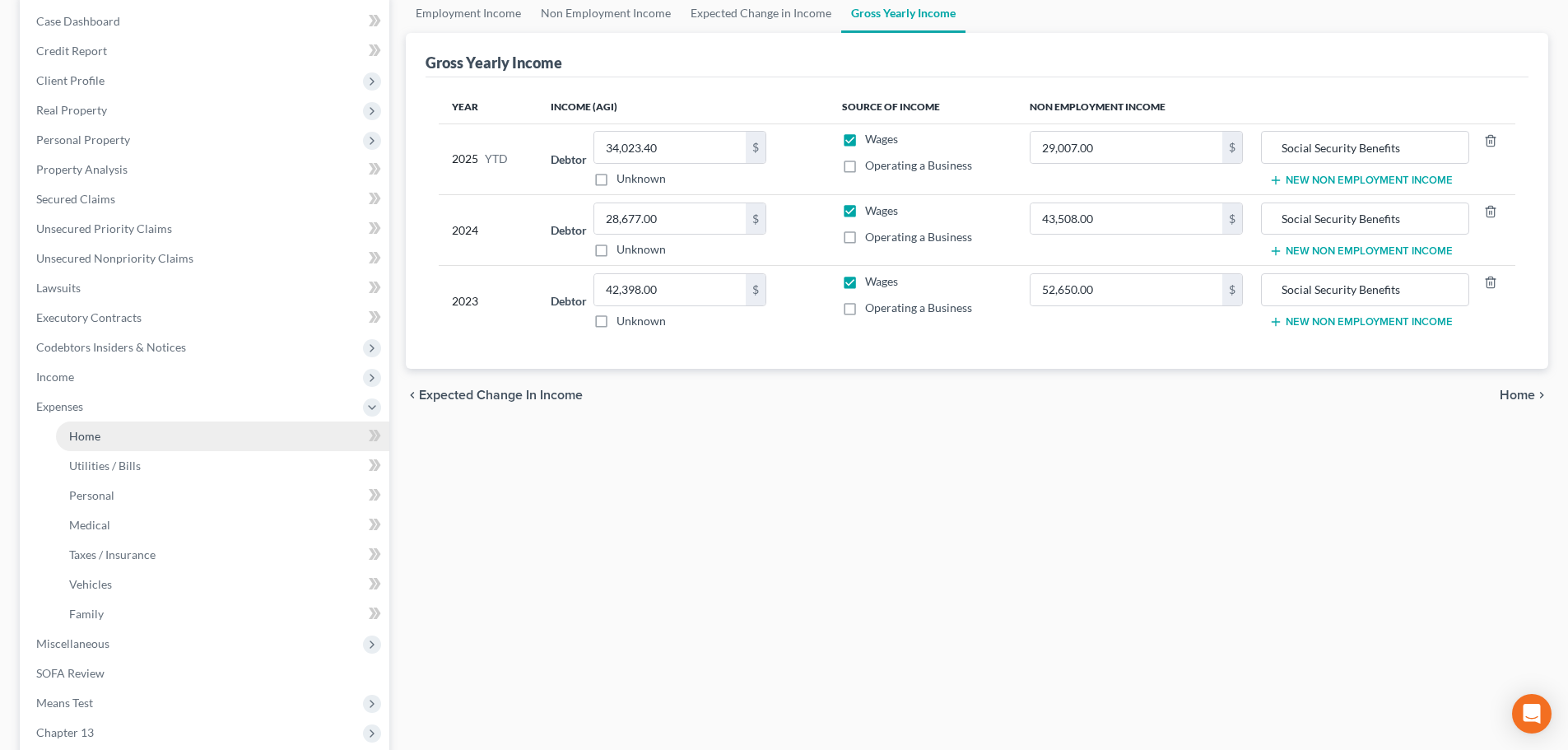
click at [103, 437] on link "Home" at bounding box center [222, 436] width 333 height 29
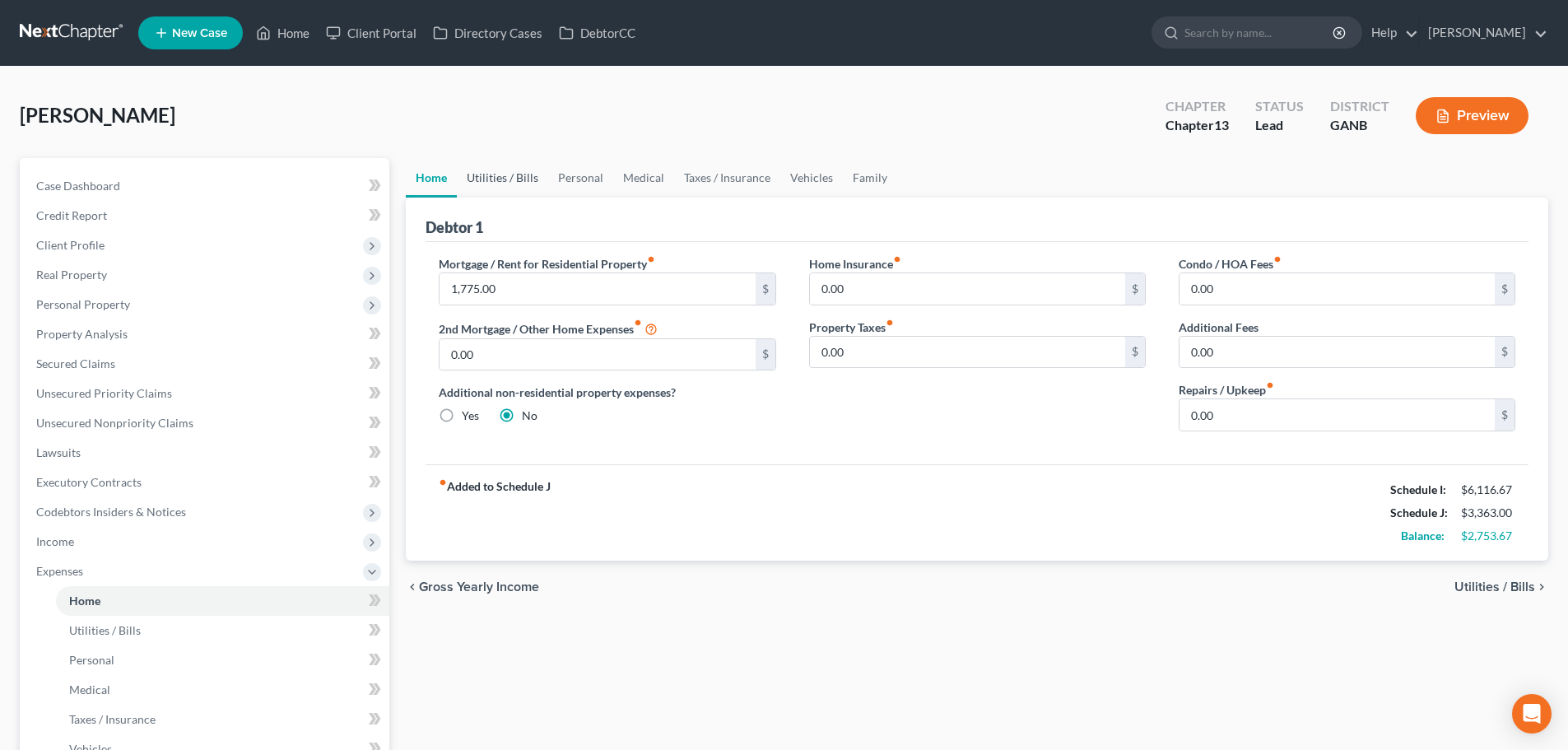
click at [495, 180] on link "Utilities / Bills" at bounding box center [502, 177] width 91 height 39
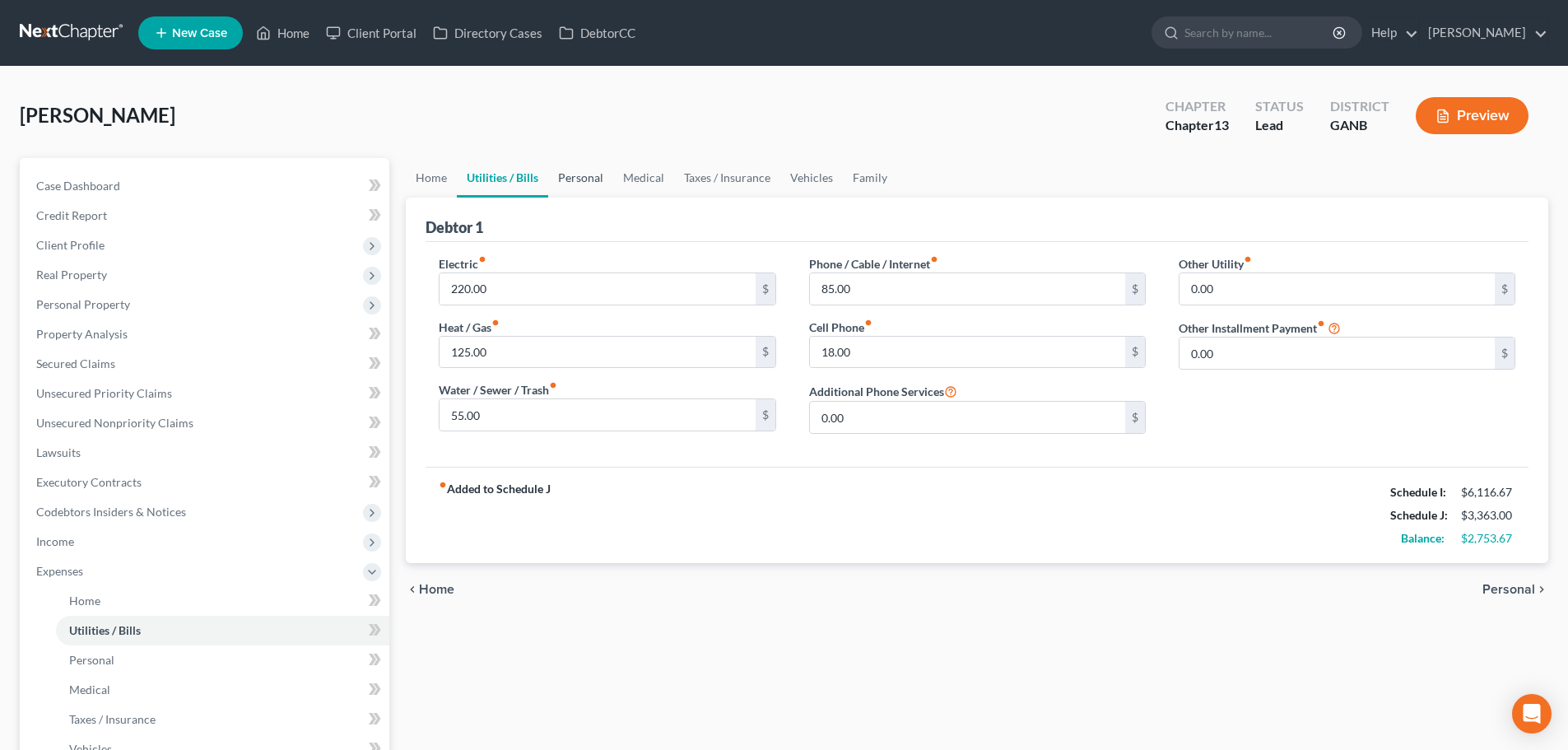
click at [572, 178] on link "Personal" at bounding box center [580, 177] width 65 height 39
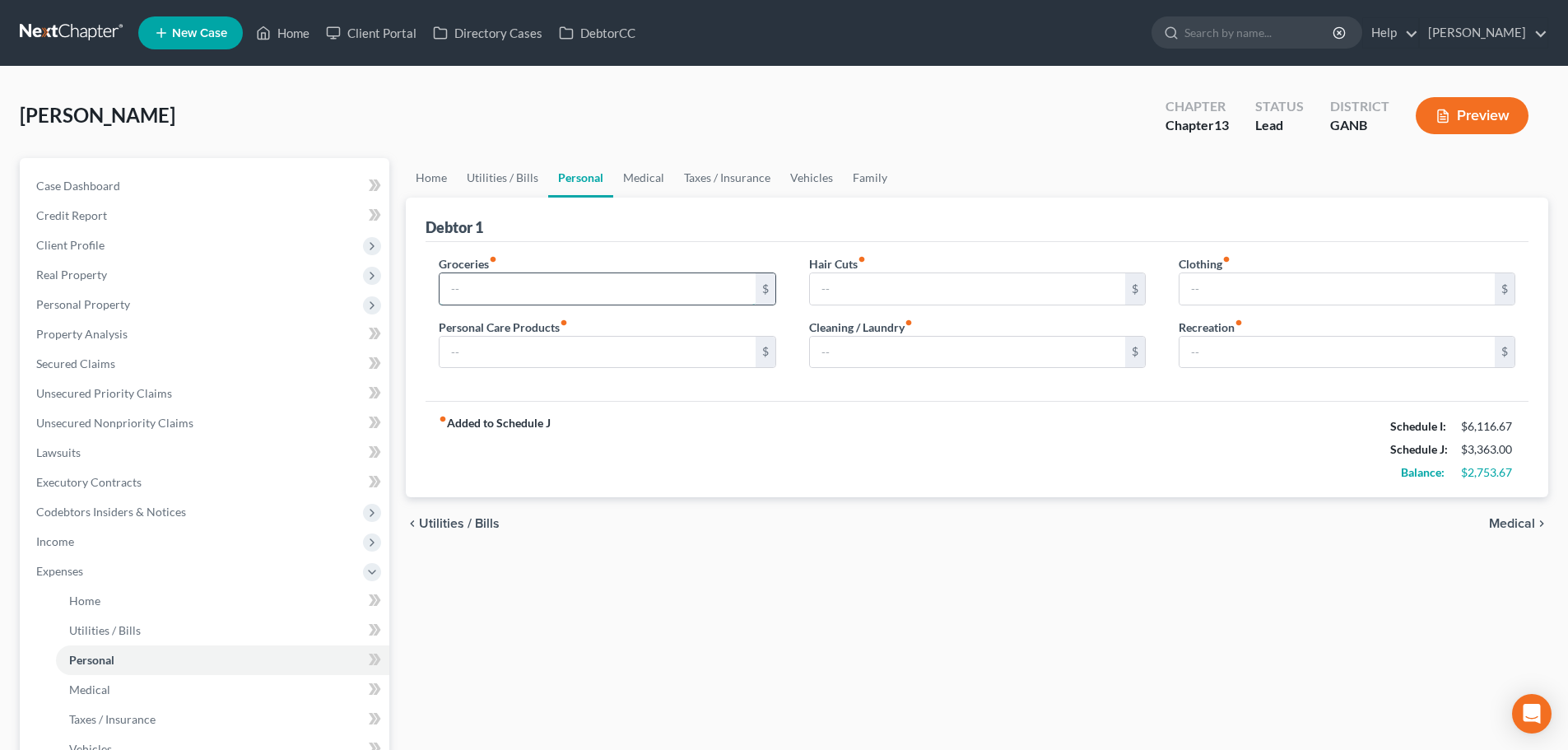
click at [618, 292] on input "text" at bounding box center [597, 289] width 316 height 31
type input "600.00"
click at [1033, 294] on input "text" at bounding box center [967, 289] width 316 height 31
type input "18.00"
click at [665, 352] on input "text" at bounding box center [597, 353] width 316 height 31
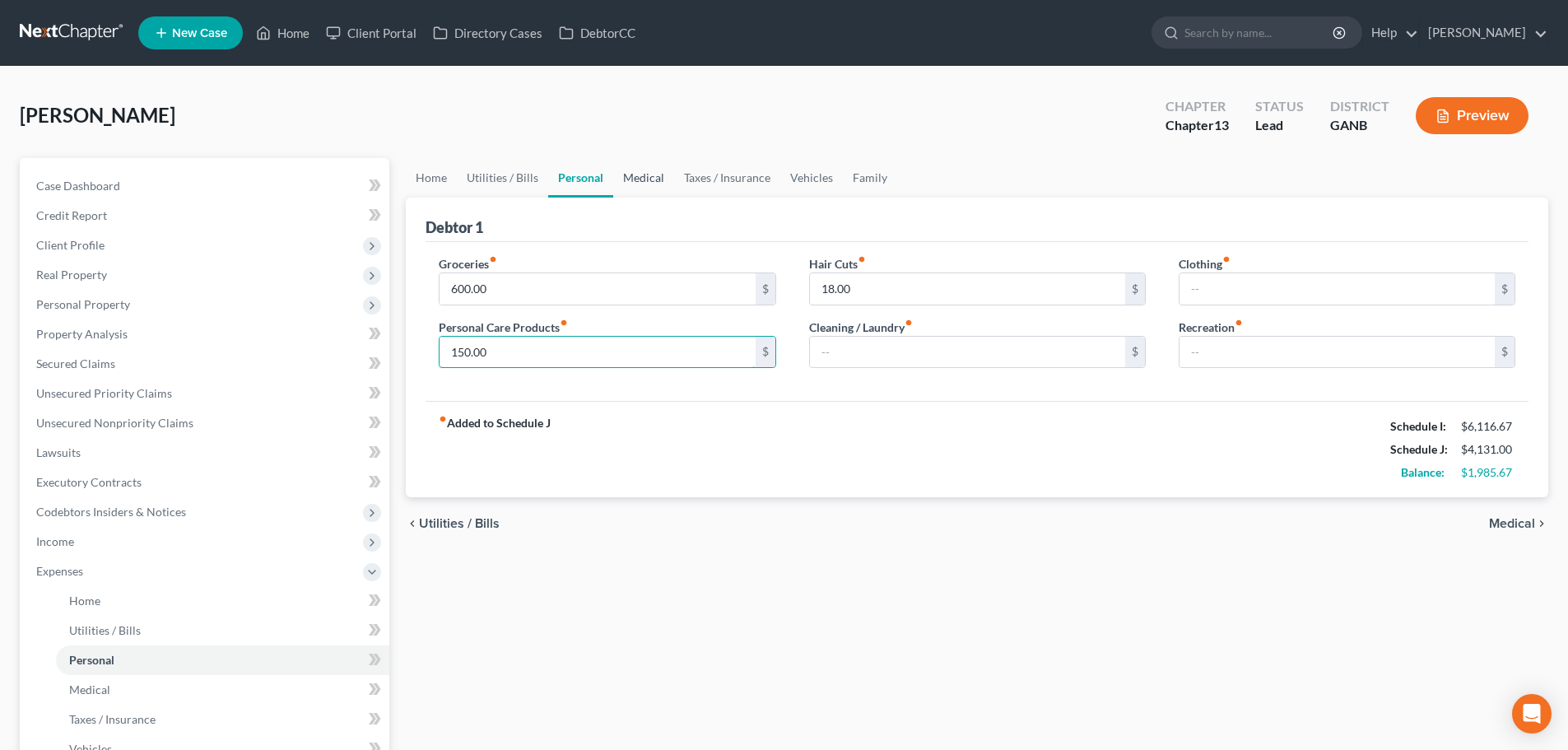
type input "150.00"
click at [645, 184] on link "Medical" at bounding box center [644, 177] width 61 height 39
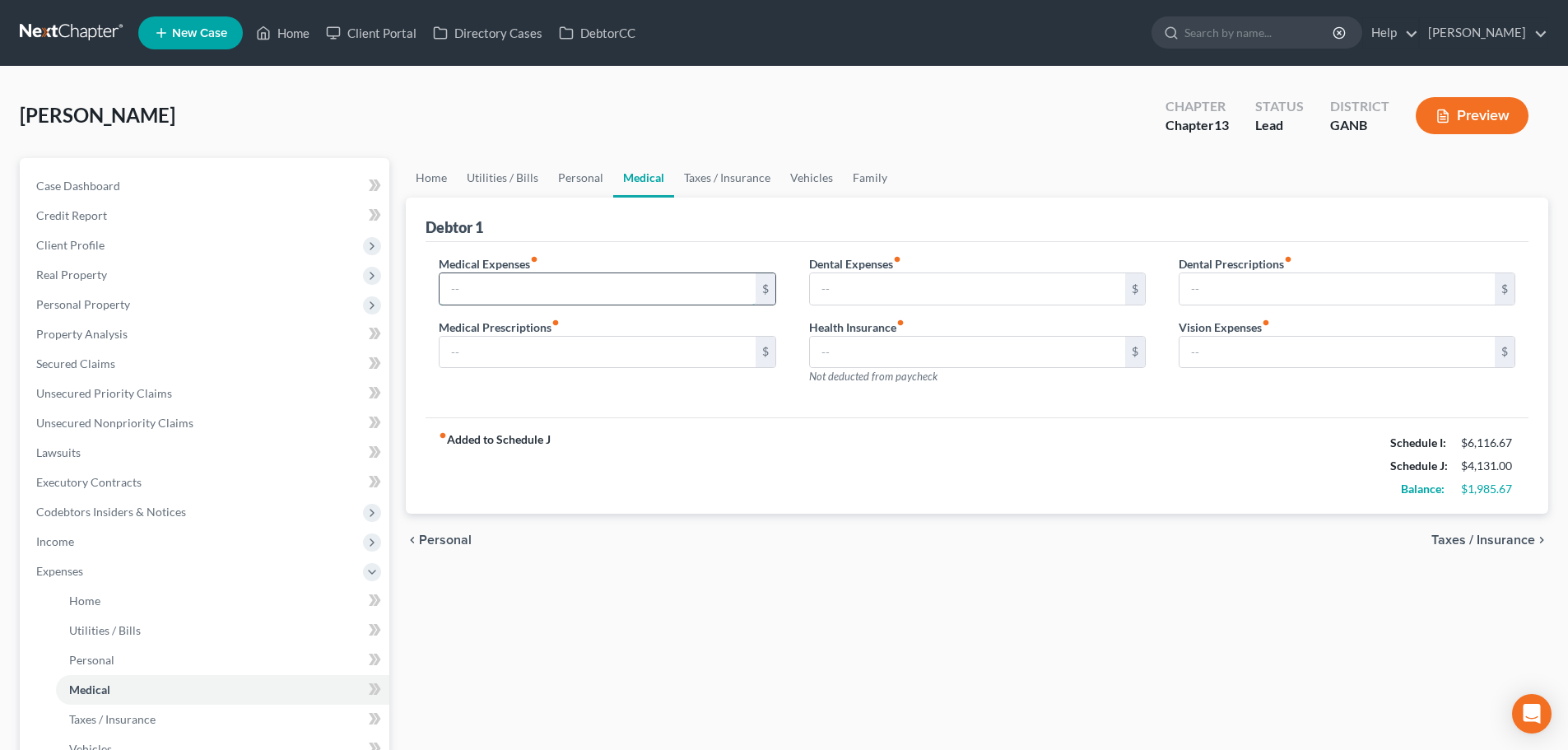
click at [697, 285] on input "text" at bounding box center [597, 289] width 316 height 31
type input "100.00"
click at [658, 360] on input "text" at bounding box center [597, 353] width 316 height 31
type input "15.00"
click at [1376, 349] on input "text" at bounding box center [1338, 353] width 316 height 31
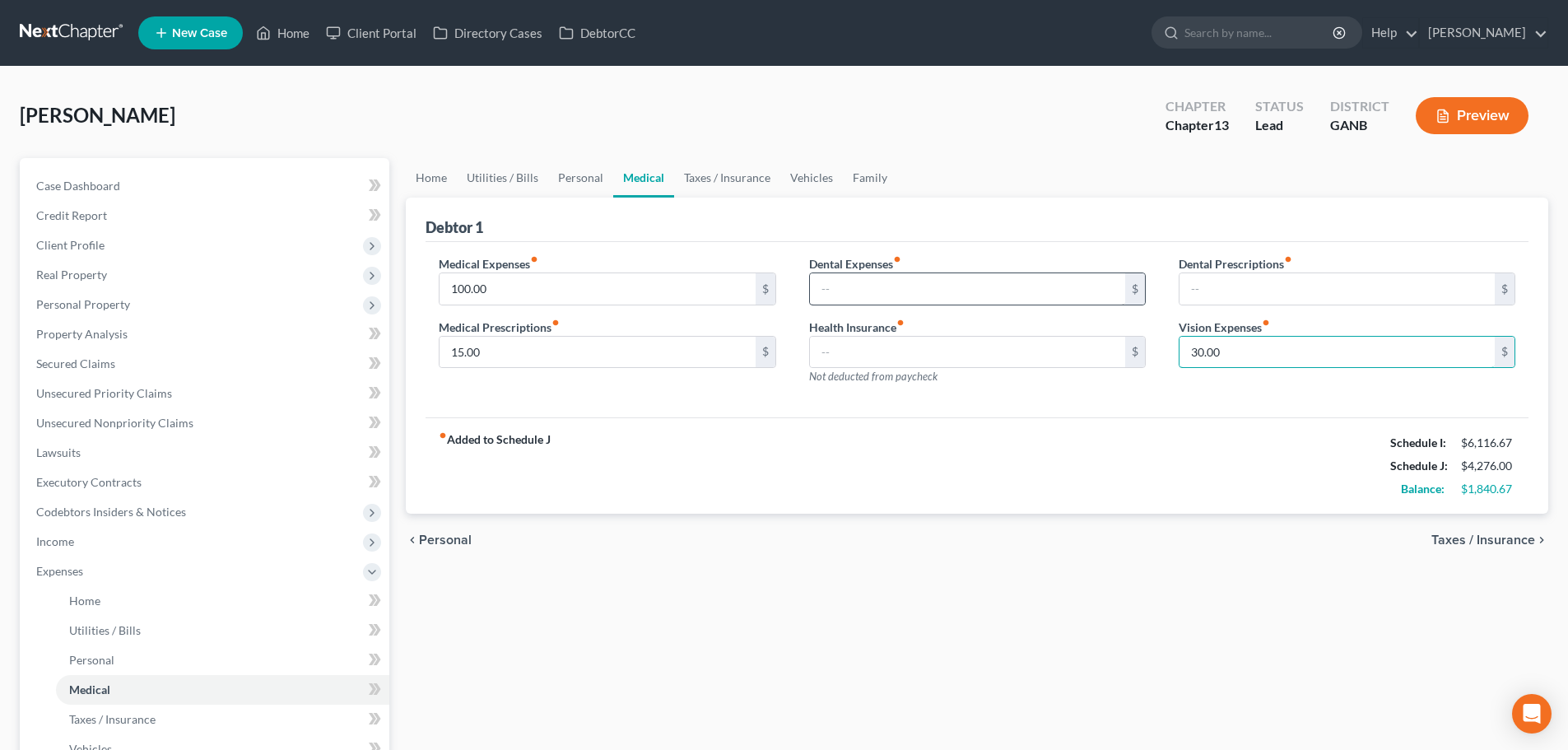
type input "30.00"
click at [1048, 293] on input "text" at bounding box center [967, 289] width 316 height 31
type input "40.00"
click at [732, 166] on link "Taxes / Insurance" at bounding box center [727, 177] width 106 height 39
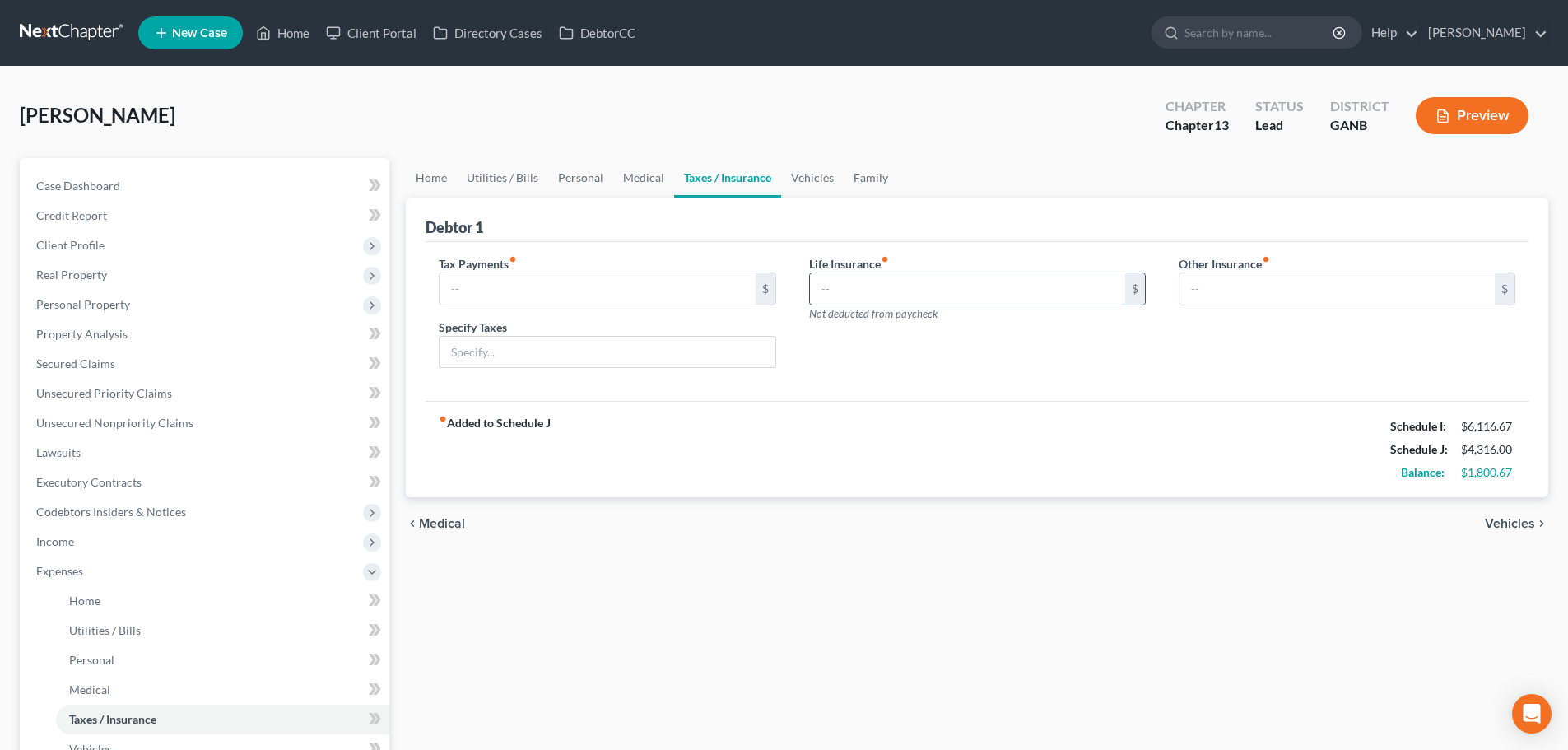
click at [952, 297] on input "text" at bounding box center [967, 289] width 316 height 31
type input "334.00"
click at [806, 180] on link "Vehicles" at bounding box center [812, 177] width 63 height 39
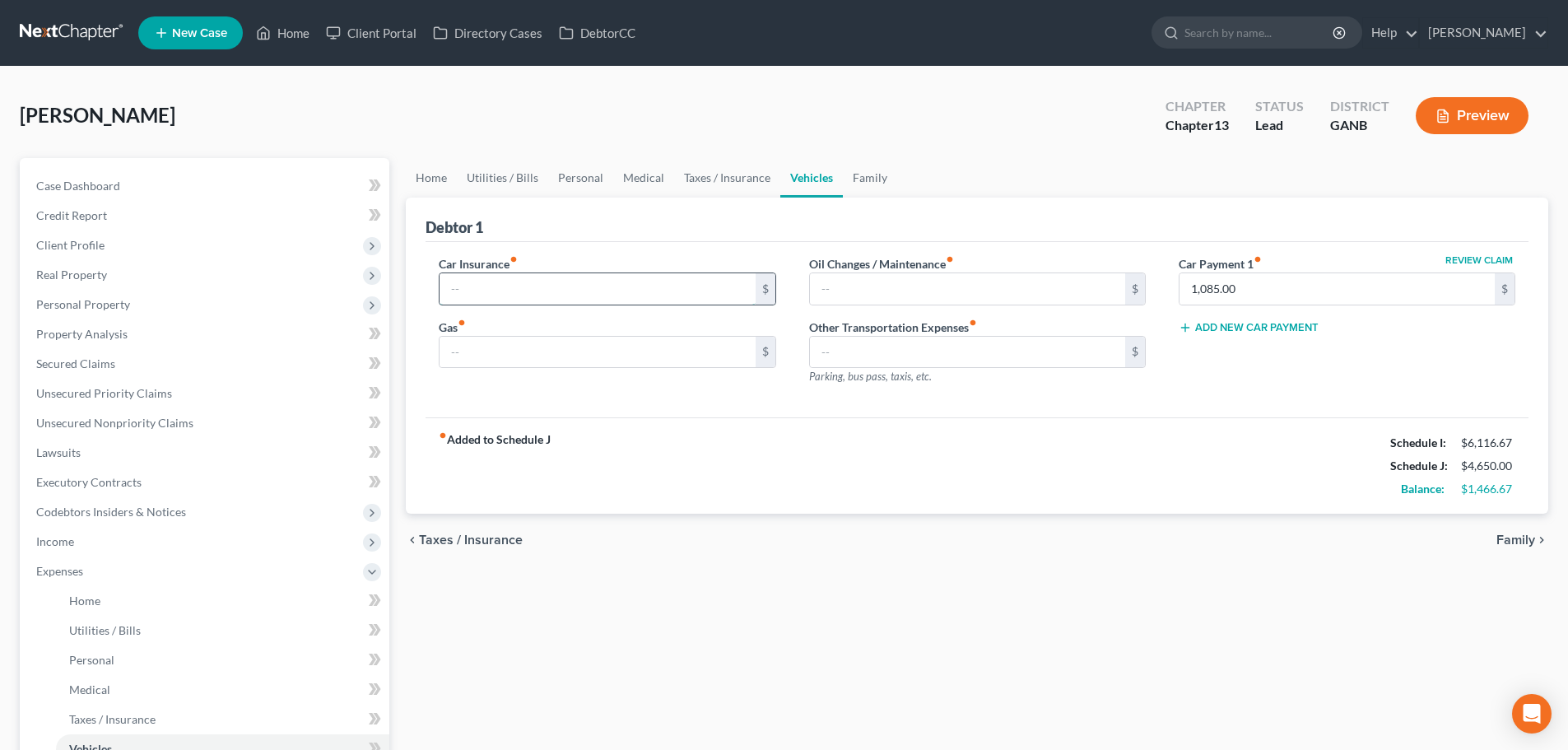
click at [670, 291] on input "text" at bounding box center [597, 289] width 316 height 31
type input "165.00"
click at [685, 351] on input "text" at bounding box center [597, 353] width 316 height 31
type input "300.00"
click at [908, 285] on input "text" at bounding box center [967, 289] width 316 height 31
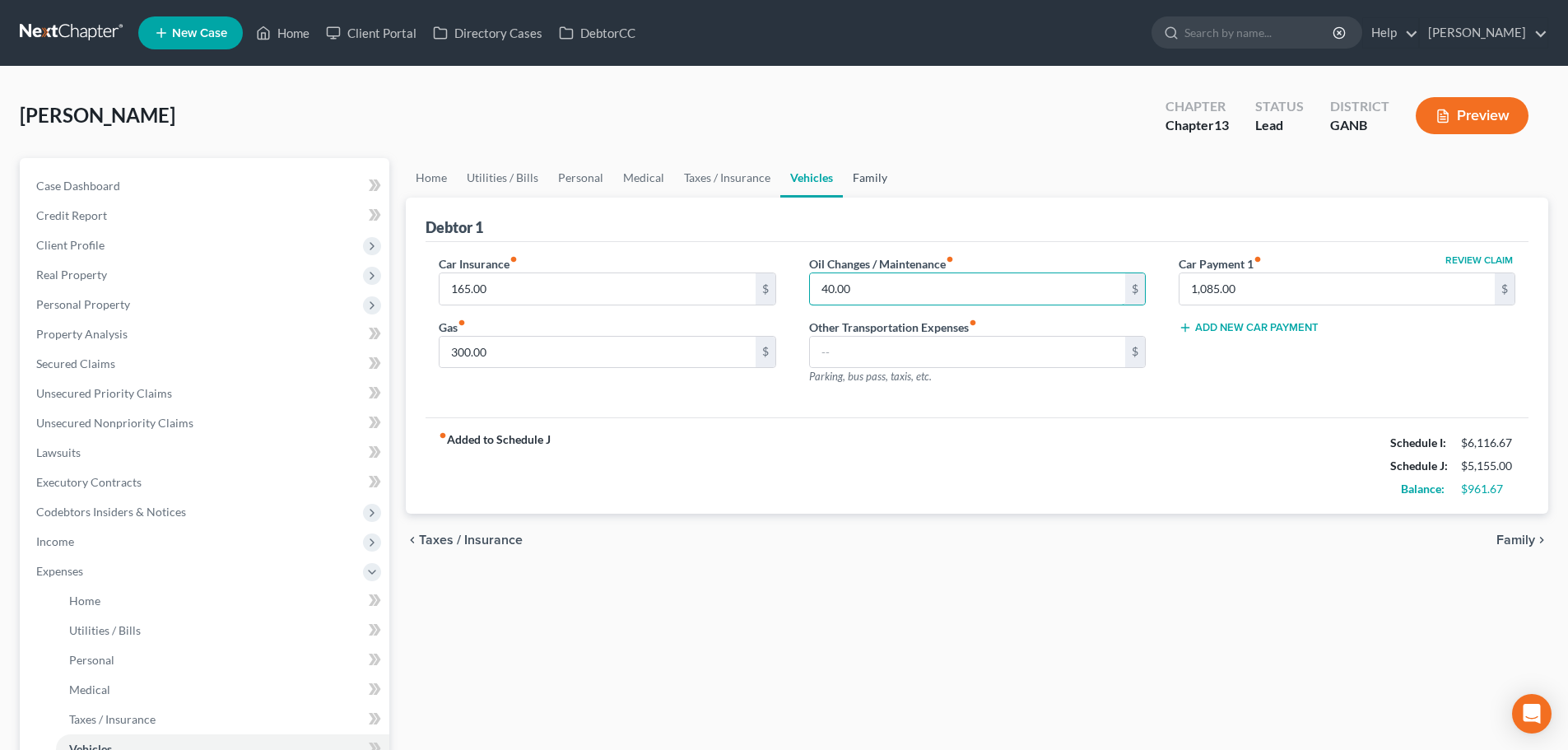
type input "40.00"
click at [863, 177] on link "Family" at bounding box center [869, 177] width 54 height 39
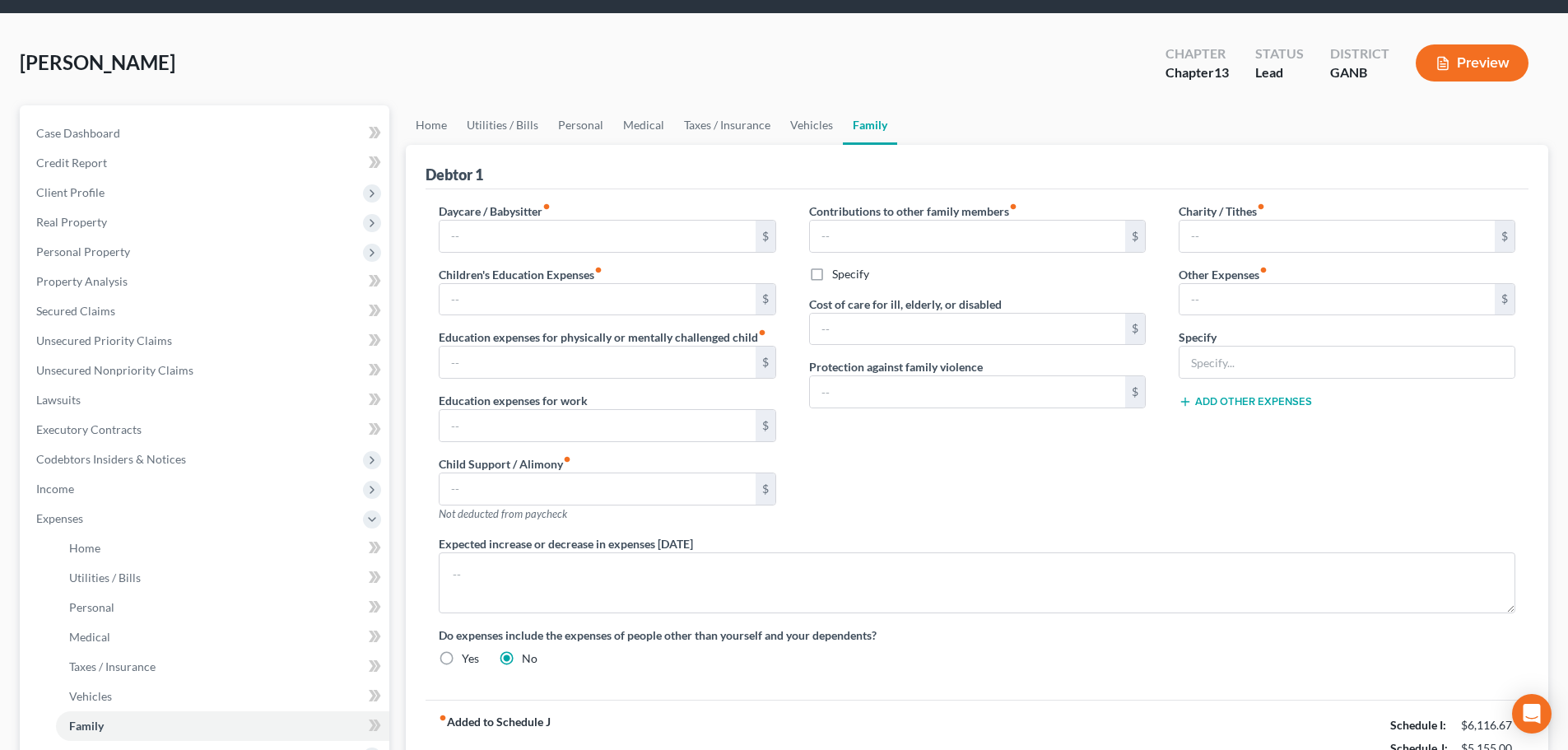
scroll to position [82, 0]
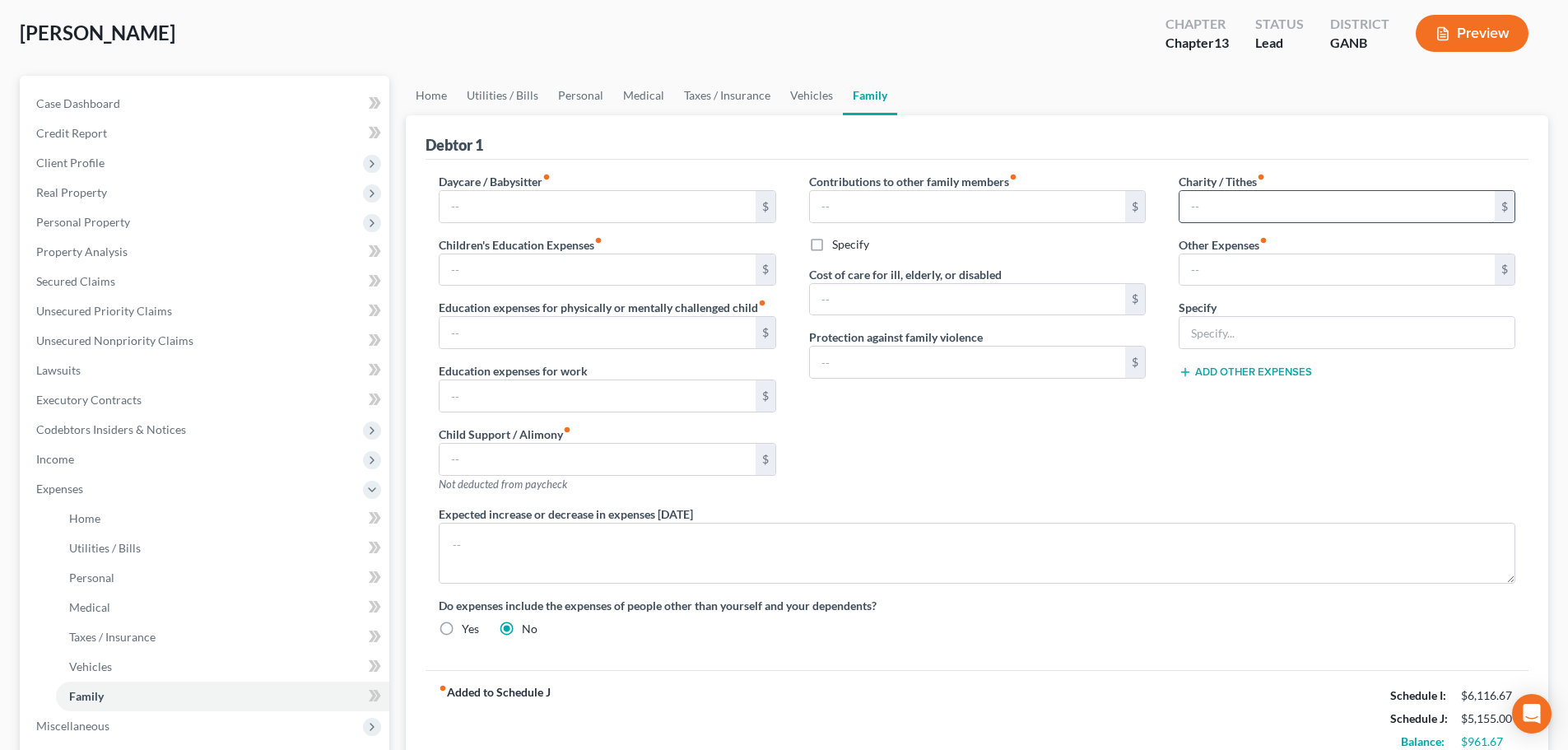
click at [1248, 206] on input "text" at bounding box center [1338, 207] width 316 height 31
type input "400.00"
click at [1097, 404] on div "Contributions to other family members fiber_manual_record $ Specify Cost of car…" at bounding box center [977, 338] width 369 height 332
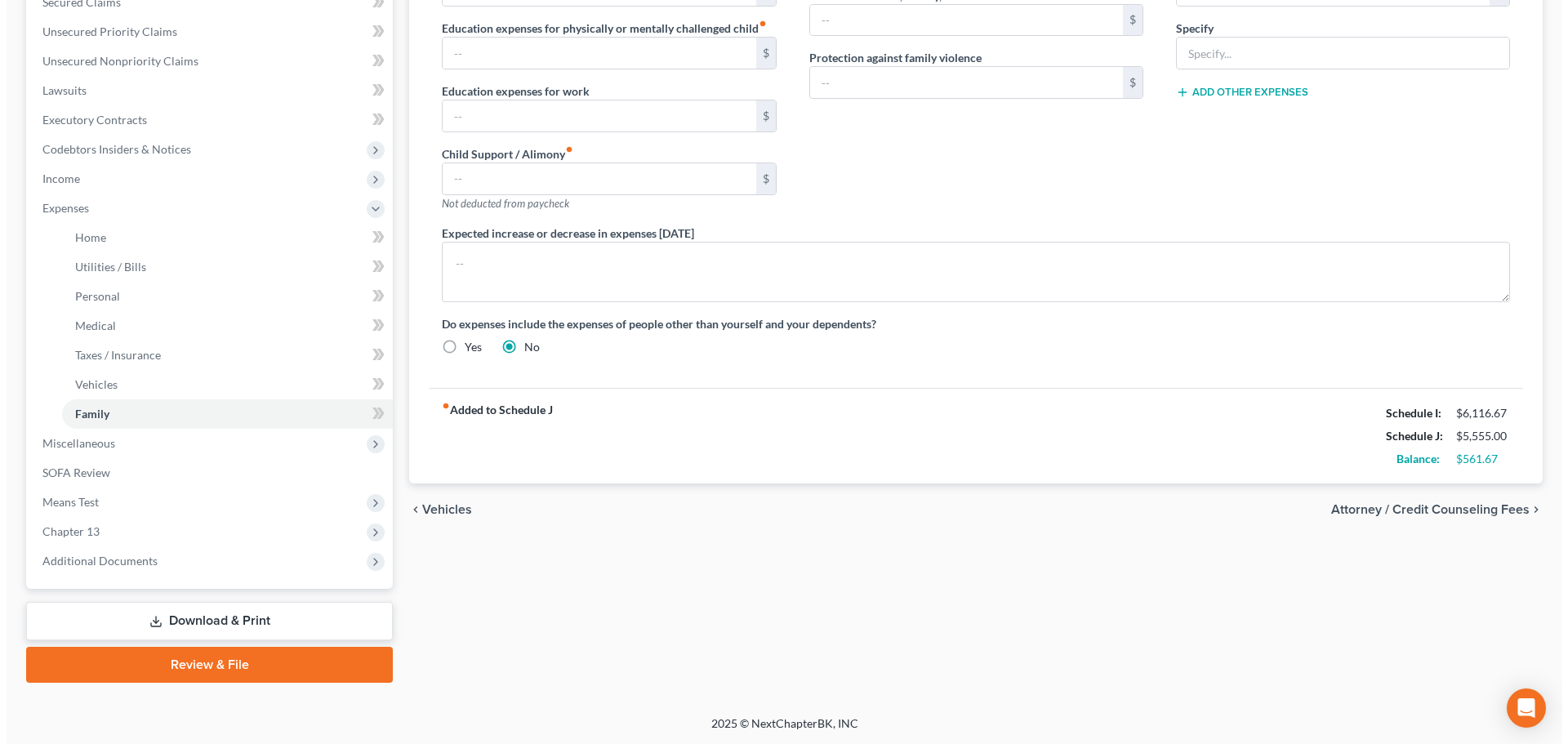
scroll to position [360, 0]
click at [1389, 508] on span "Attorney / Credit Counseling Fees" at bounding box center [1423, 509] width 198 height 13
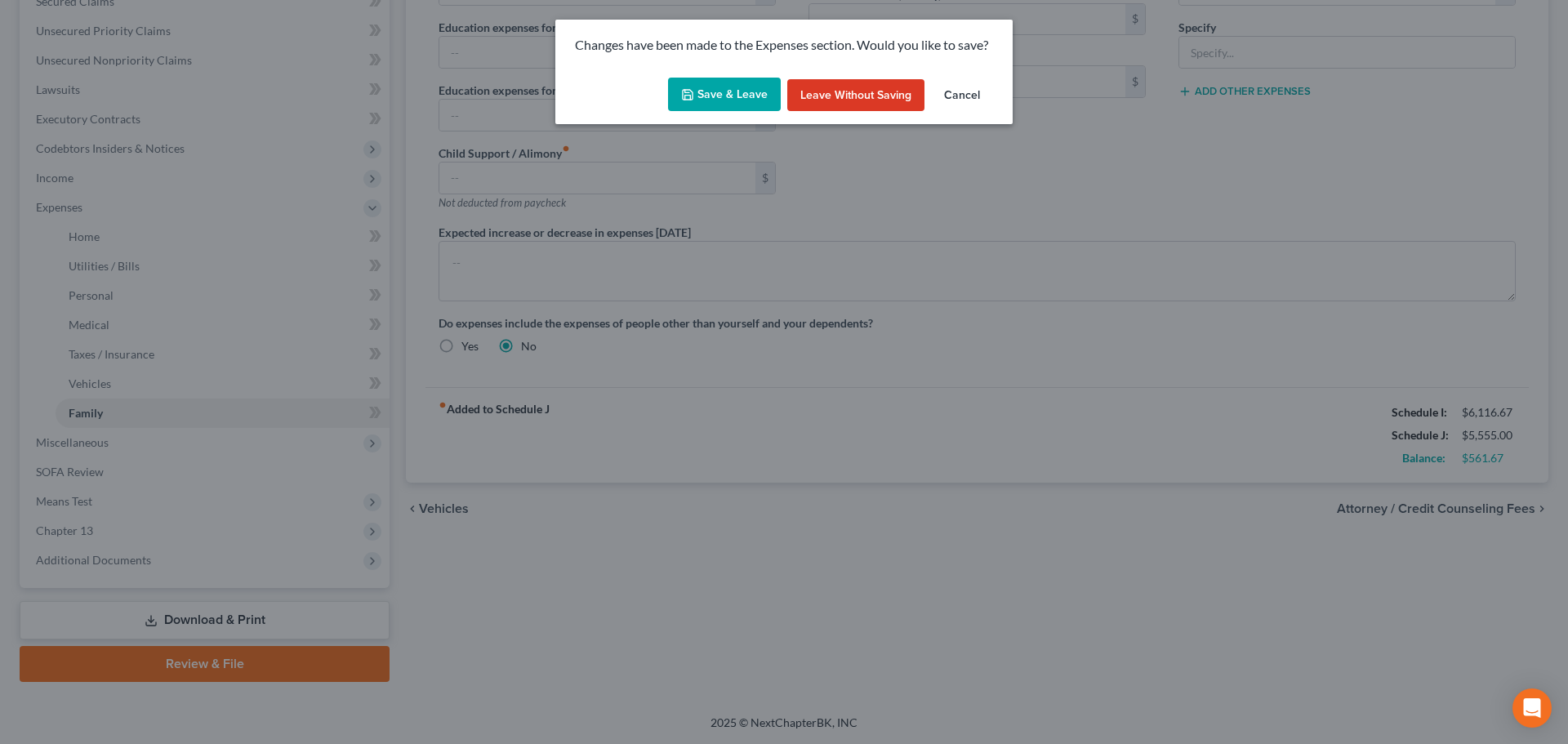
click at [726, 92] on button "Save & Leave" at bounding box center [724, 94] width 113 height 34
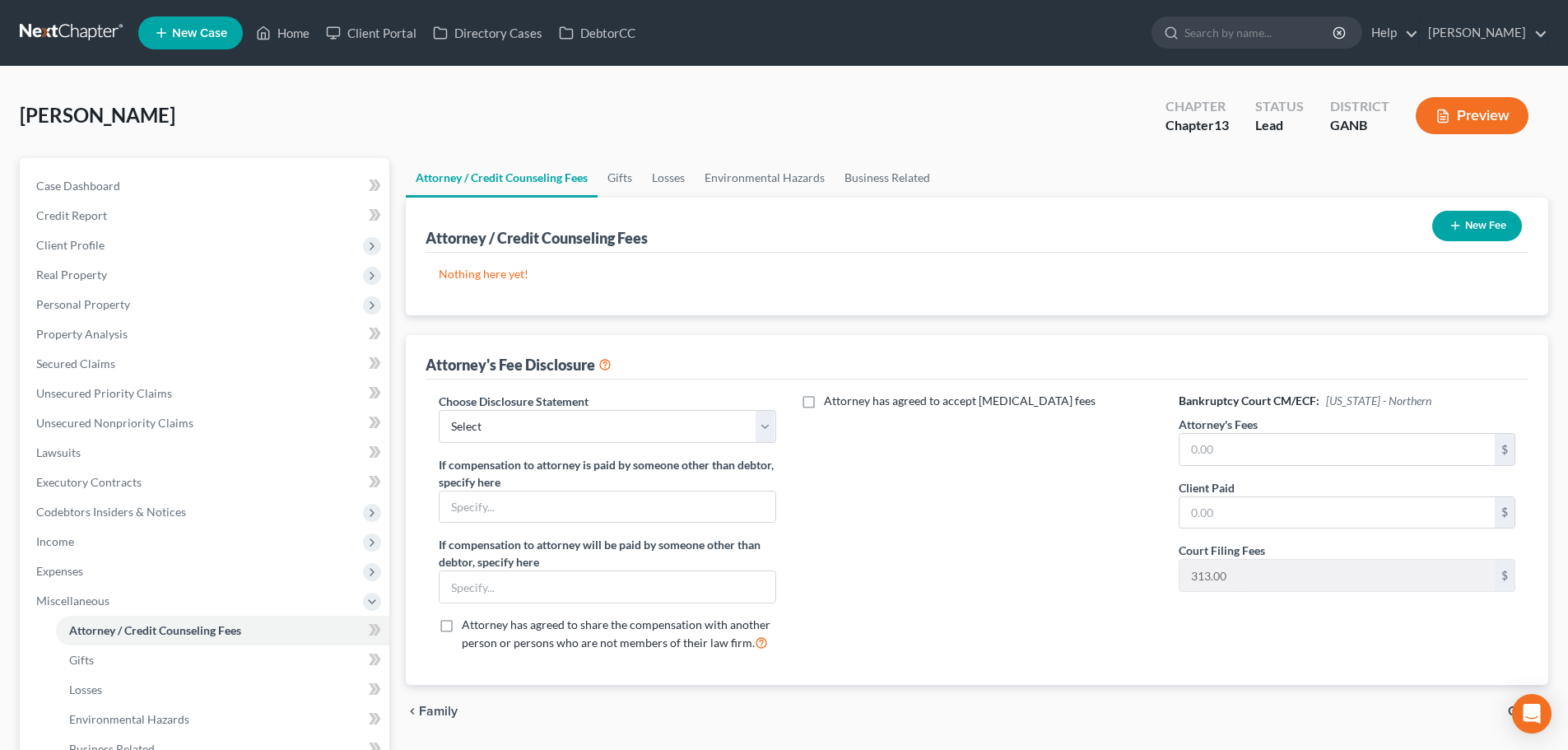
click at [39, 29] on link at bounding box center [73, 32] width 106 height 29
